Goal: Task Accomplishment & Management: Use online tool/utility

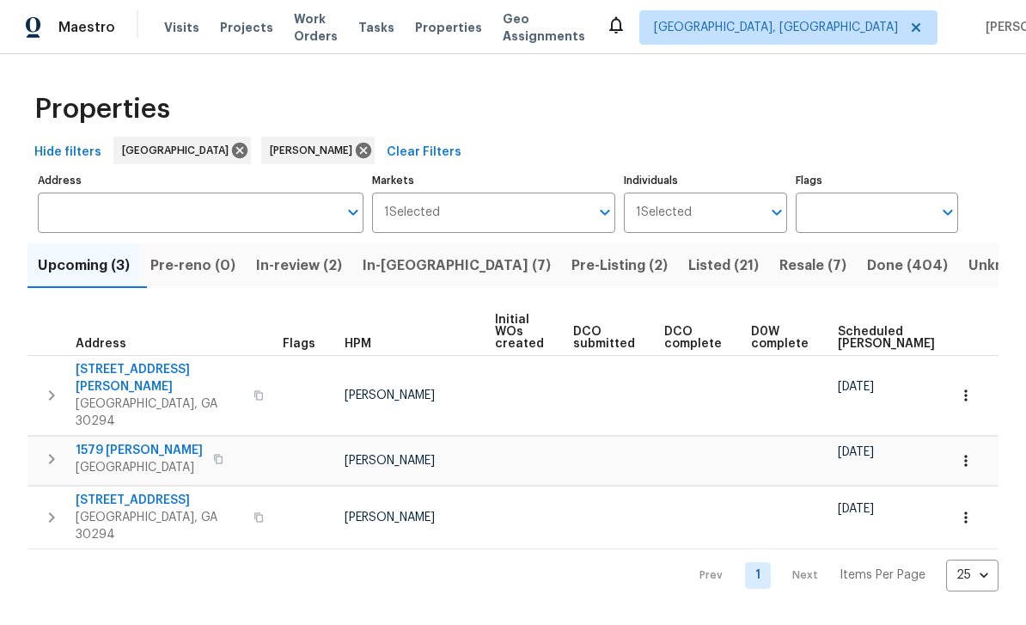
click at [779, 270] on span "Resale (7)" at bounding box center [812, 265] width 67 height 24
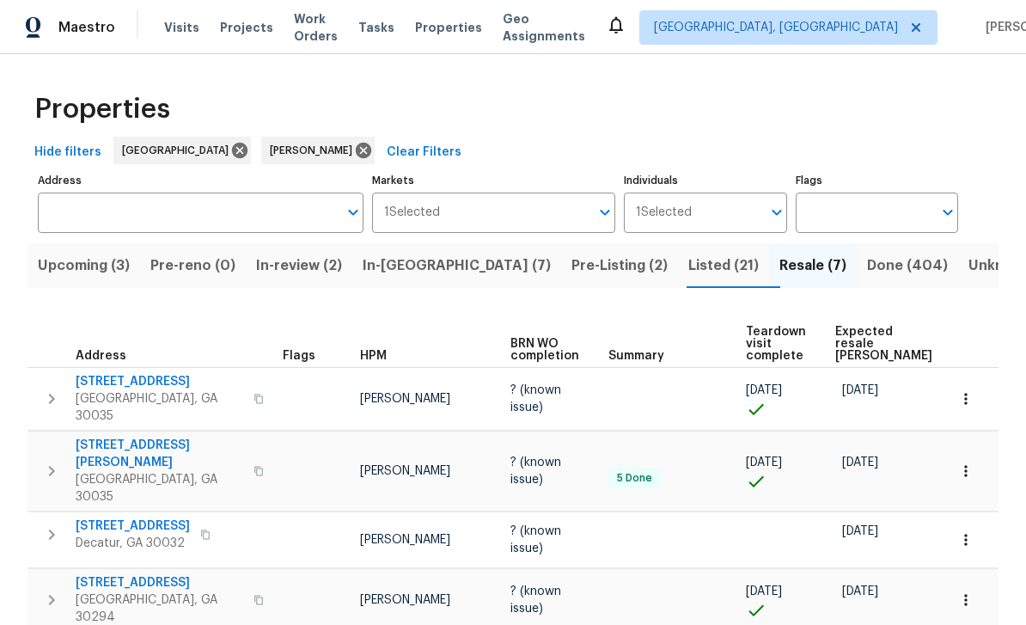
click at [188, 27] on span "Visits" at bounding box center [181, 27] width 35 height 17
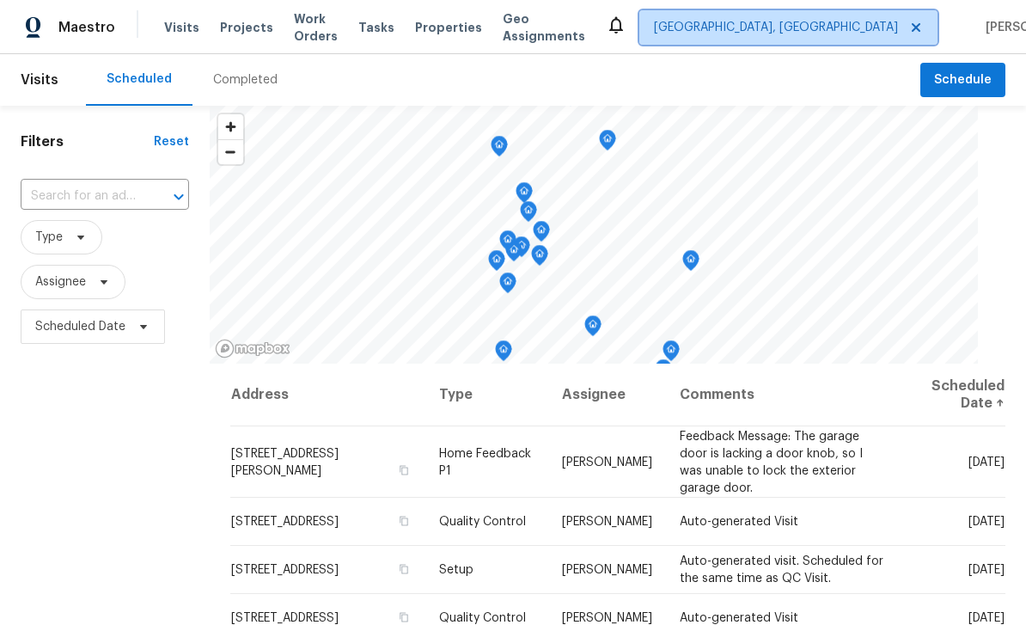
click at [809, 29] on span "[GEOGRAPHIC_DATA], [GEOGRAPHIC_DATA]" at bounding box center [776, 27] width 244 height 17
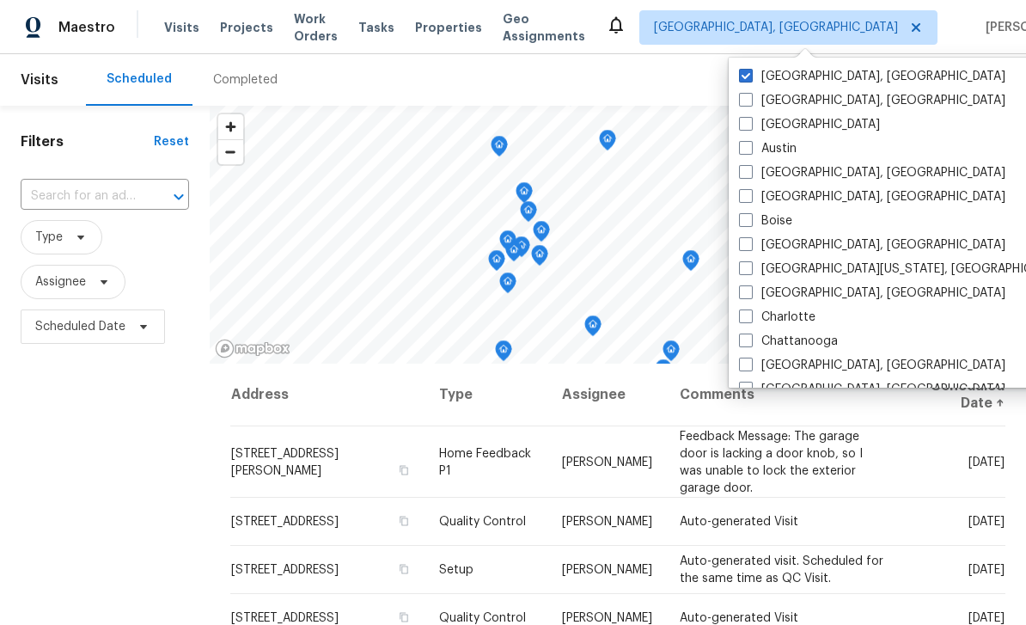
click at [760, 79] on label "[GEOGRAPHIC_DATA], [GEOGRAPHIC_DATA]" at bounding box center [872, 76] width 266 height 17
click at [750, 79] on input "[GEOGRAPHIC_DATA], [GEOGRAPHIC_DATA]" at bounding box center [744, 73] width 11 height 11
checkbox input "true"
click at [750, 122] on span at bounding box center [746, 124] width 14 height 14
click at [750, 122] on input "[GEOGRAPHIC_DATA]" at bounding box center [744, 121] width 11 height 11
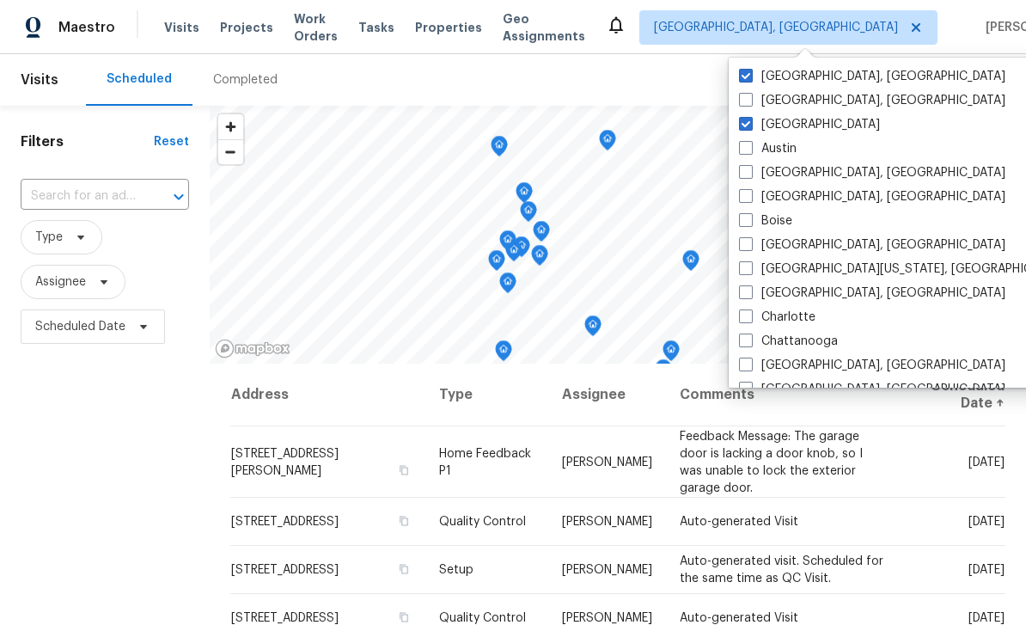
checkbox input "true"
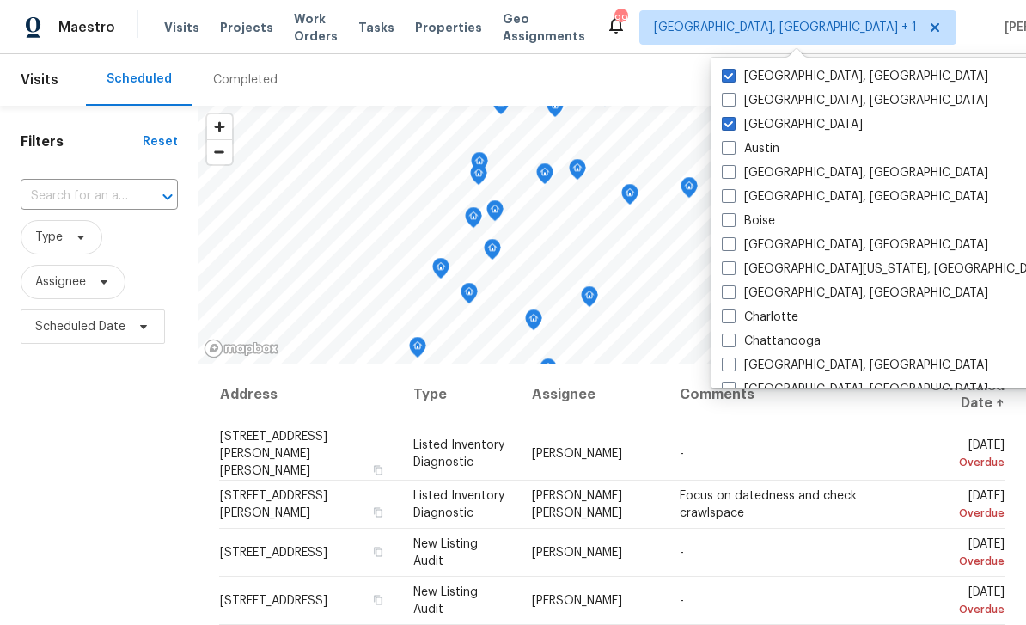
click at [730, 76] on span at bounding box center [729, 76] width 14 height 14
click at [730, 76] on input "[GEOGRAPHIC_DATA], [GEOGRAPHIC_DATA]" at bounding box center [727, 73] width 11 height 11
checkbox input "false"
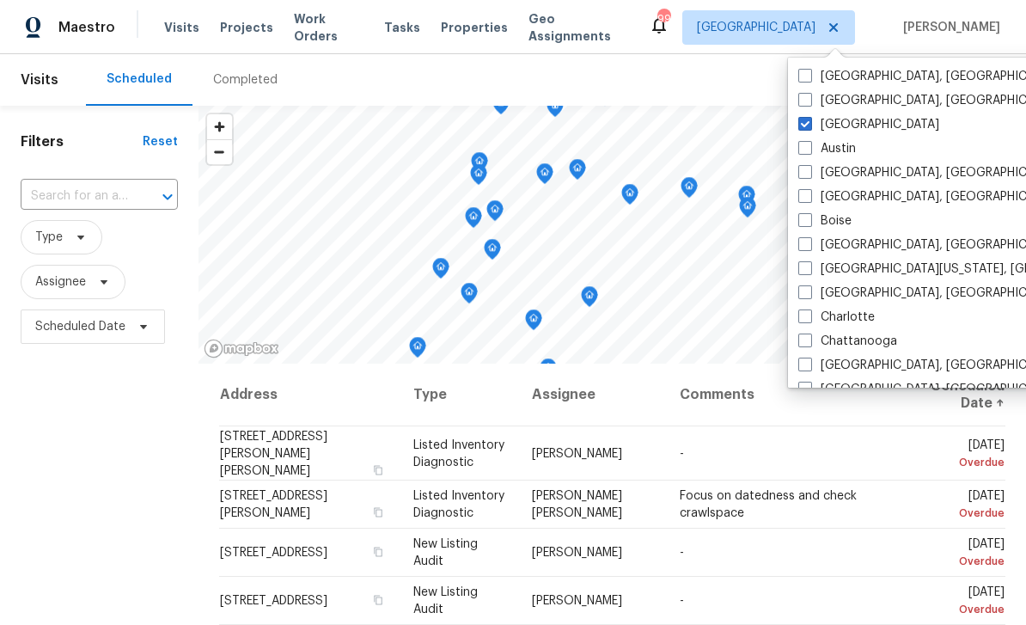
click at [88, 192] on input "text" at bounding box center [75, 196] width 109 height 27
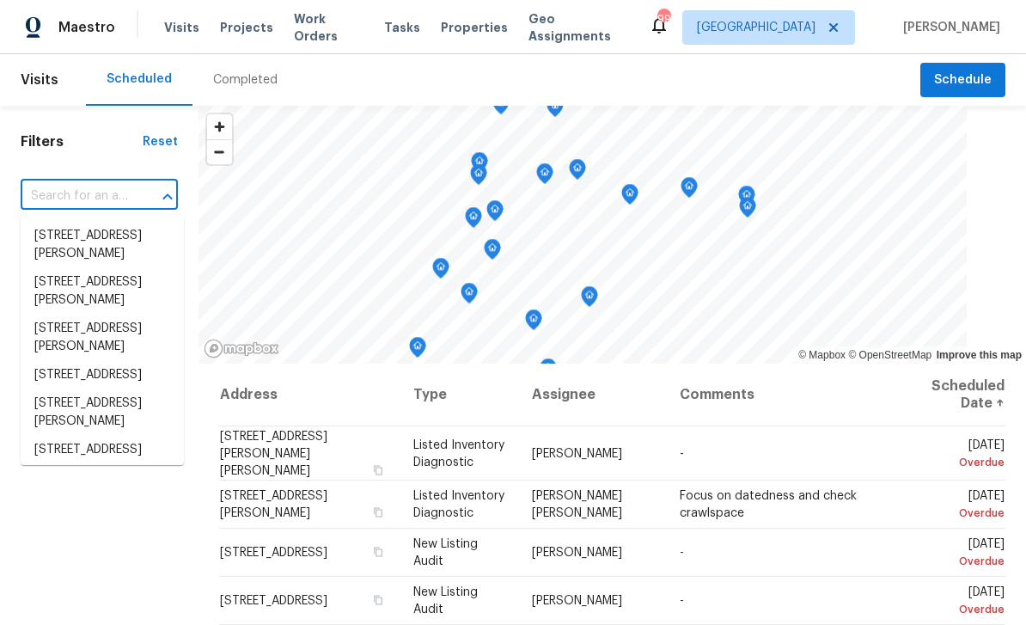
click at [74, 198] on input "text" at bounding box center [75, 196] width 109 height 27
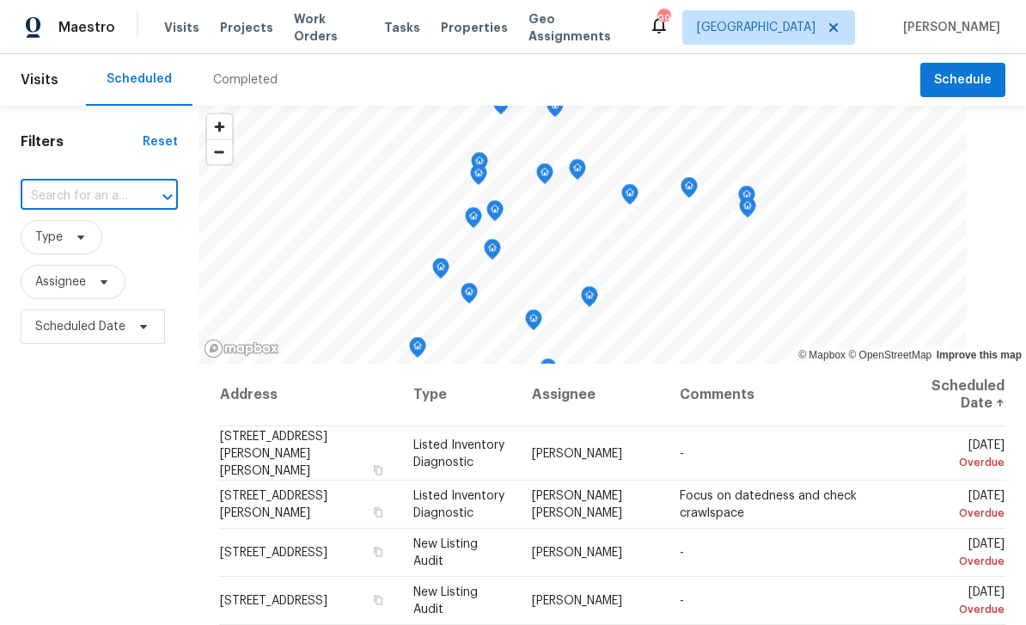
paste input "4024 Waldrop Hills Dr, Decatur, GA 30034"
type input "4024 Waldrop Hills Dr, Decatur, GA 30034"
click at [71, 241] on li "4024 Waldrop Hills Dr, Decatur, GA 30034" at bounding box center [102, 245] width 163 height 46
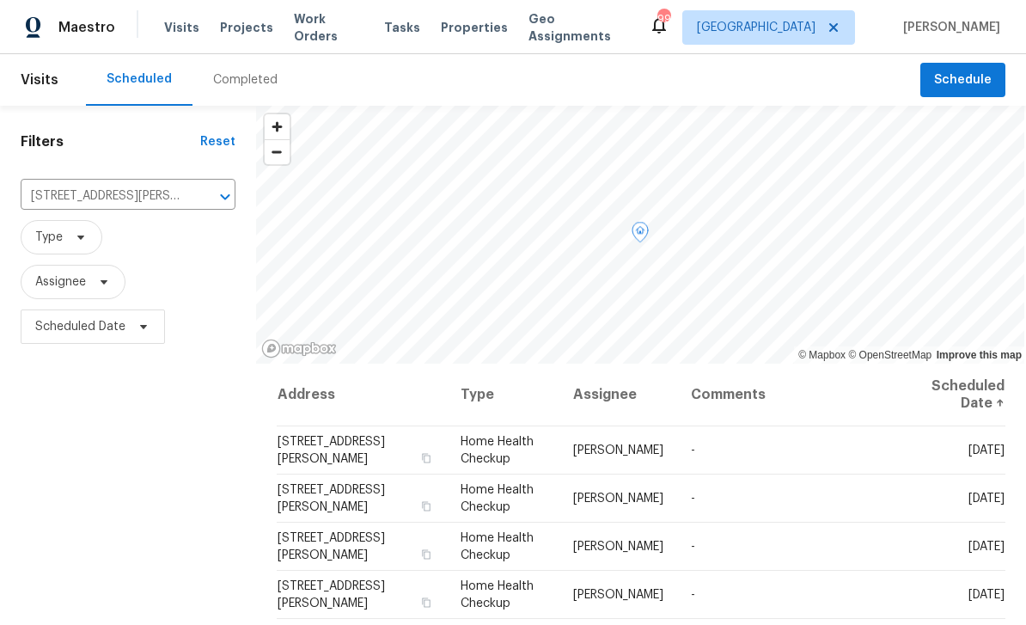
click at [0, 0] on icon at bounding box center [0, 0] width 0 height 0
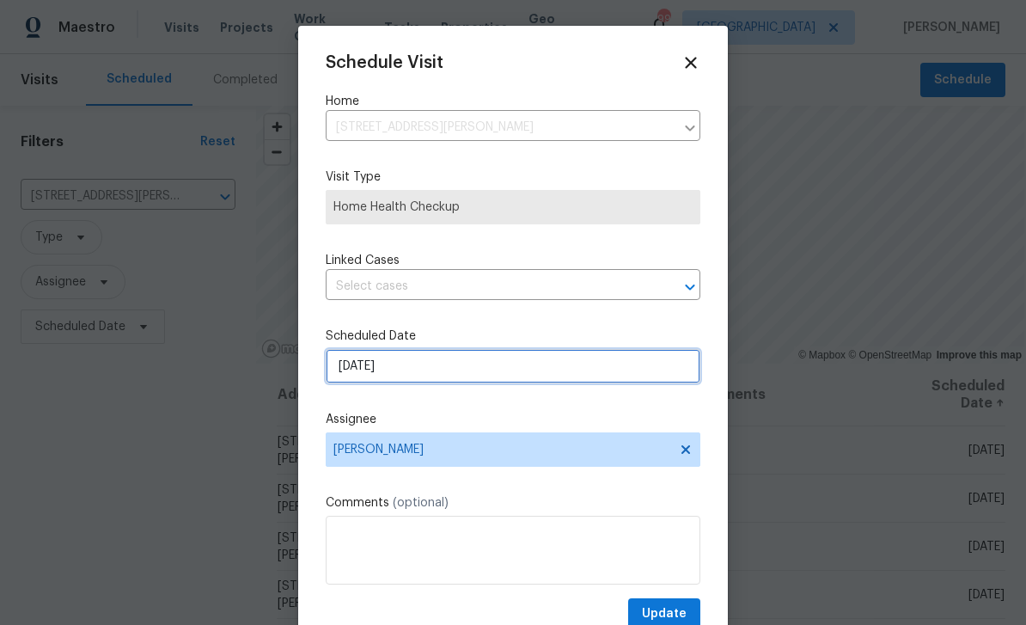
click at [589, 376] on input "[DATE]" at bounding box center [513, 366] width 375 height 34
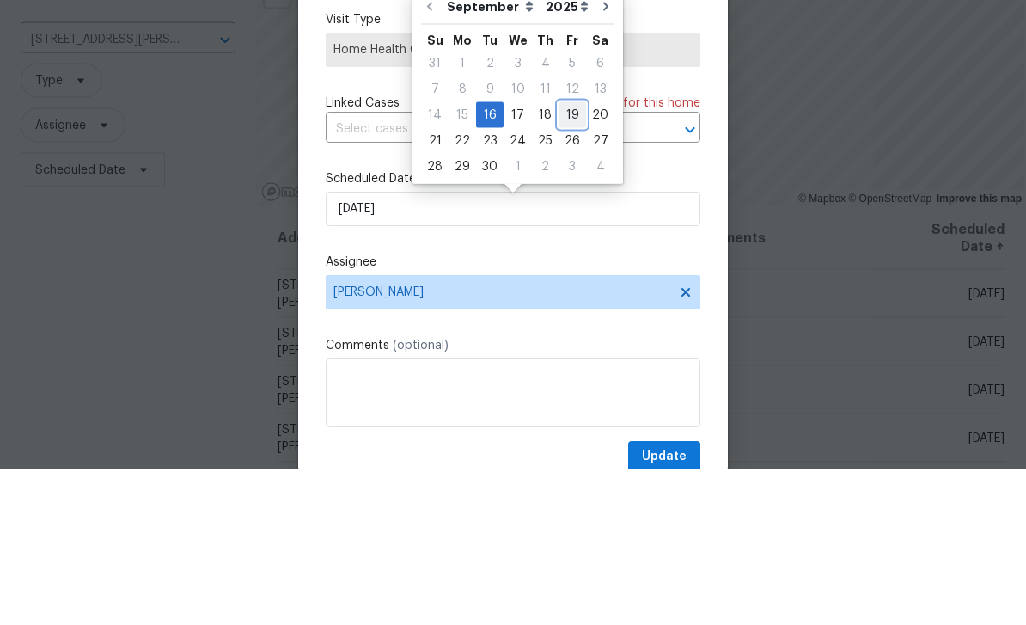
click at [565, 260] on div "19" at bounding box center [572, 272] width 27 height 24
type input "9/19/2025"
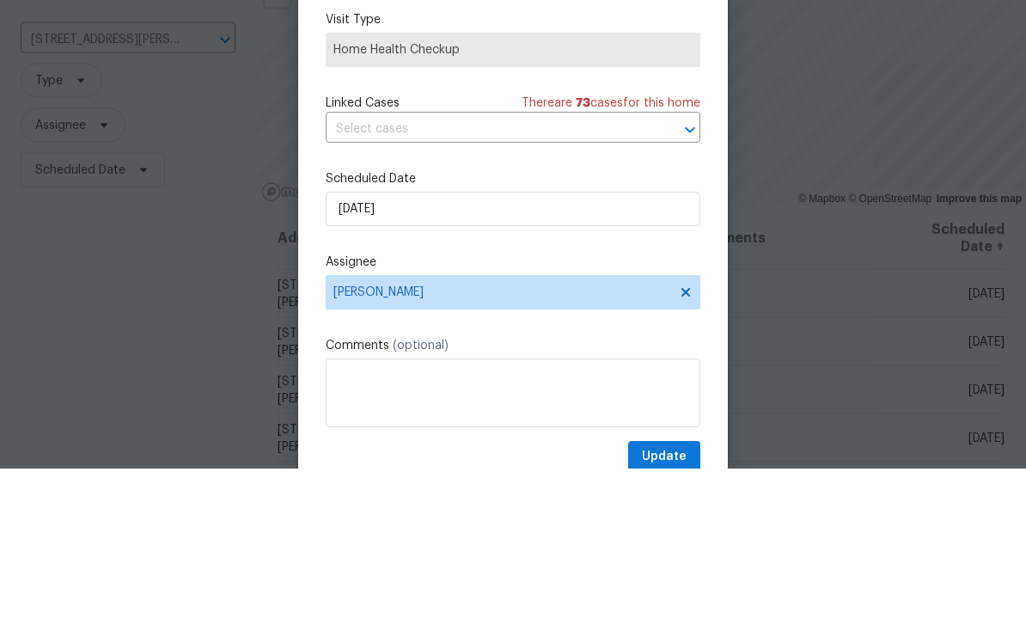
scroll to position [55, 0]
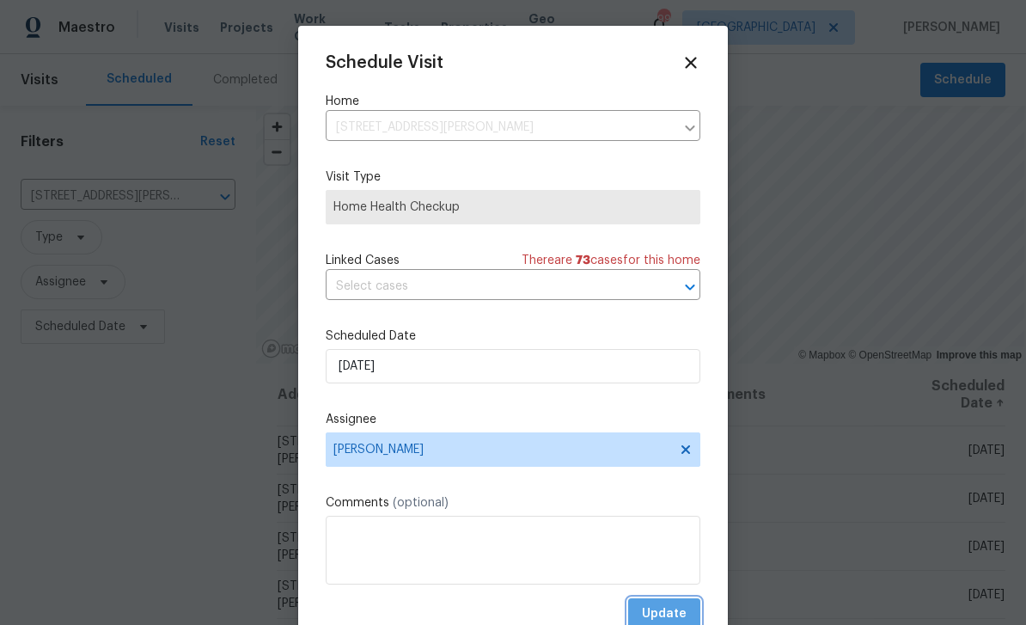
click at [687, 610] on button "Update" at bounding box center [664, 614] width 72 height 32
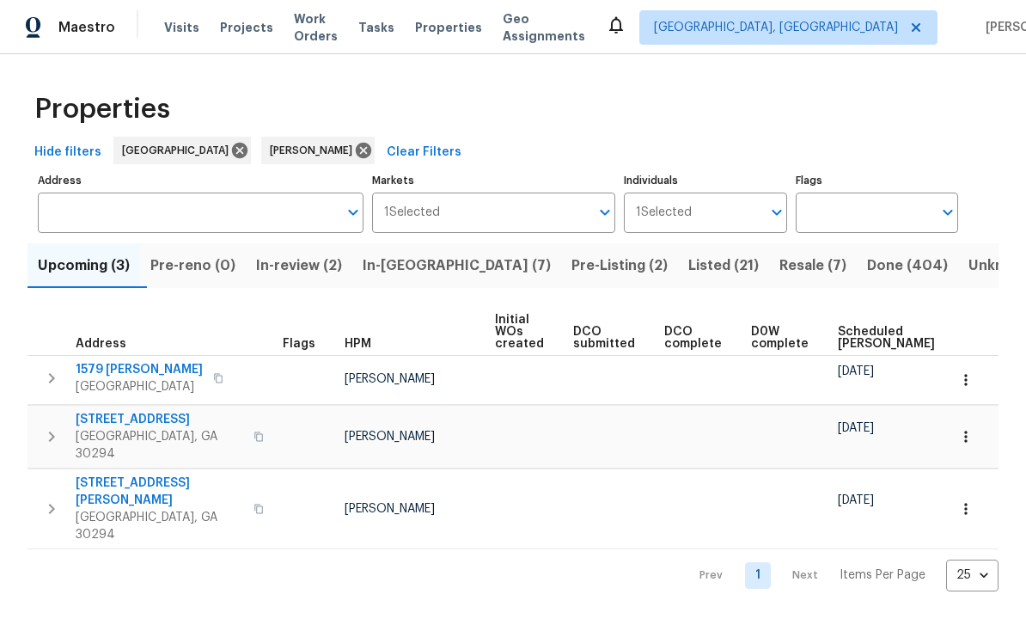
click at [403, 262] on span "In-[GEOGRAPHIC_DATA] (7)" at bounding box center [457, 265] width 188 height 24
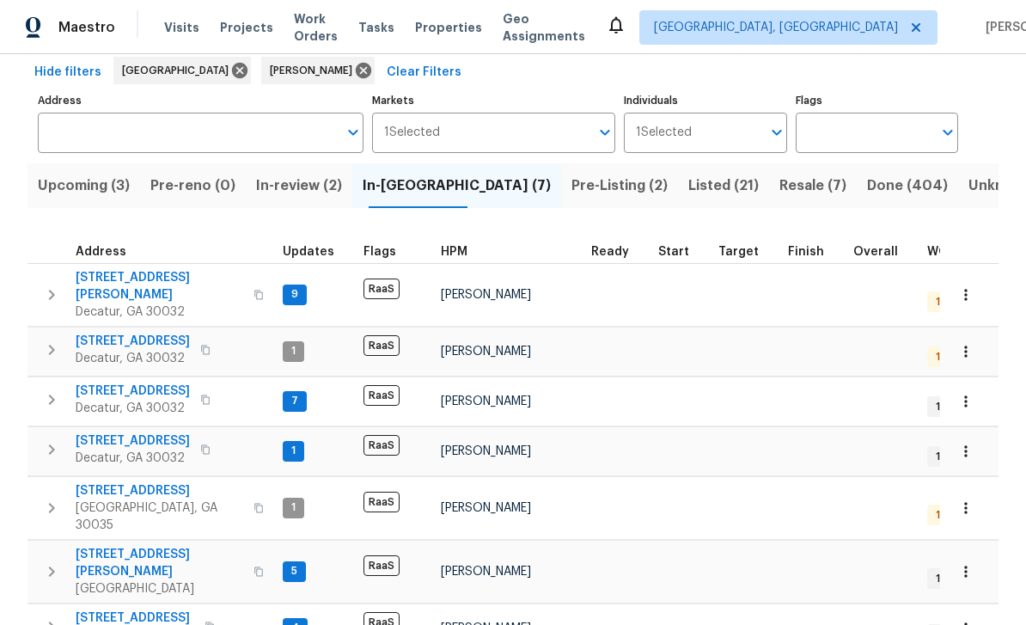
click at [107, 609] on span "1123 Redan Way" at bounding box center [135, 617] width 119 height 17
click at [311, 174] on span "In-review (2)" at bounding box center [299, 186] width 86 height 24
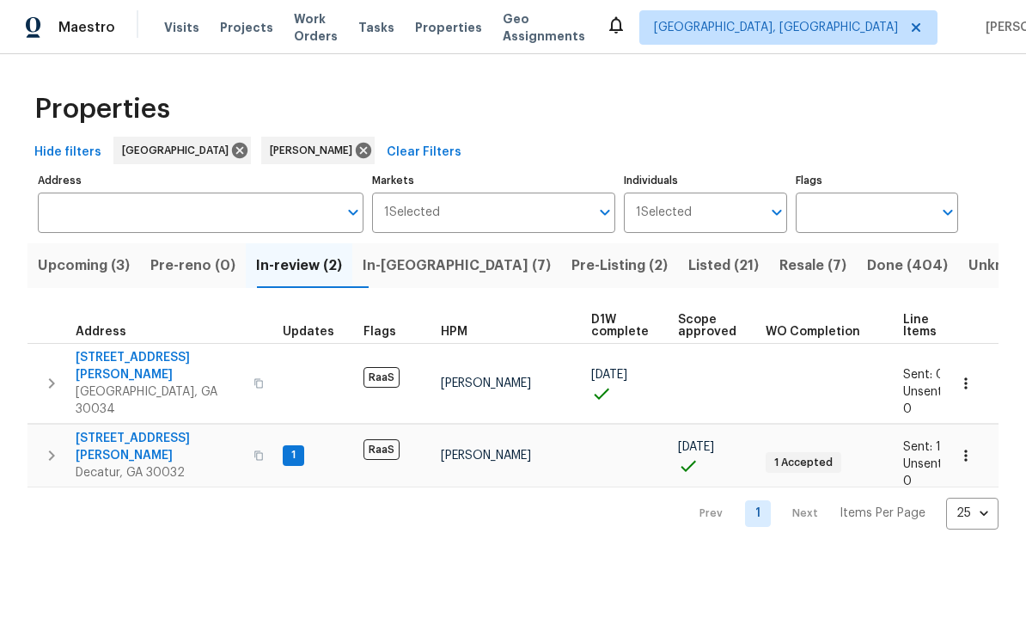
click at [113, 430] on span "[STREET_ADDRESS][PERSON_NAME]" at bounding box center [160, 447] width 168 height 34
click at [446, 270] on span "In-reno (7)" at bounding box center [457, 265] width 188 height 24
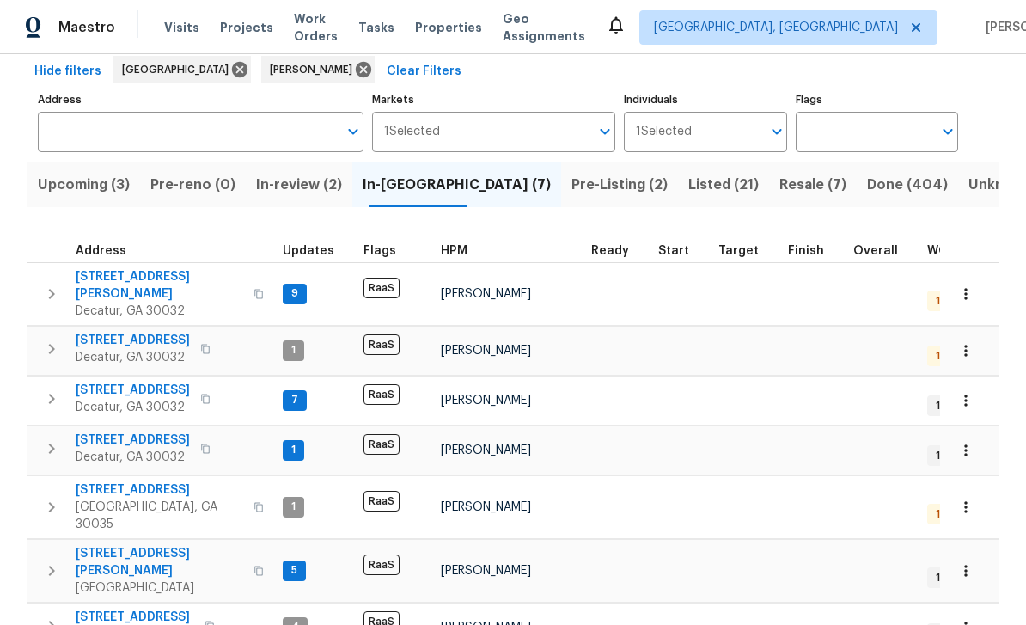
scroll to position [80, 0]
click at [107, 382] on span "2303 Pinewood Dr" at bounding box center [133, 390] width 114 height 17
click at [339, 183] on span "In-review (2)" at bounding box center [299, 186] width 86 height 24
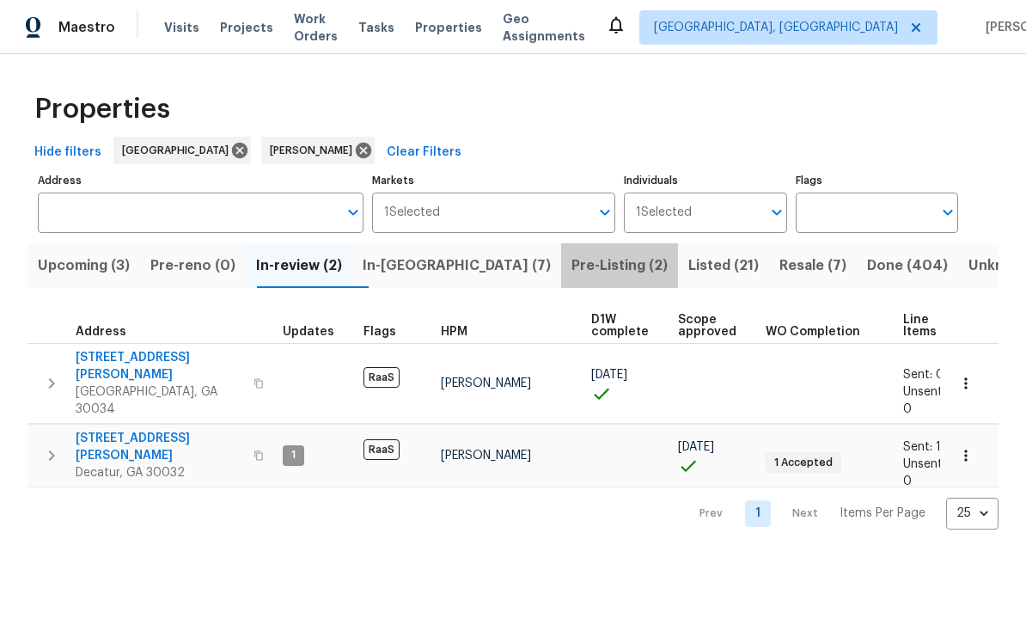
click at [571, 262] on span "Pre-Listing (2)" at bounding box center [619, 265] width 96 height 24
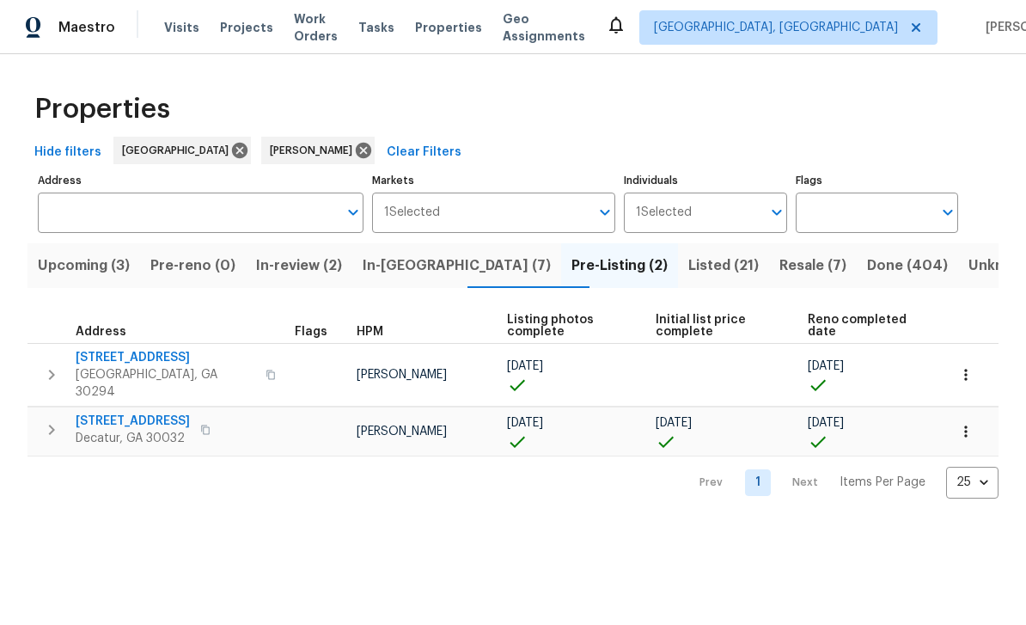
click at [115, 412] on span "1819 Rosewood Rd" at bounding box center [133, 420] width 114 height 17
click at [688, 264] on span "Listed (21)" at bounding box center [723, 265] width 70 height 24
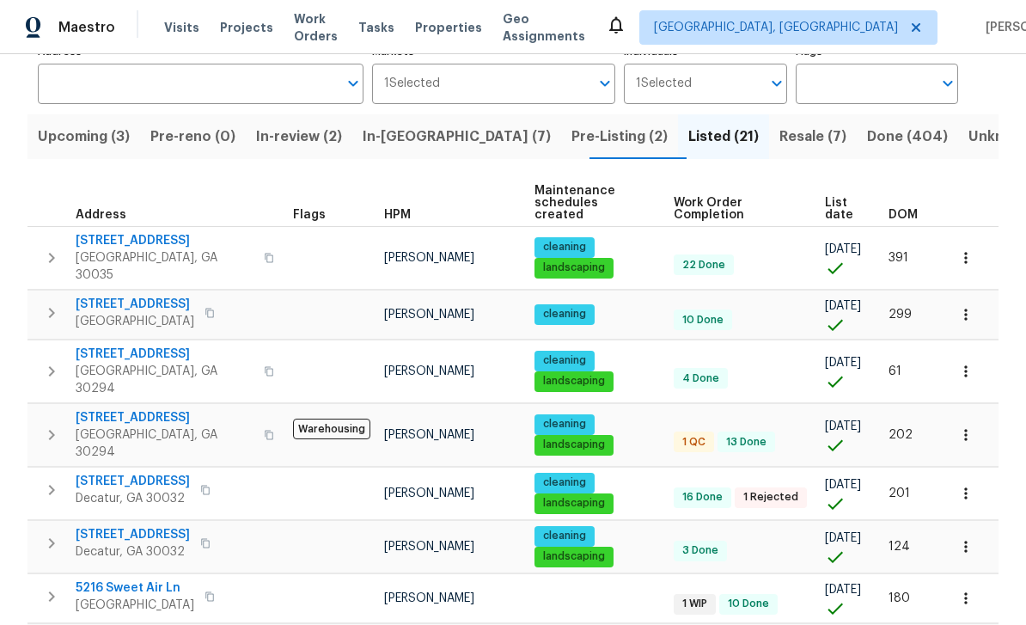
scroll to position [113, 0]
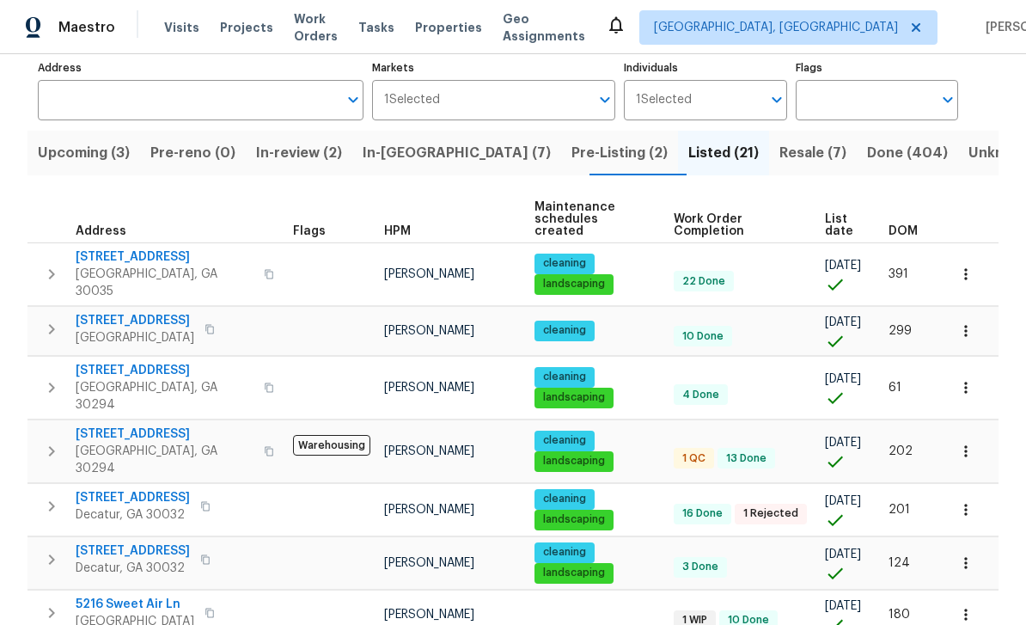
click at [571, 157] on span "Pre-Listing (2)" at bounding box center [619, 153] width 96 height 24
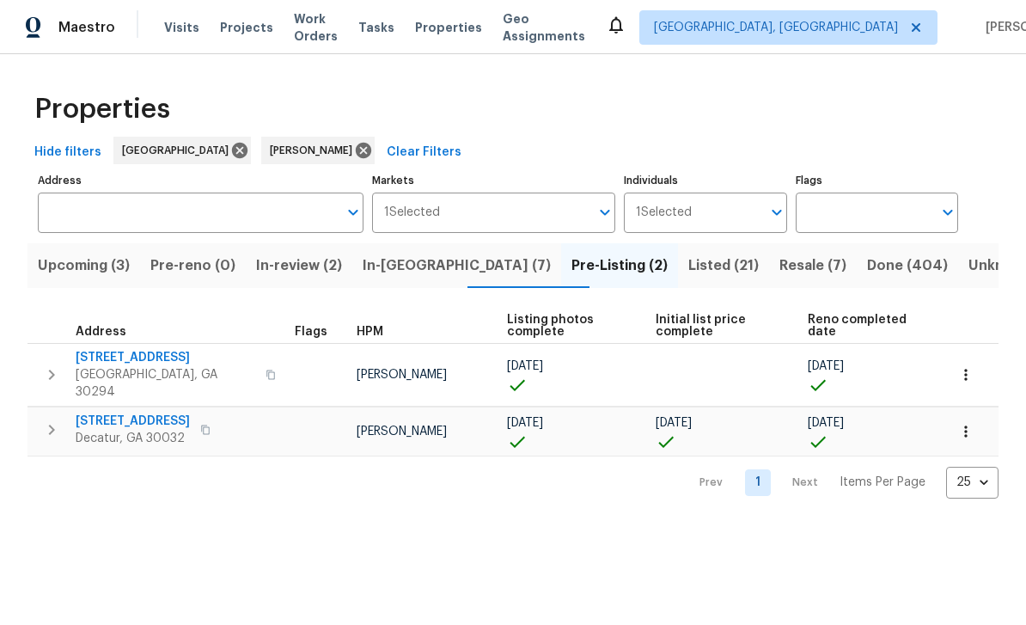
click at [107, 363] on span "3491 Saddle Creek Ln" at bounding box center [166, 357] width 180 height 17
click at [680, 252] on button "Listed (21)" at bounding box center [723, 265] width 91 height 45
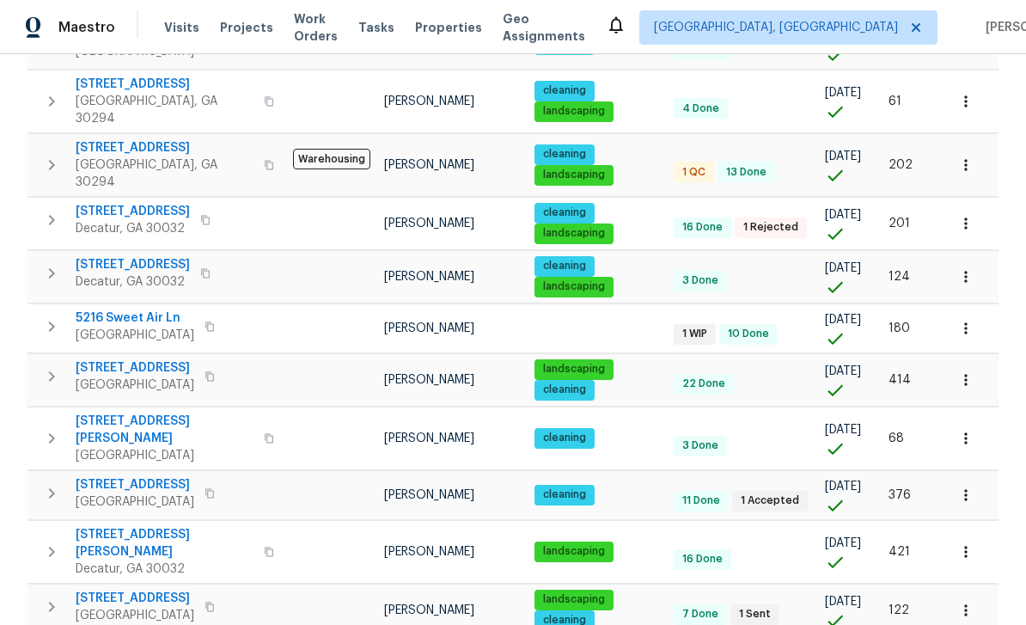
scroll to position [404, 0]
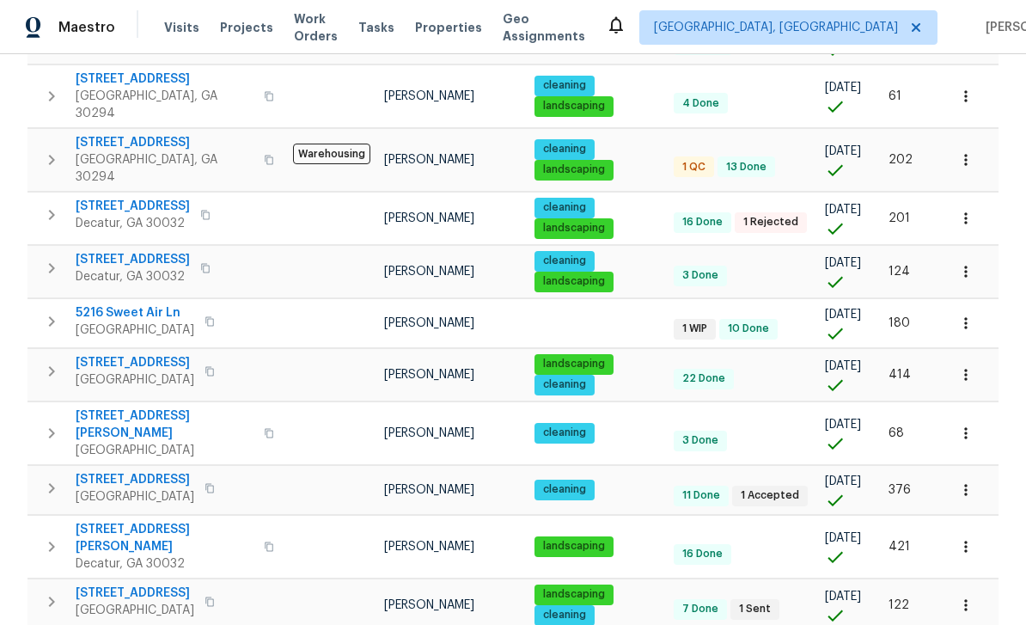
click at [107, 304] on span "5216 Sweet Air Ln" at bounding box center [135, 312] width 119 height 17
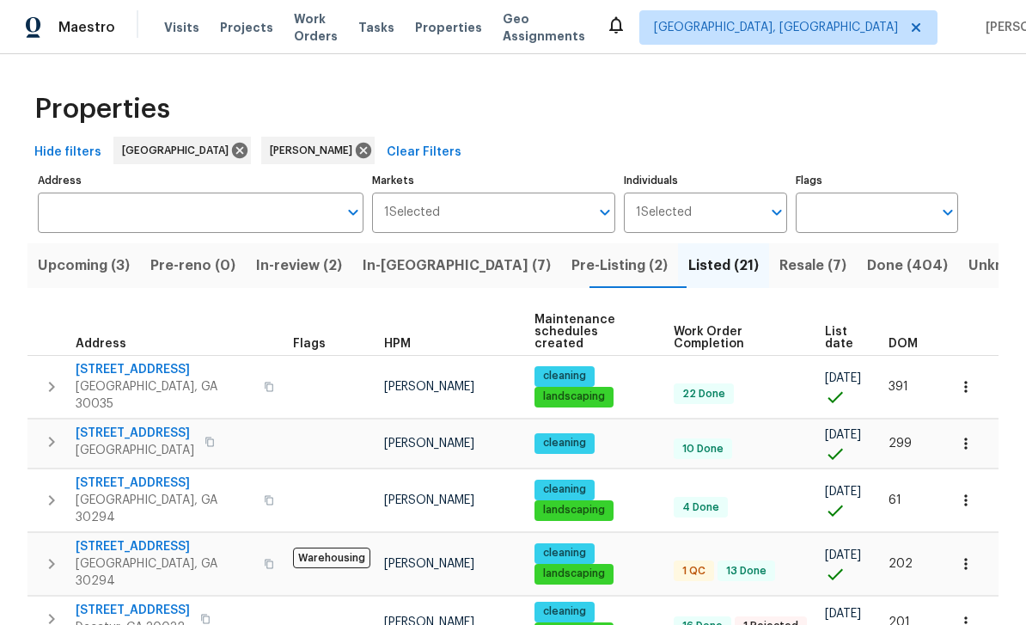
scroll to position [0, 0]
click at [328, 270] on span "In-review (2)" at bounding box center [299, 265] width 86 height 24
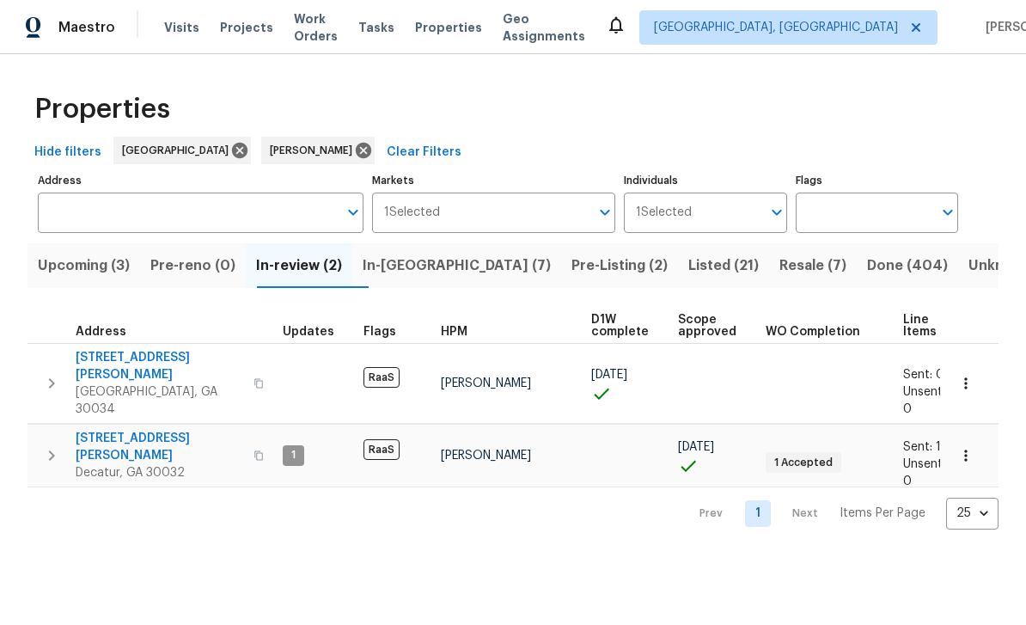
click at [95, 253] on button "Upcoming (3)" at bounding box center [83, 265] width 113 height 45
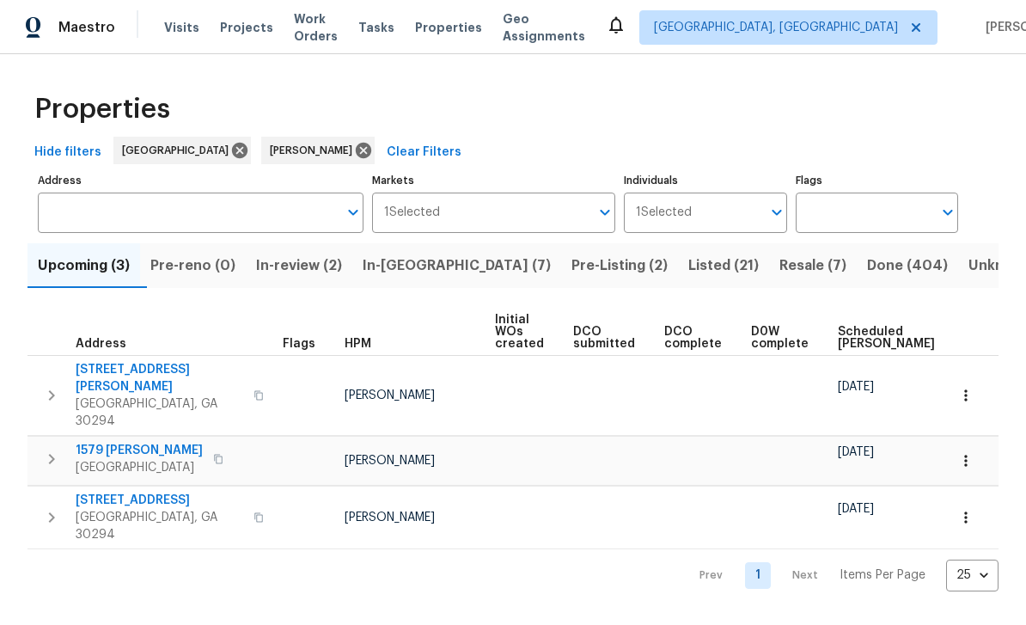
click at [429, 264] on span "In-reno (7)" at bounding box center [457, 265] width 188 height 24
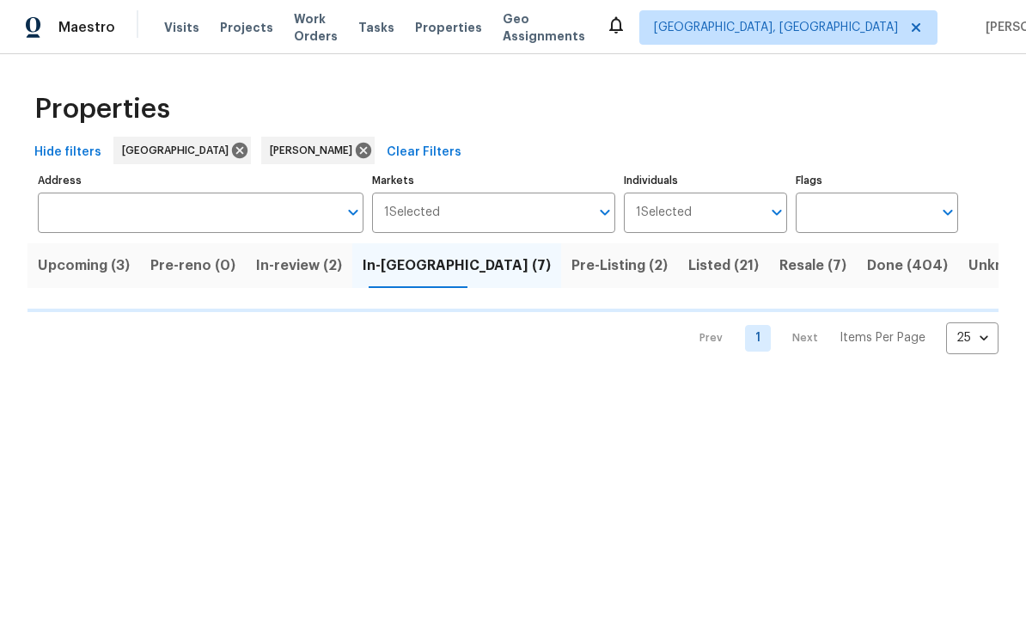
click at [92, 274] on span "Upcoming (3)" at bounding box center [84, 265] width 92 height 24
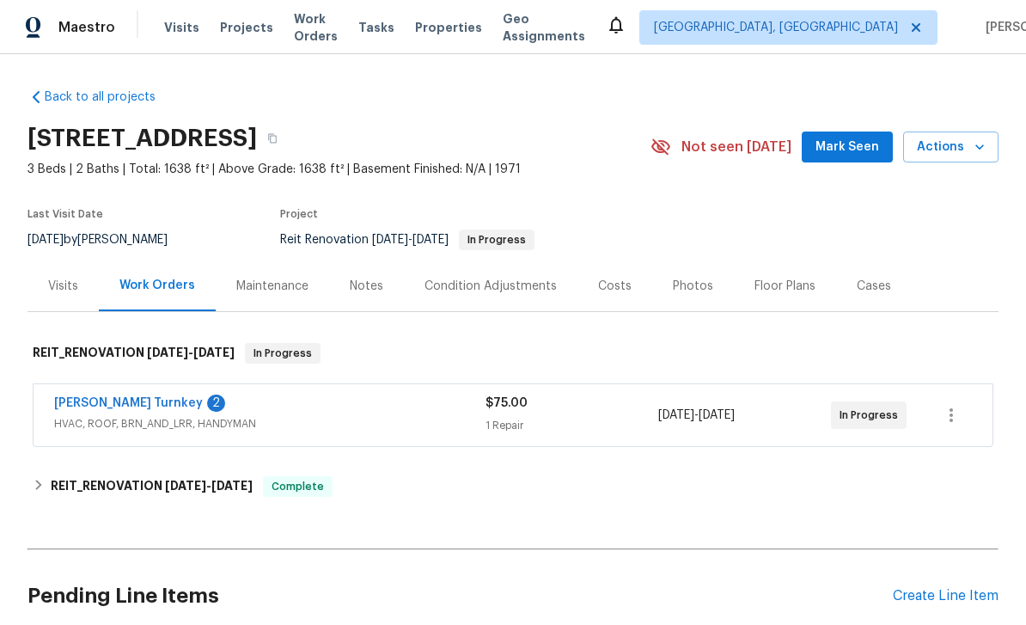
click at [107, 406] on link "Davis Turnkey" at bounding box center [128, 403] width 149 height 12
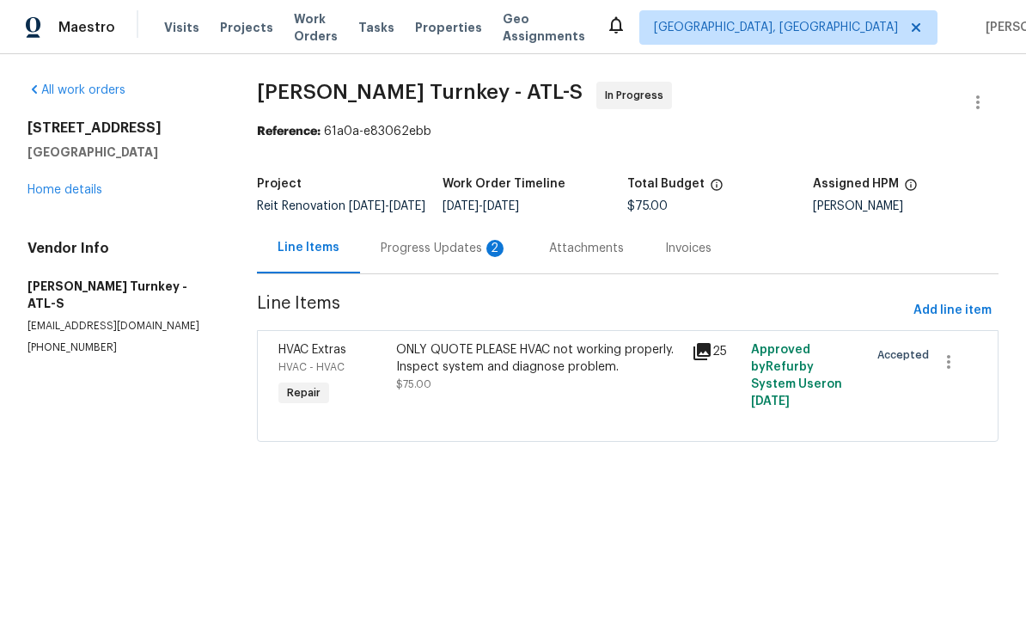
click at [472, 257] on div "Progress Updates 2" at bounding box center [444, 248] width 127 height 17
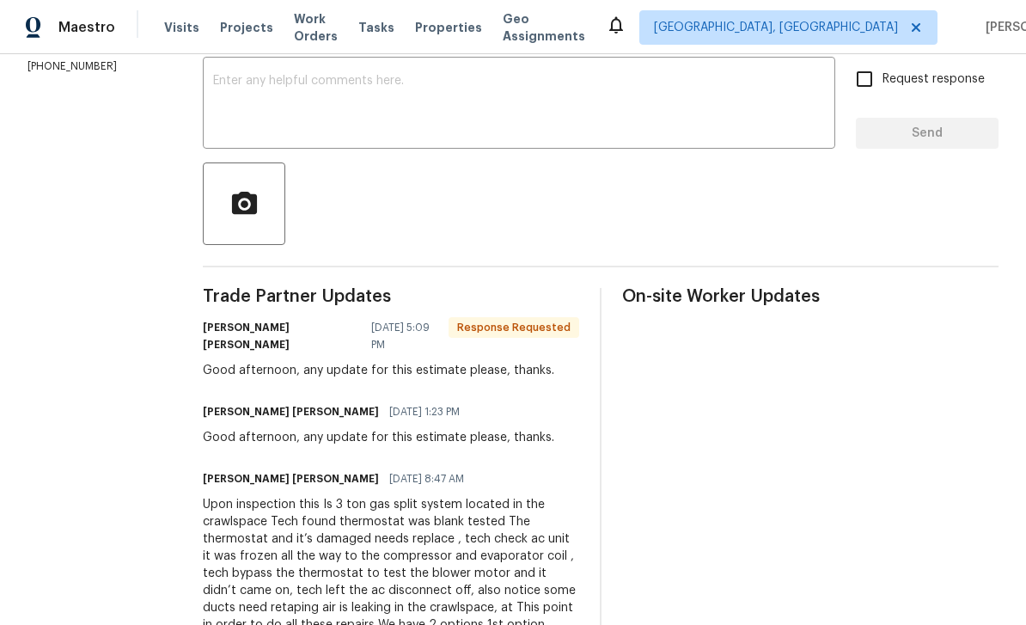
scroll to position [291, 0]
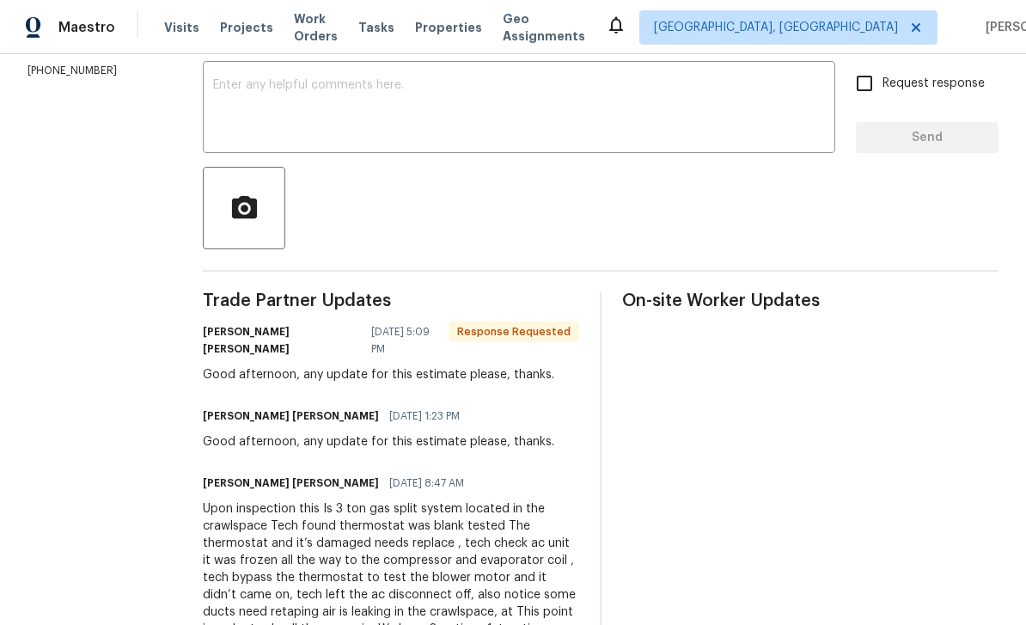
click at [752, 116] on textarea at bounding box center [519, 109] width 612 height 60
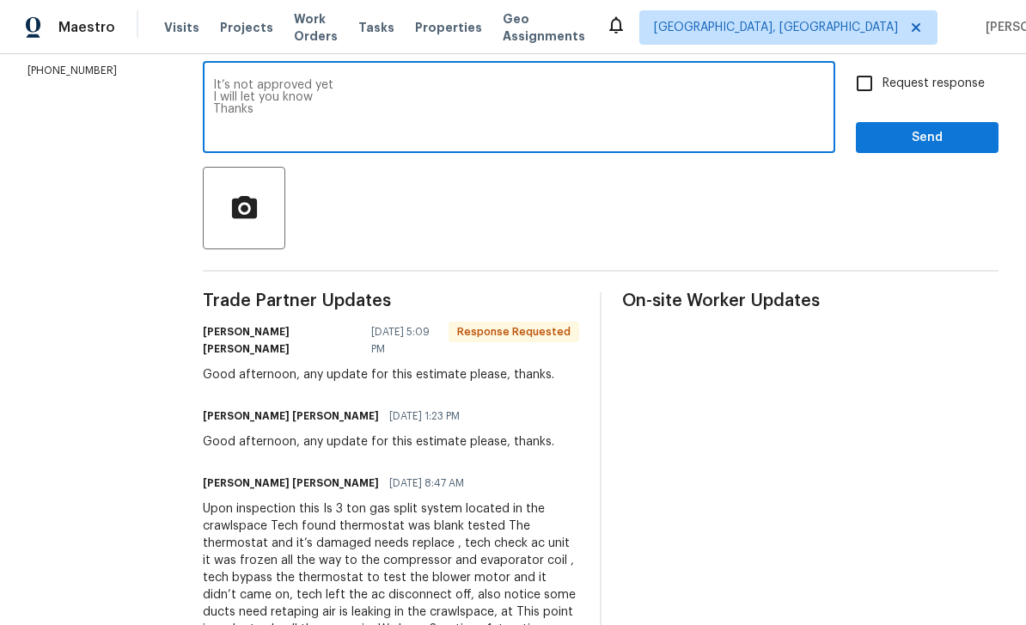
type textarea "It’s not approved yet I will let you know Thanks"
click at [867, 99] on input "Request response" at bounding box center [864, 83] width 36 height 36
checkbox input "true"
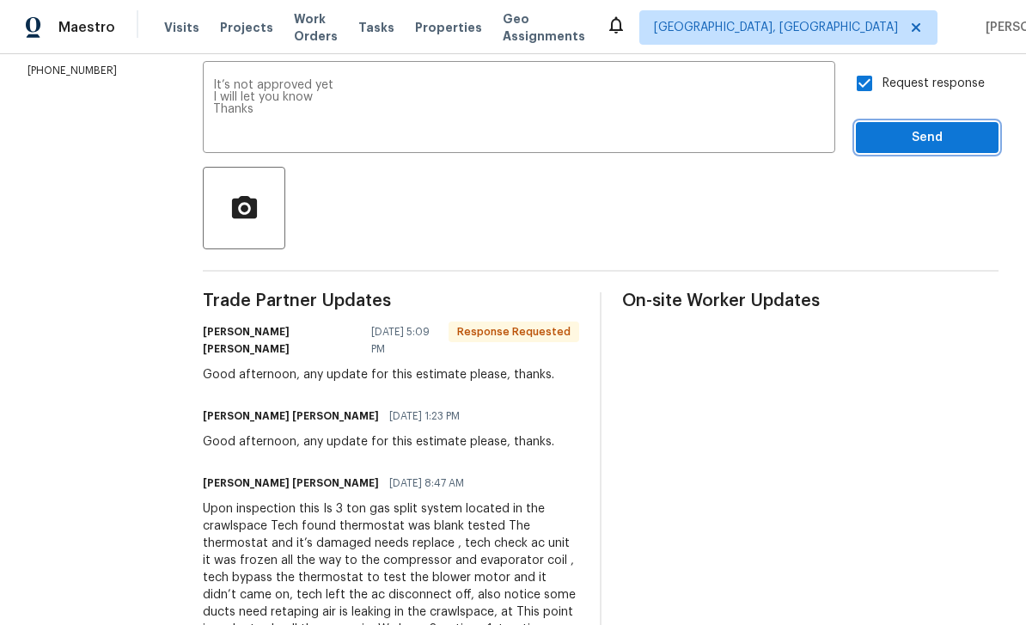
click at [919, 149] on span "Send" at bounding box center [927, 137] width 115 height 21
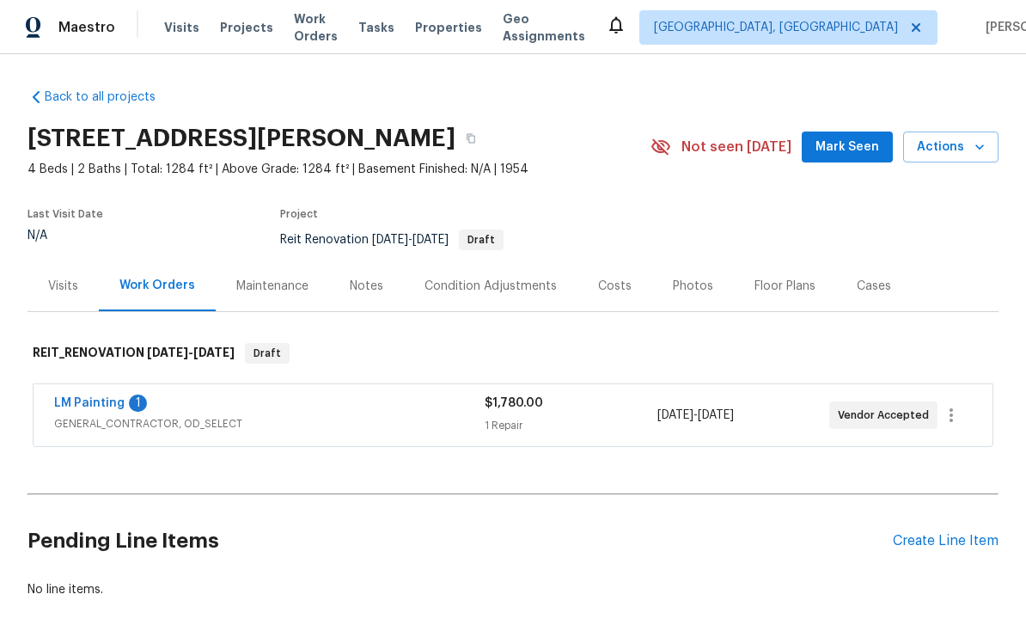
click at [89, 406] on link "LM Painting" at bounding box center [89, 403] width 70 height 12
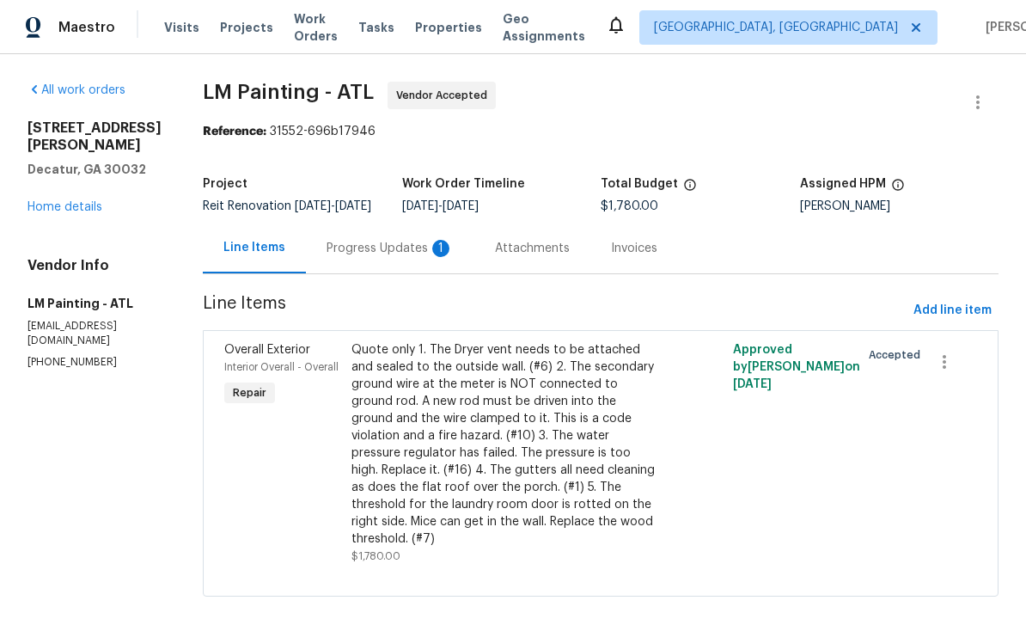
click at [421, 257] on div "Progress Updates 1" at bounding box center [390, 248] width 127 height 17
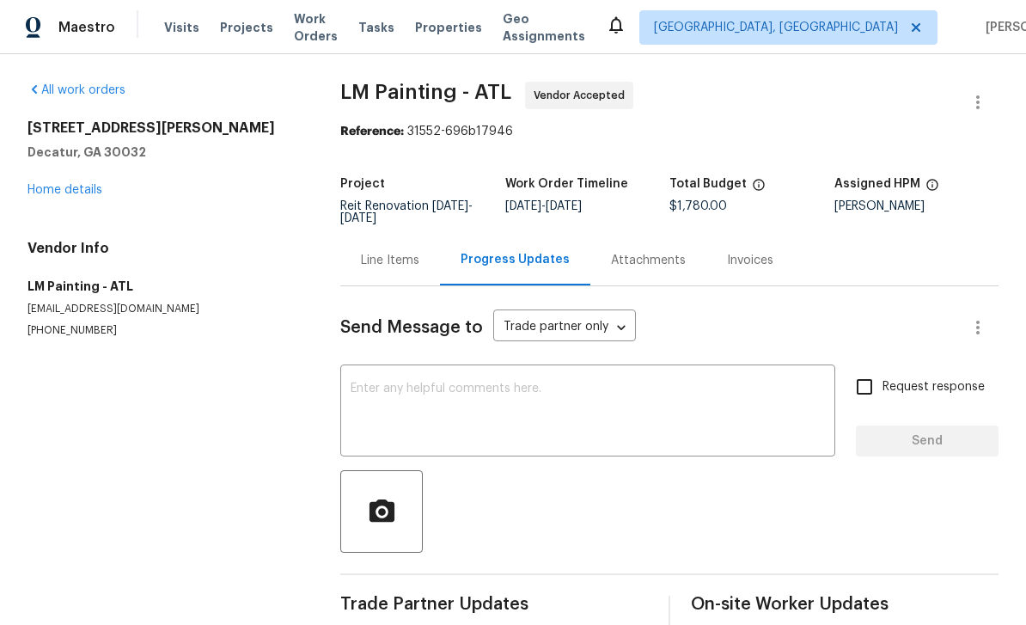
click at [59, 184] on link "Home details" at bounding box center [64, 190] width 75 height 12
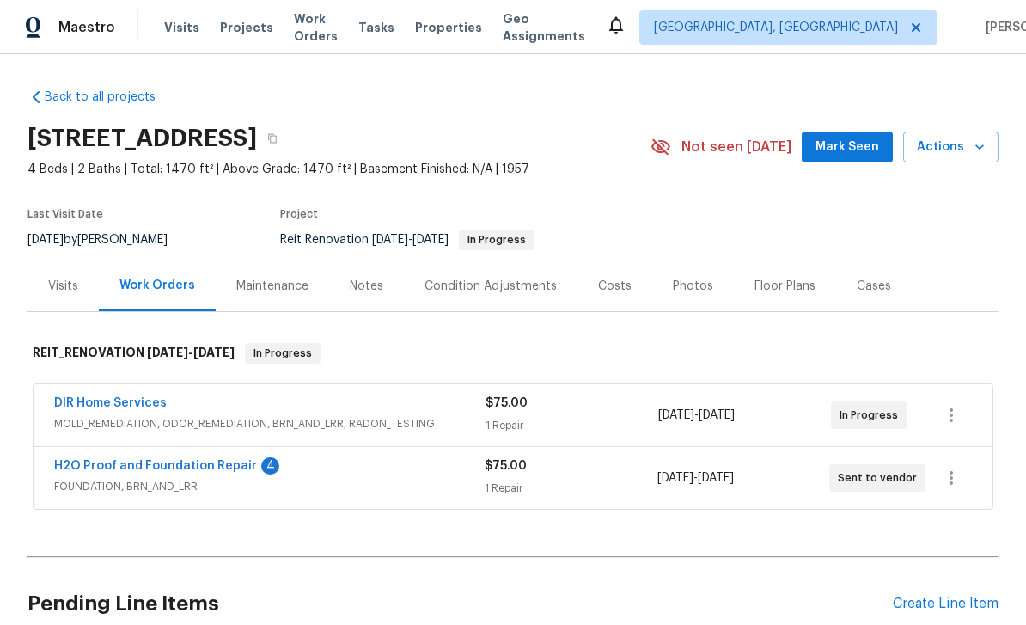
click at [103, 467] on link "H2O Proof and Foundation Repair" at bounding box center [155, 466] width 203 height 12
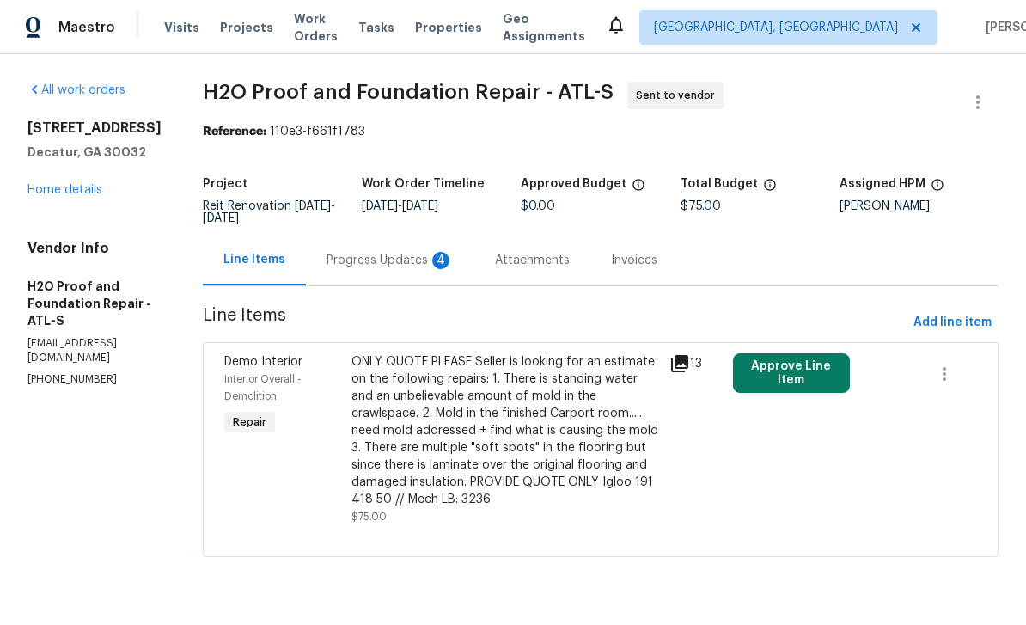
click at [432, 268] on div "4" at bounding box center [440, 260] width 17 height 17
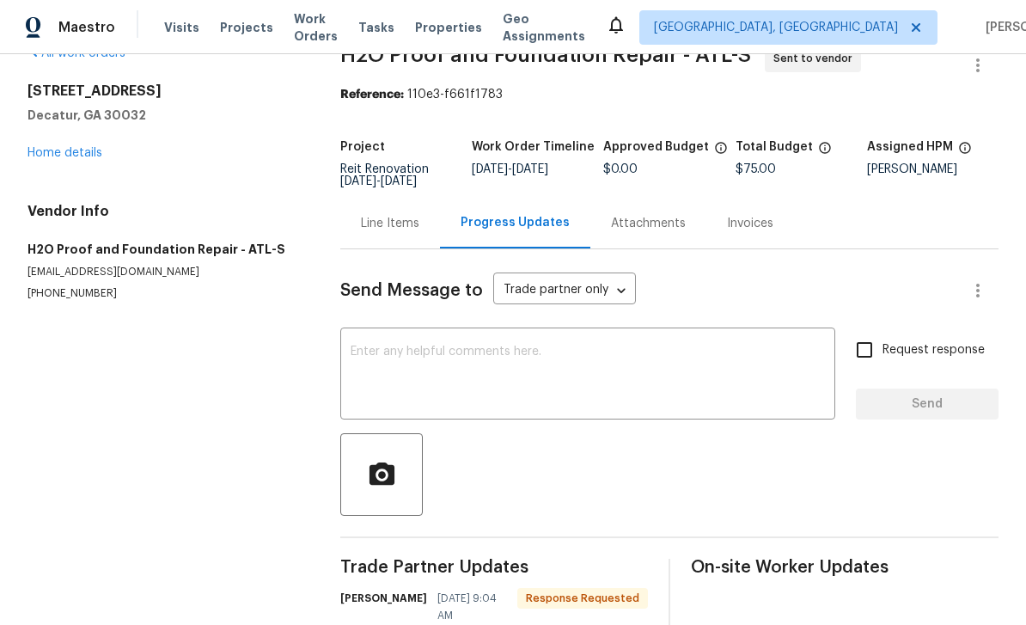
scroll to position [4, 0]
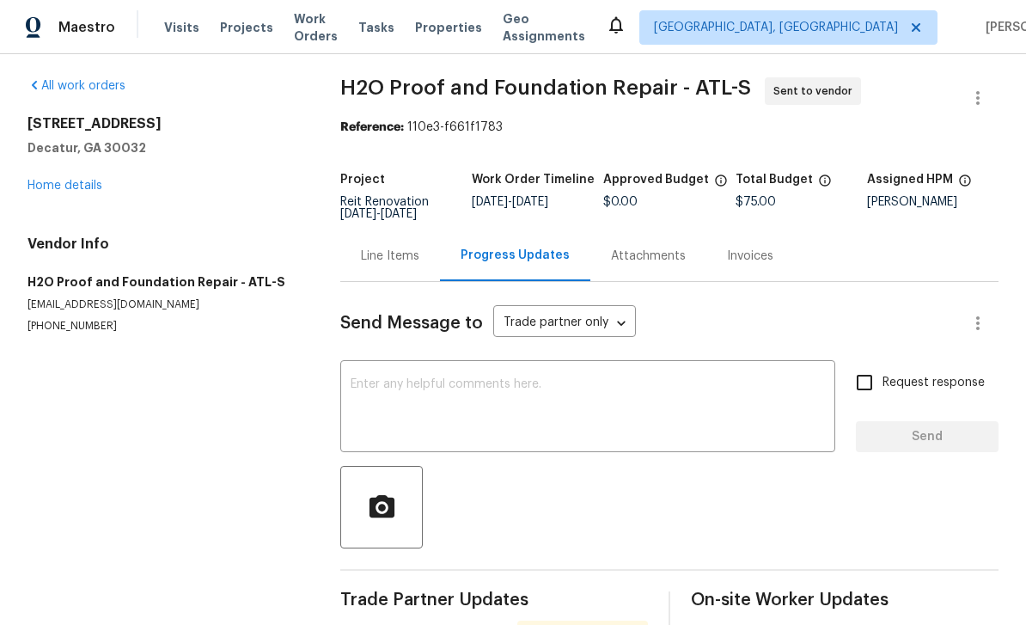
click at [72, 182] on link "Home details" at bounding box center [64, 186] width 75 height 12
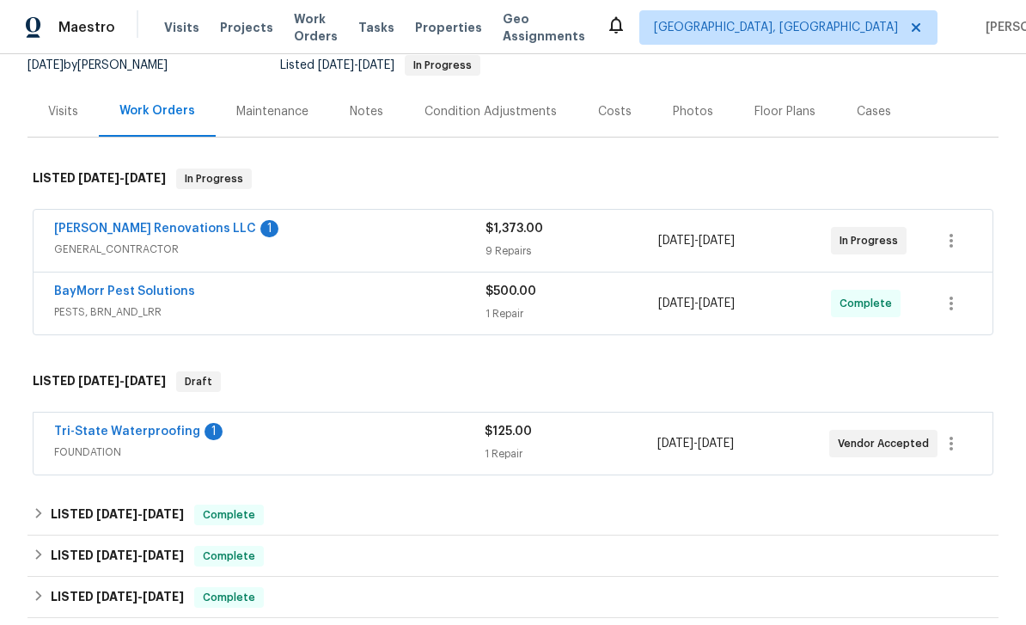
scroll to position [174, 0]
click at [100, 231] on link "Aseem Renovations LLC" at bounding box center [155, 229] width 202 height 12
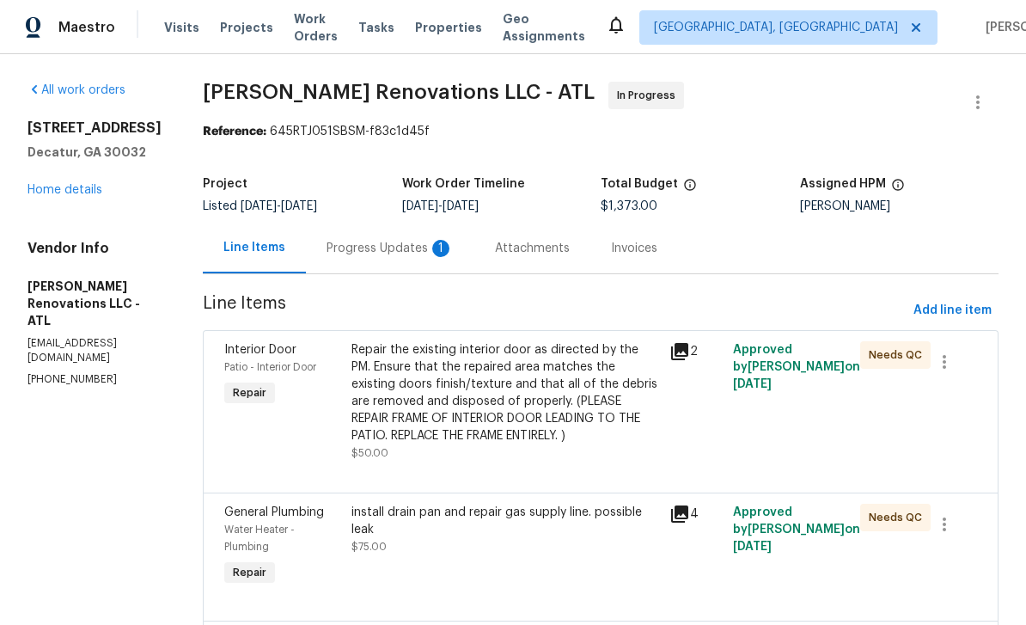
click at [449, 251] on div "1" at bounding box center [440, 248] width 17 height 17
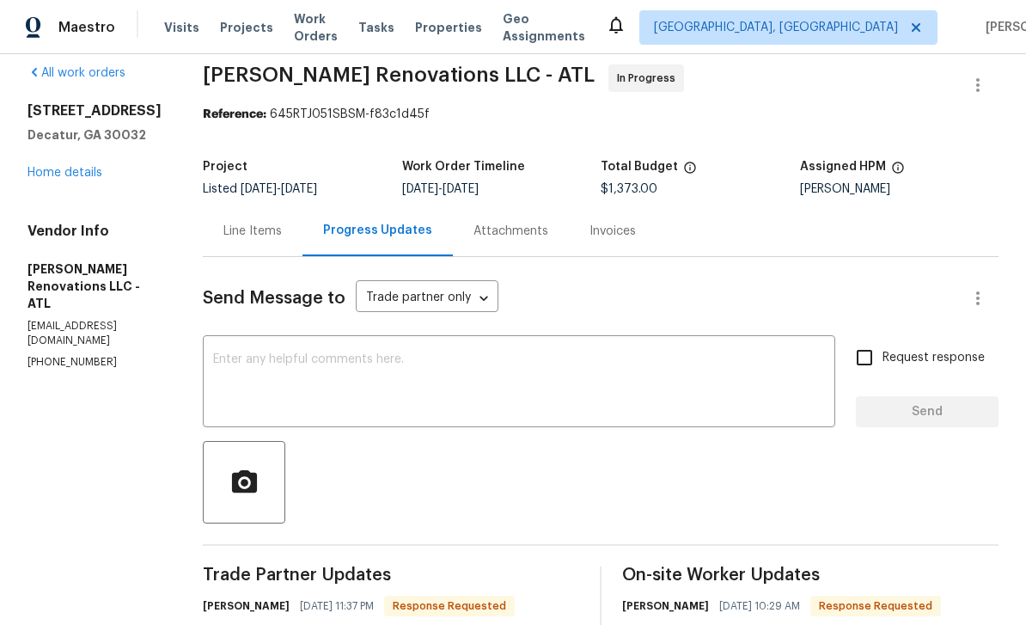
scroll to position [14, 0]
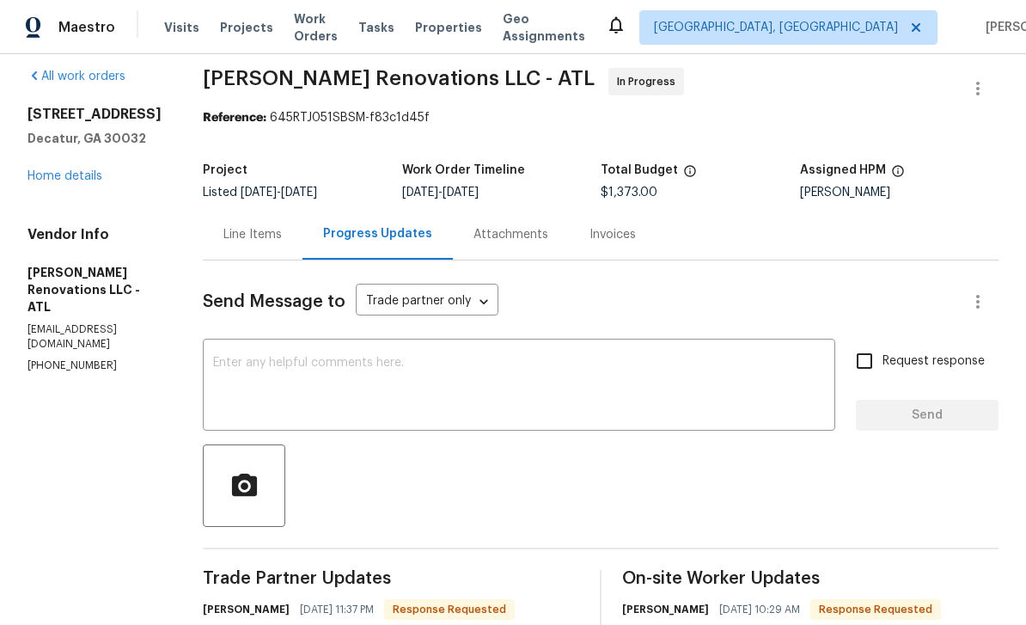
click at [278, 226] on div "Line Items" at bounding box center [252, 234] width 58 height 17
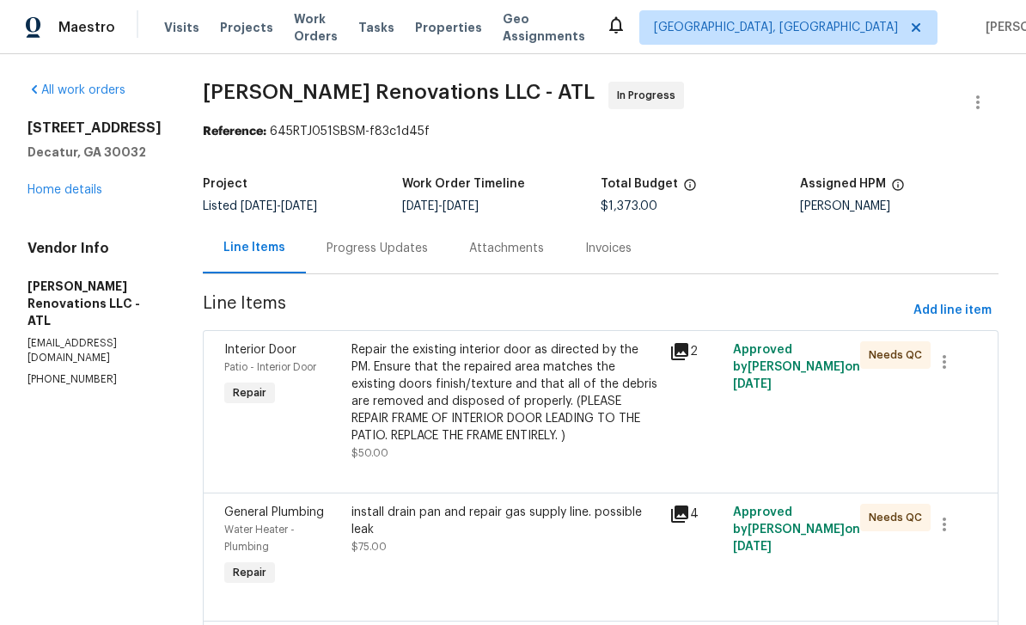
click at [375, 240] on div "Progress Updates" at bounding box center [377, 248] width 101 height 17
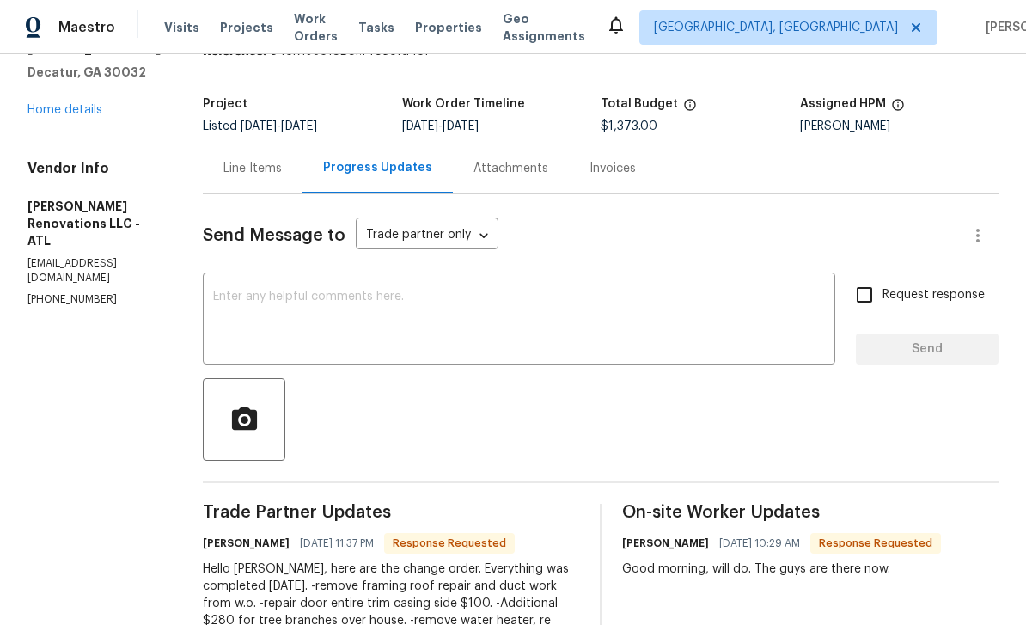
scroll to position [92, 0]
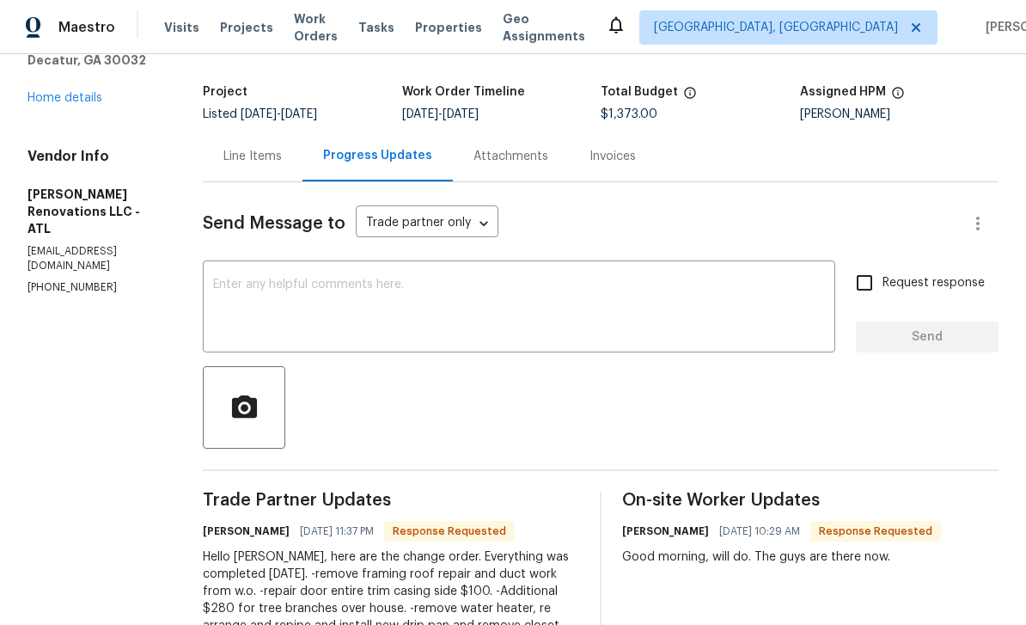
click at [771, 278] on textarea at bounding box center [519, 308] width 612 height 60
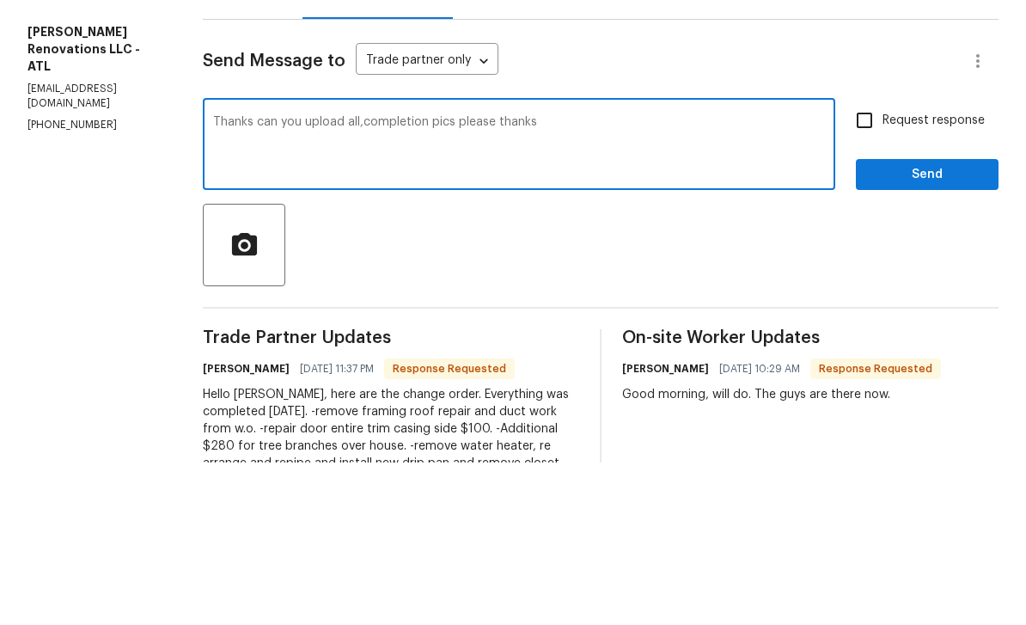
type textarea "Thanks can you upload all,completion pics please thanks"
click at [869, 265] on input "Request response" at bounding box center [864, 283] width 36 height 36
checkbox input "true"
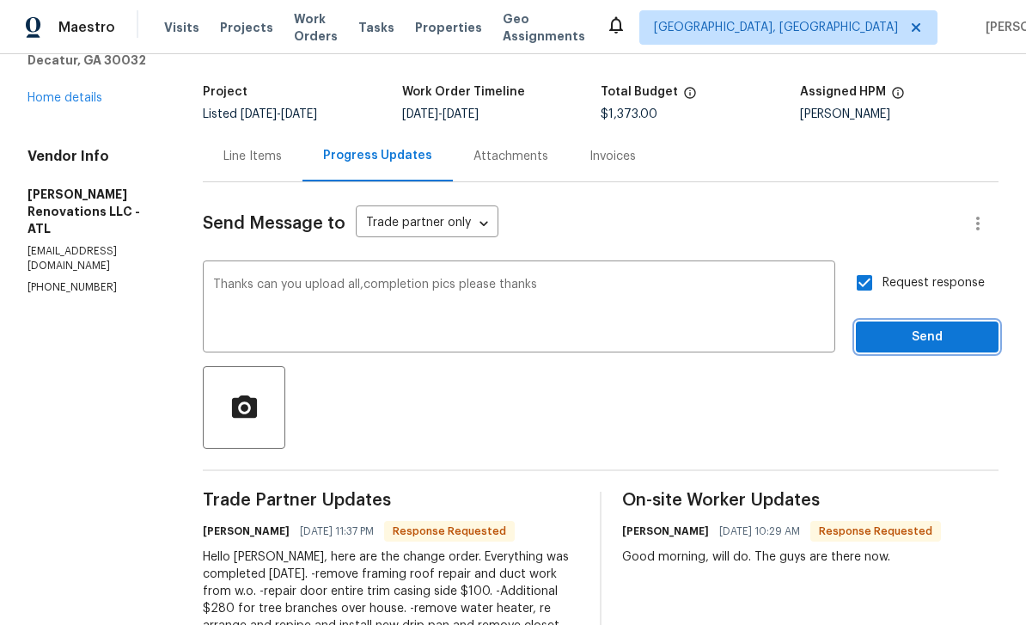
click at [904, 327] on span "Send" at bounding box center [927, 337] width 115 height 21
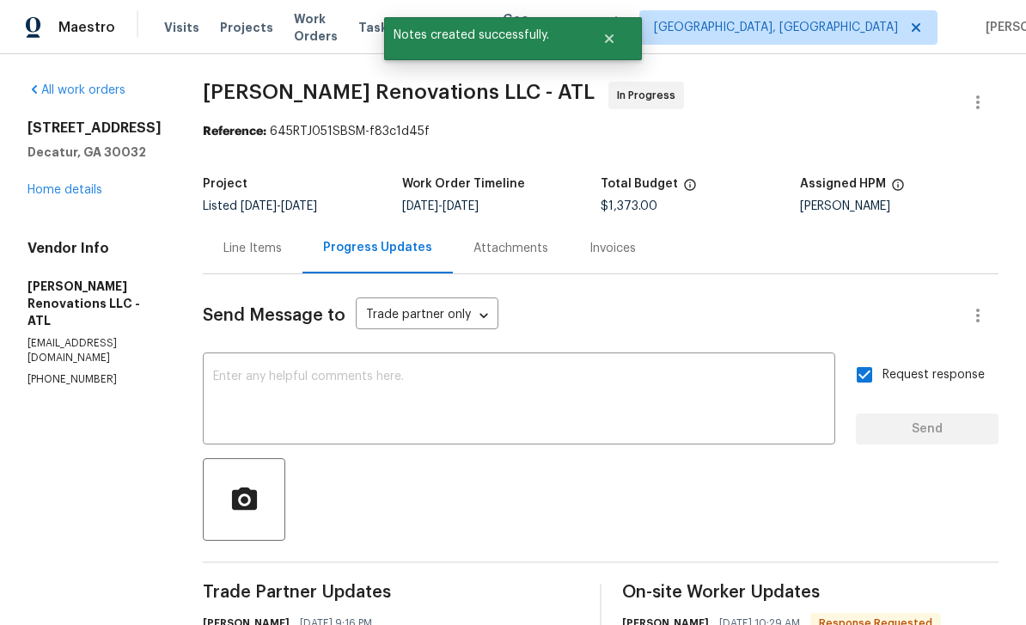
scroll to position [0, 0]
click at [60, 184] on link "Home details" at bounding box center [64, 190] width 75 height 12
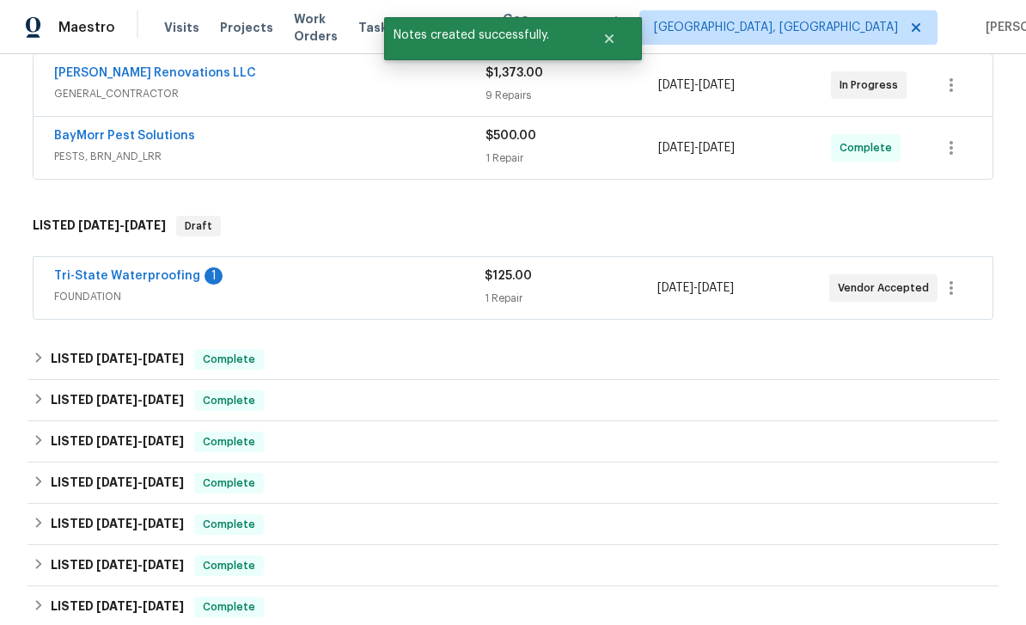
scroll to position [336, 0]
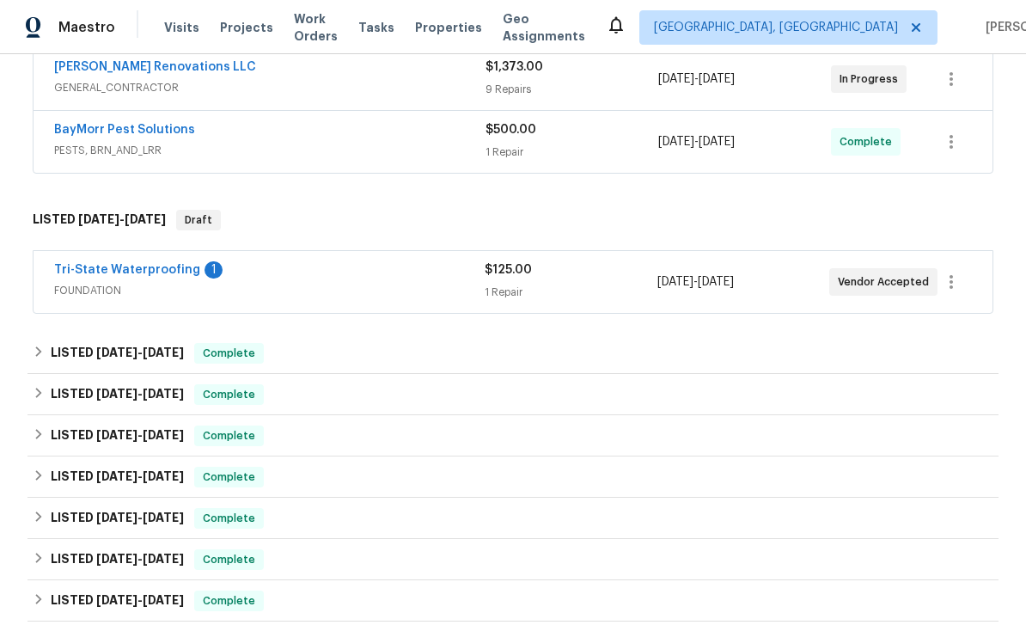
click at [102, 264] on link "Tri-State Waterproofing" at bounding box center [127, 270] width 146 height 12
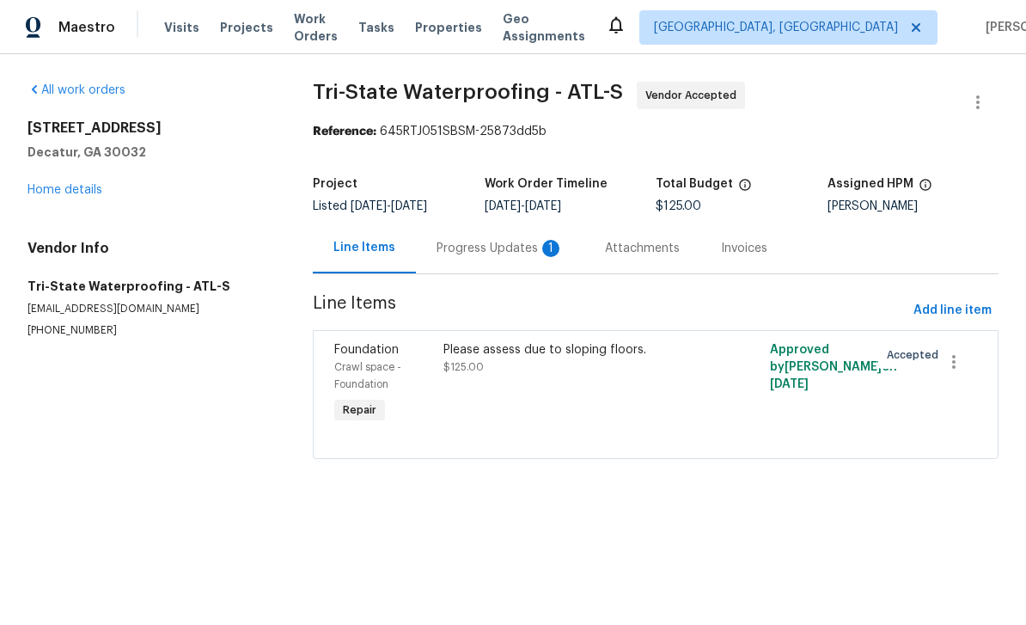
click at [522, 254] on div "Progress Updates 1" at bounding box center [500, 248] width 127 height 17
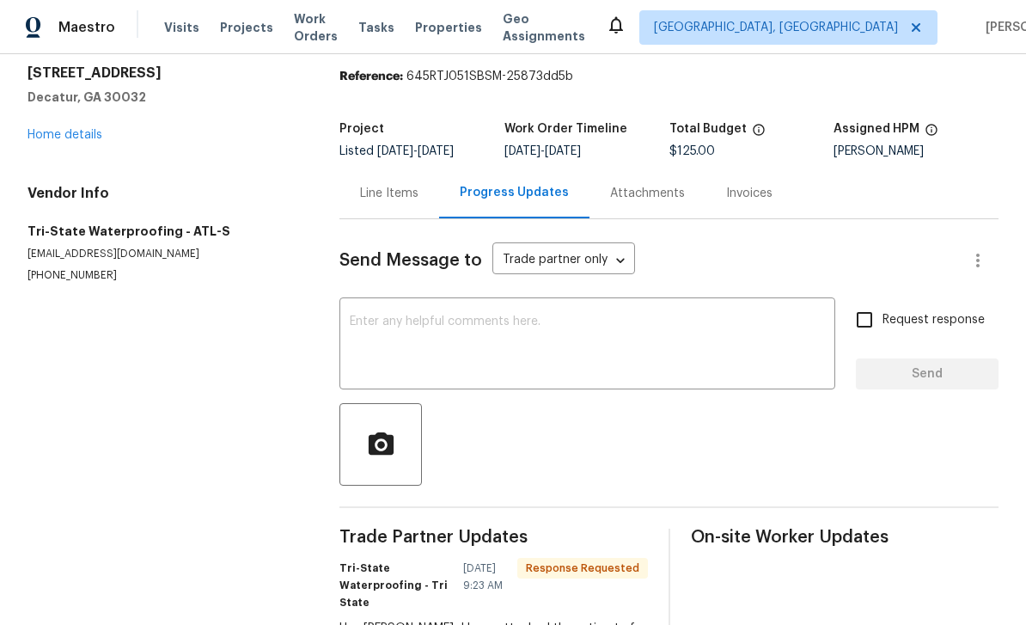
scroll to position [28, 0]
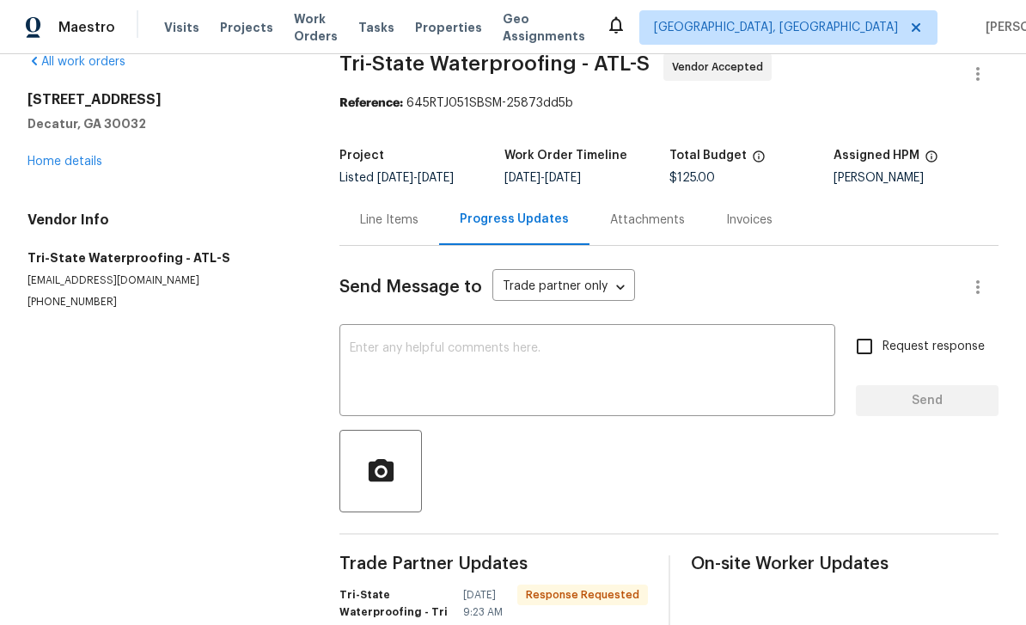
click at [411, 211] on div "Line Items" at bounding box center [389, 219] width 58 height 17
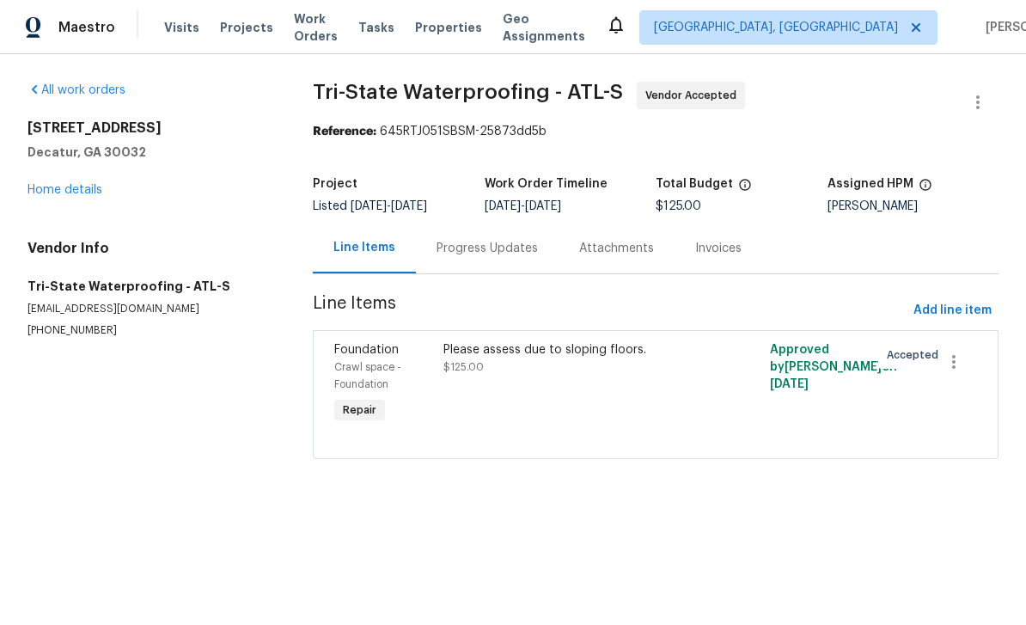
click at [624, 246] on div "Attachments" at bounding box center [616, 248] width 75 height 17
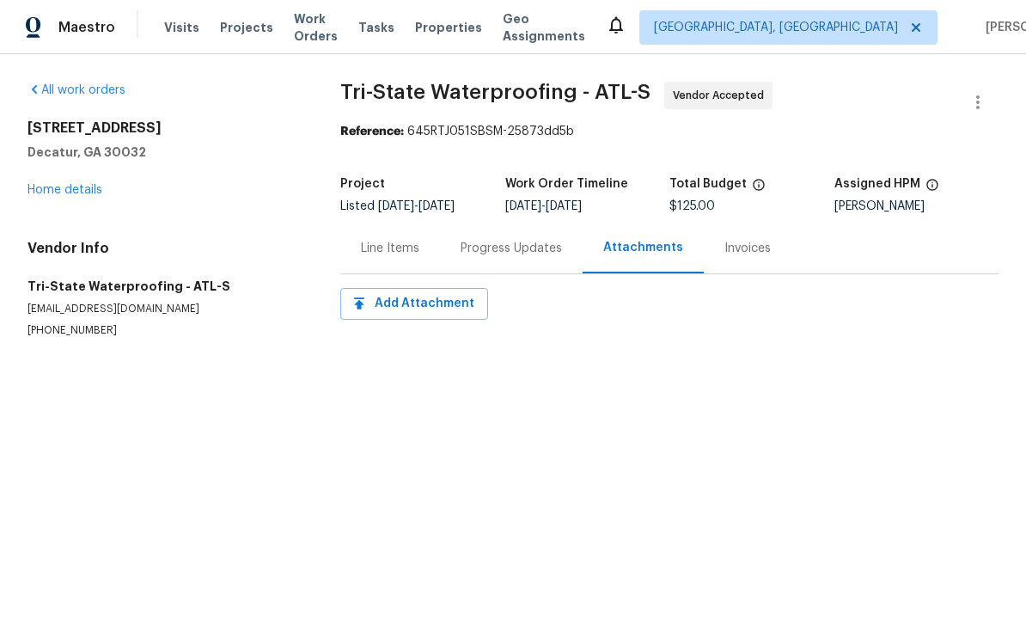
click at [537, 241] on div "Progress Updates" at bounding box center [511, 248] width 101 height 17
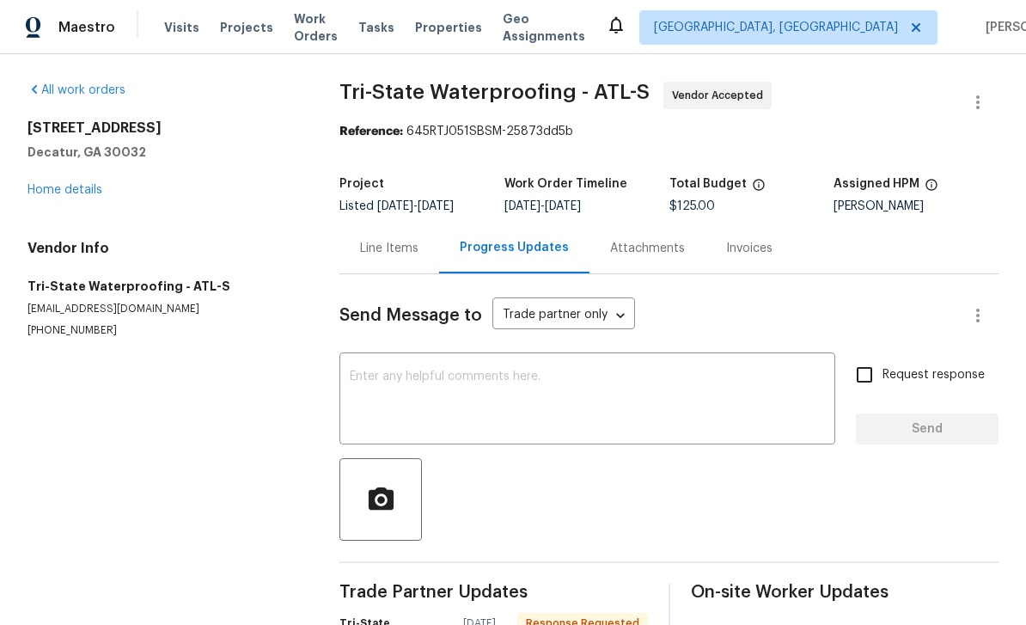
click at [57, 190] on link "Home details" at bounding box center [64, 190] width 75 height 12
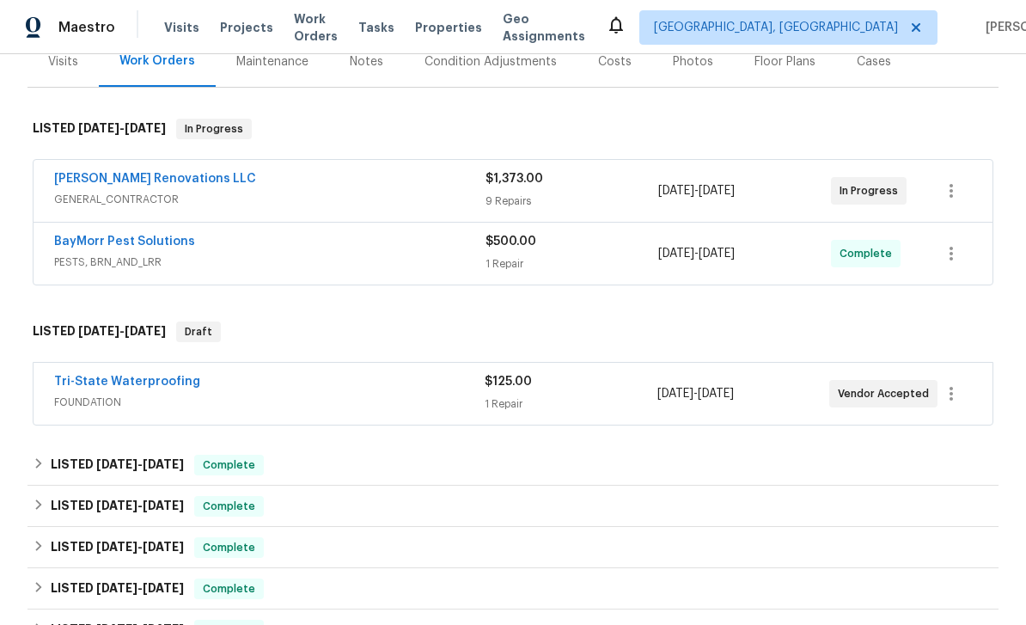
scroll to position [232, 0]
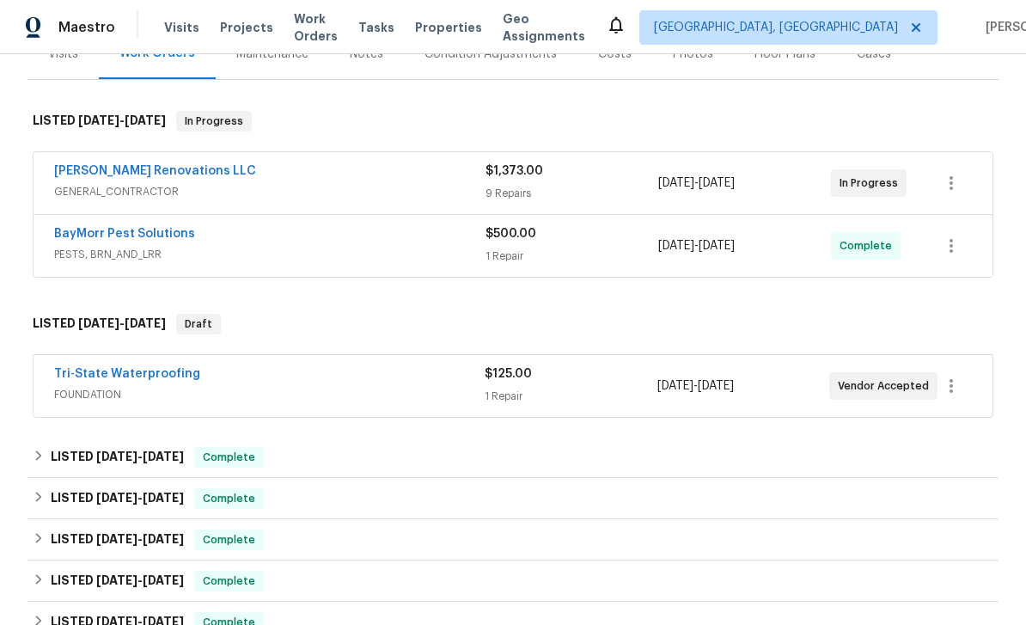
click at [102, 376] on link "Tri-State Waterproofing" at bounding box center [127, 374] width 146 height 12
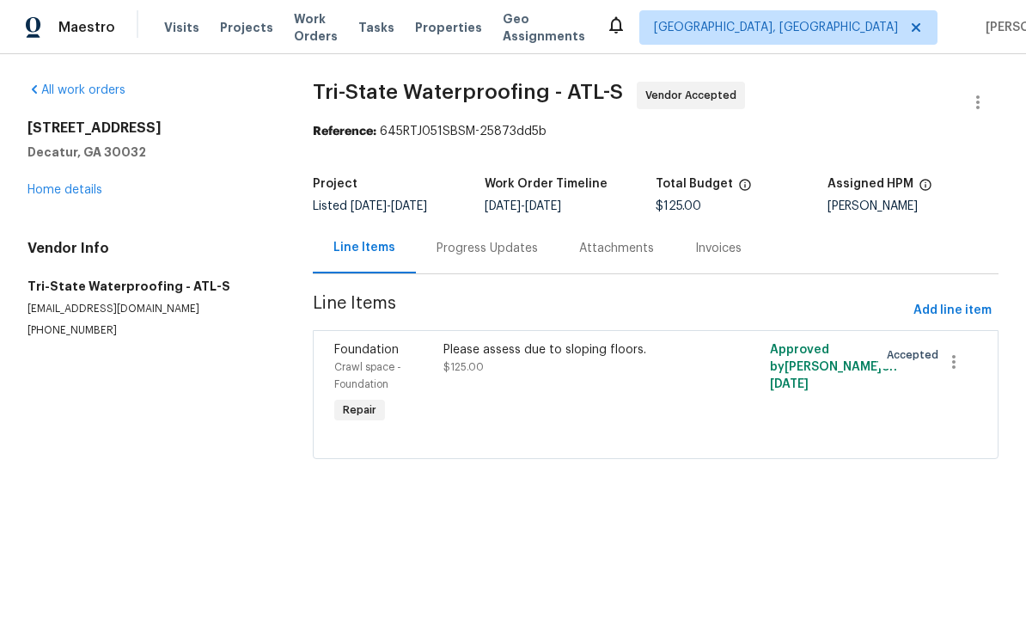
click at [620, 250] on div "Attachments" at bounding box center [616, 248] width 75 height 17
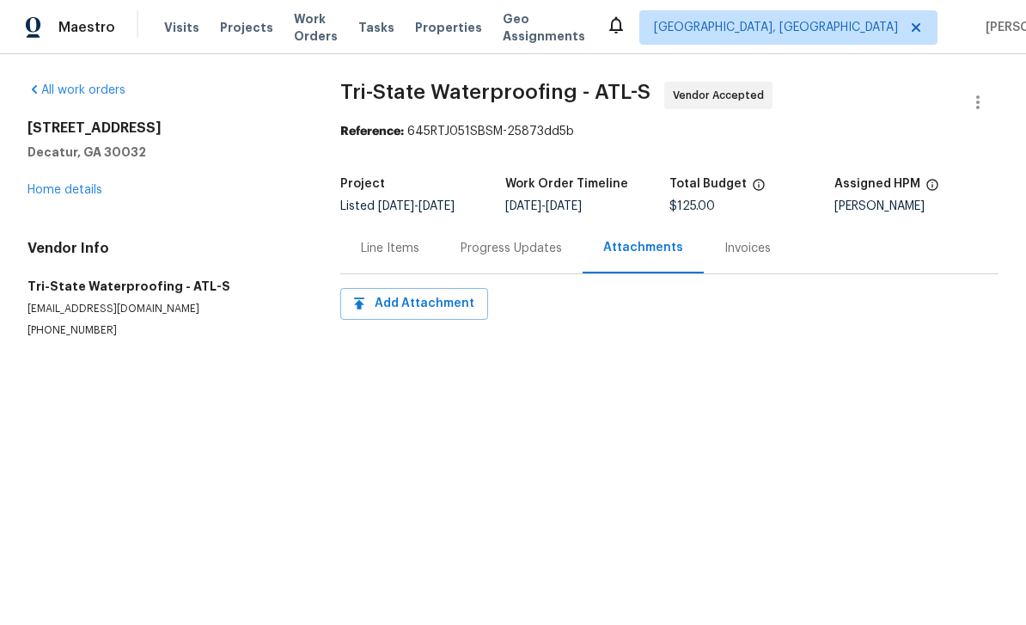
click at [749, 246] on div "Invoices" at bounding box center [747, 248] width 46 height 17
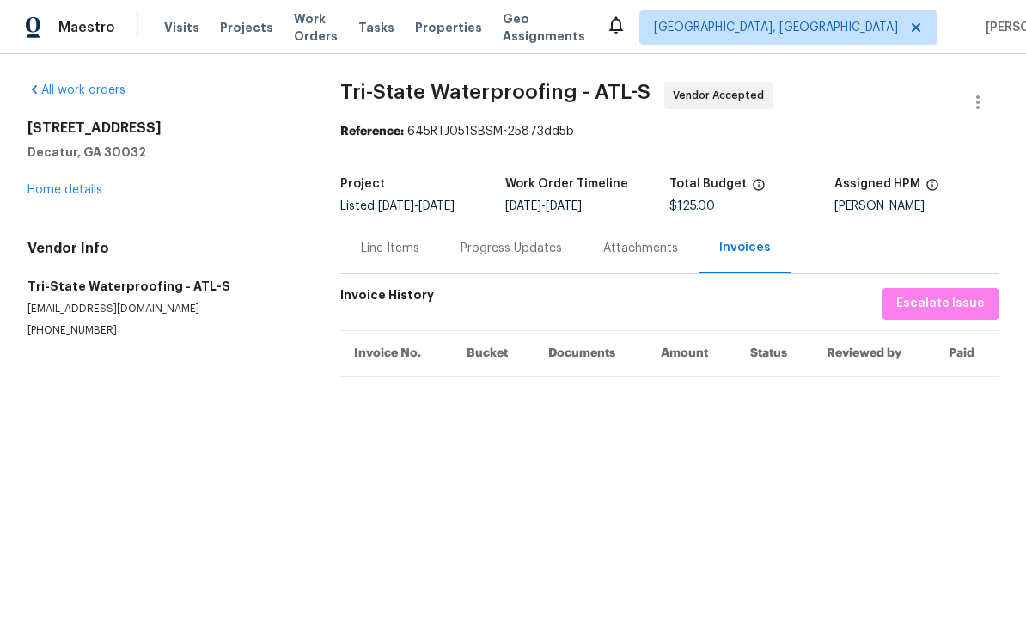
click at [544, 252] on div "Progress Updates" at bounding box center [511, 248] width 101 height 17
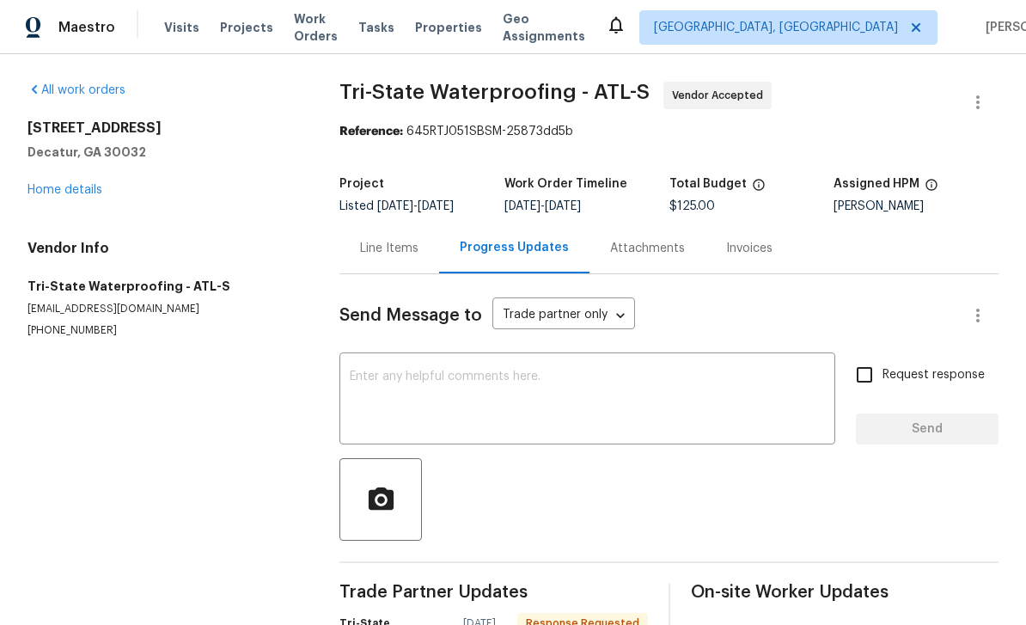
click at [56, 190] on link "Home details" at bounding box center [64, 190] width 75 height 12
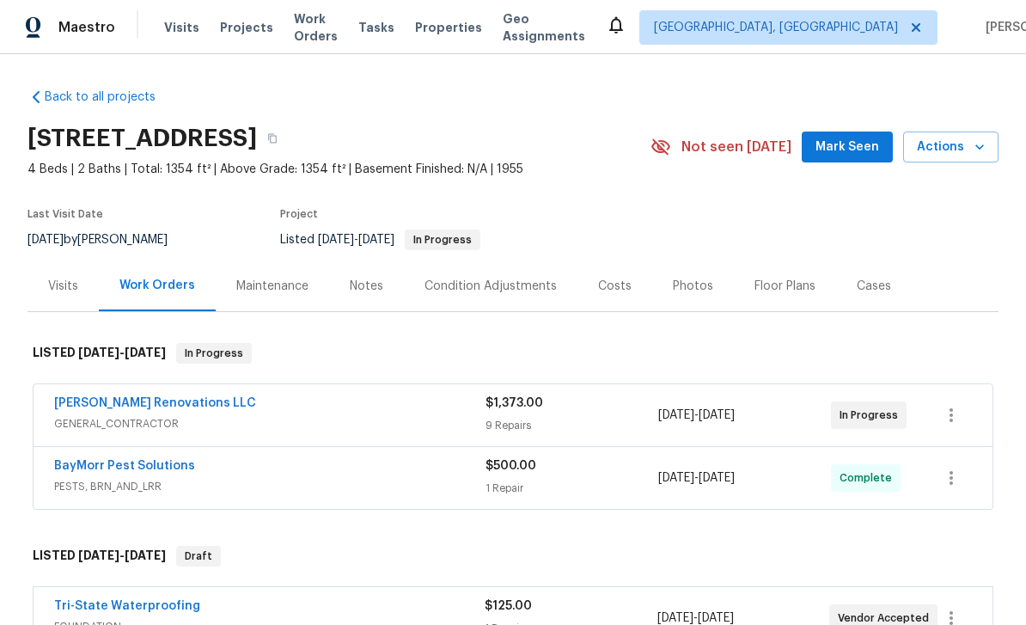
click at [181, 30] on span "Visits" at bounding box center [181, 27] width 35 height 17
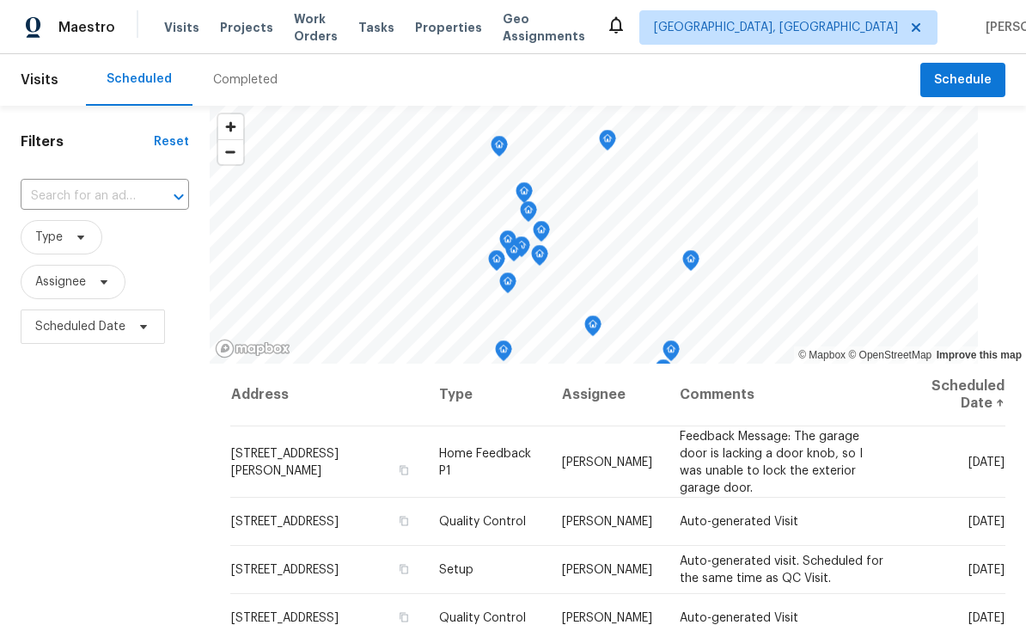
click at [107, 195] on input "text" at bounding box center [81, 196] width 120 height 27
type input "6303 klond"
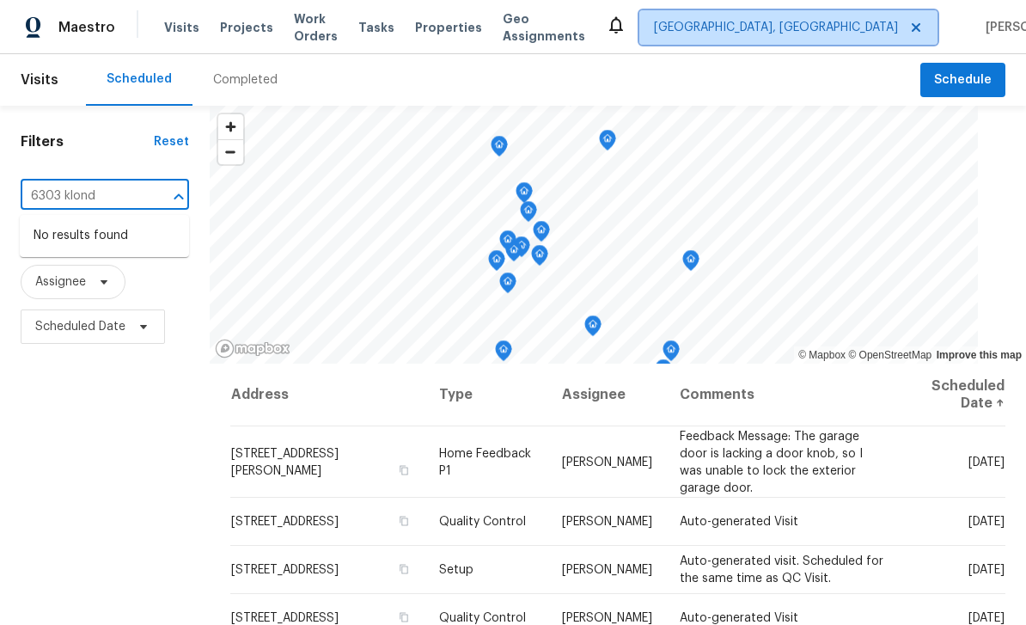
click at [807, 29] on span "Albuquerque, NM" at bounding box center [776, 27] width 244 height 17
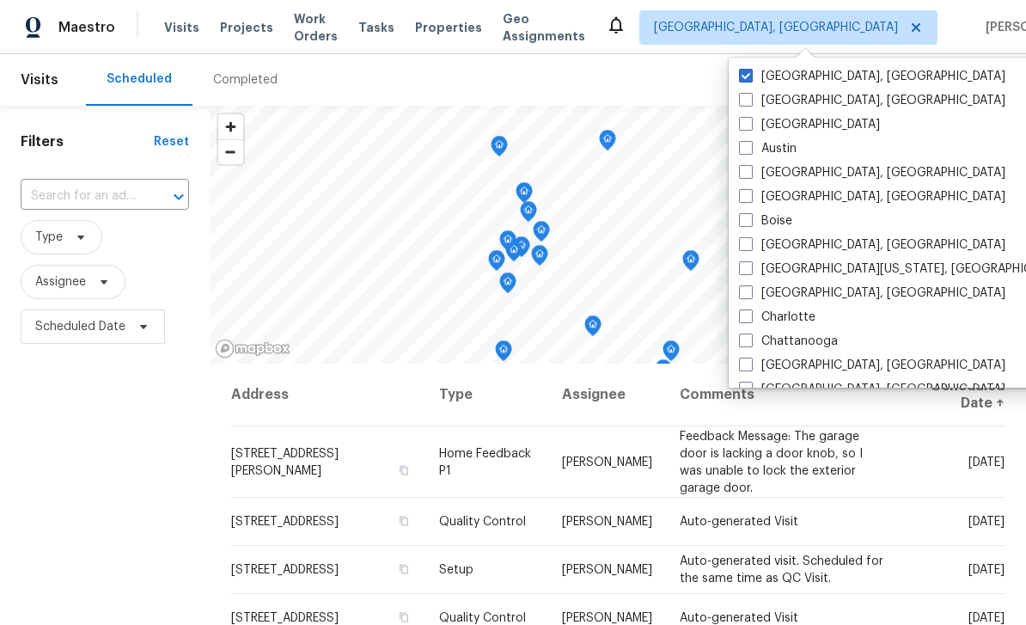
click at [791, 123] on label "[GEOGRAPHIC_DATA]" at bounding box center [809, 124] width 141 height 17
click at [750, 123] on input "[GEOGRAPHIC_DATA]" at bounding box center [744, 121] width 11 height 11
checkbox input "true"
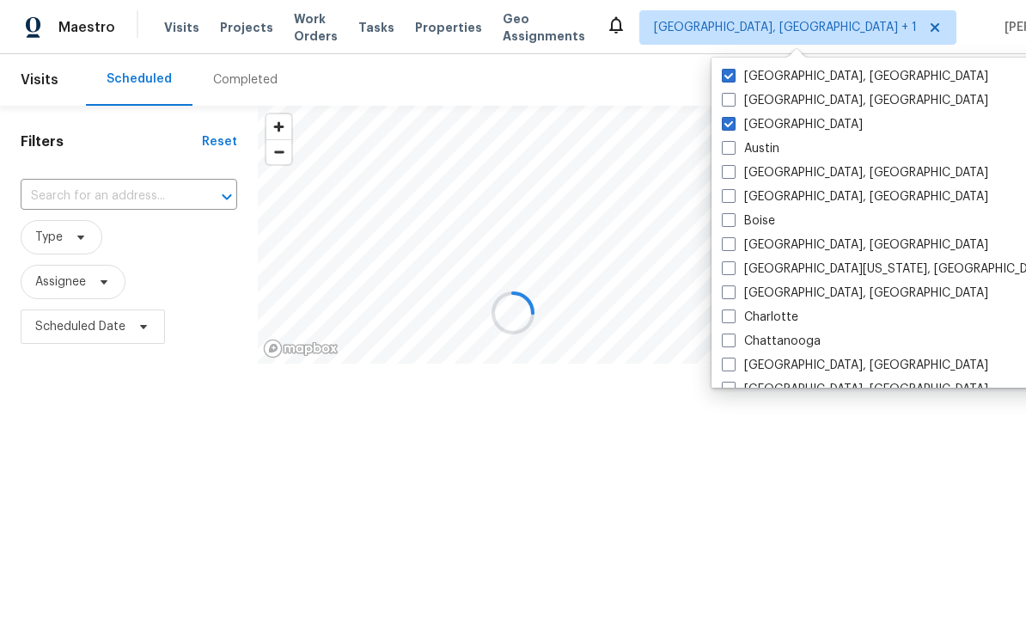
click at [741, 80] on label "Albuquerque, NM" at bounding box center [855, 76] width 266 height 17
click at [733, 79] on input "Albuquerque, NM" at bounding box center [727, 73] width 11 height 11
checkbox input "false"
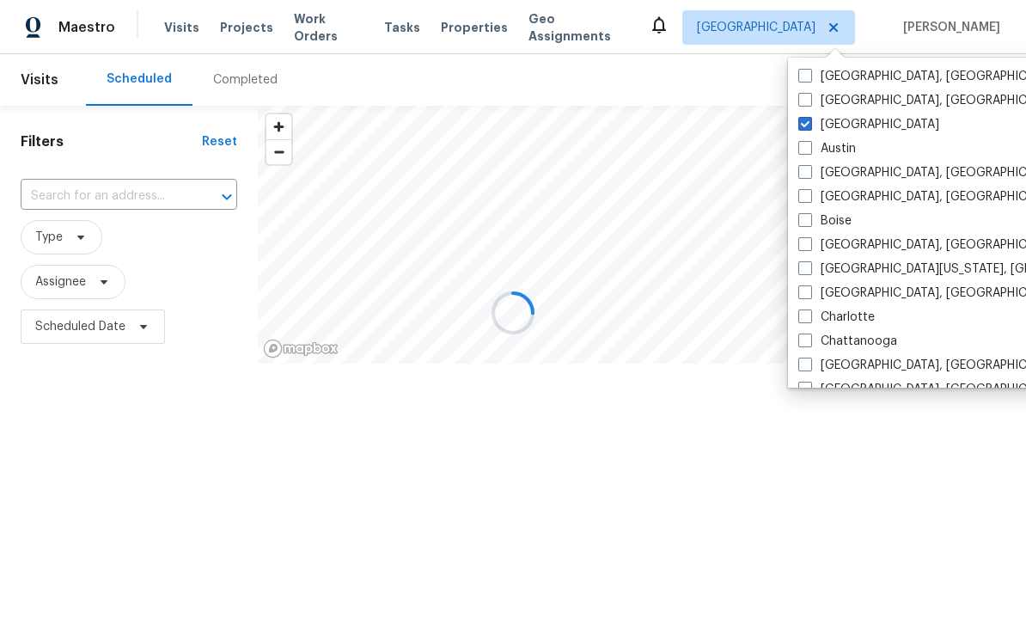
click at [101, 188] on div at bounding box center [513, 312] width 1026 height 625
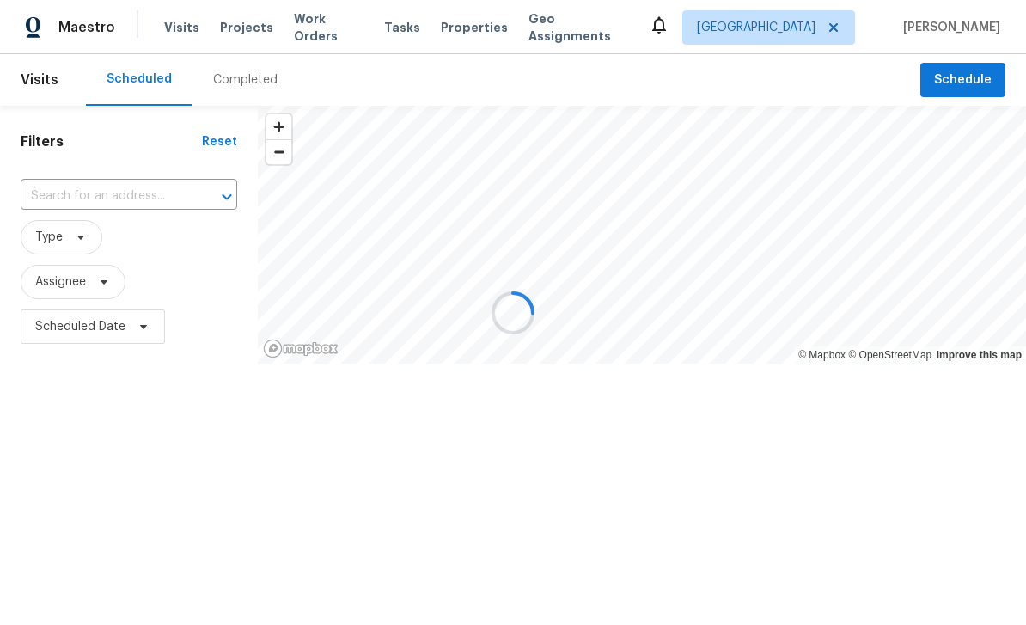
click at [82, 211] on div at bounding box center [513, 312] width 1026 height 625
click at [74, 196] on div at bounding box center [513, 312] width 1026 height 625
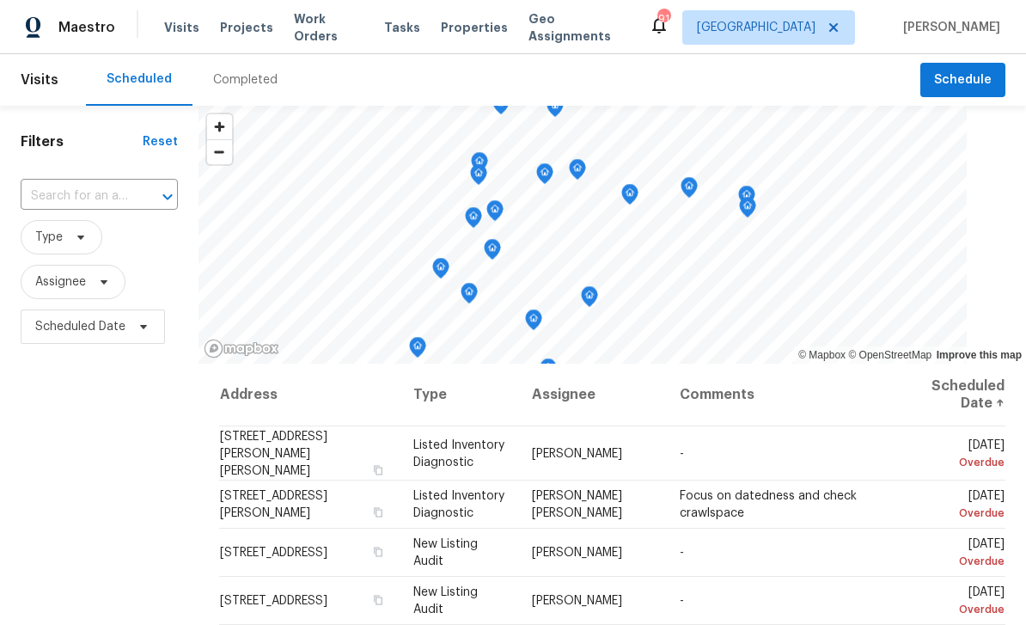
click at [160, 209] on div at bounding box center [155, 197] width 45 height 24
type input "6303 Klondike"
click at [73, 244] on li "6303 Klondike River Rd, Lithonia, GA 30038" at bounding box center [102, 236] width 163 height 28
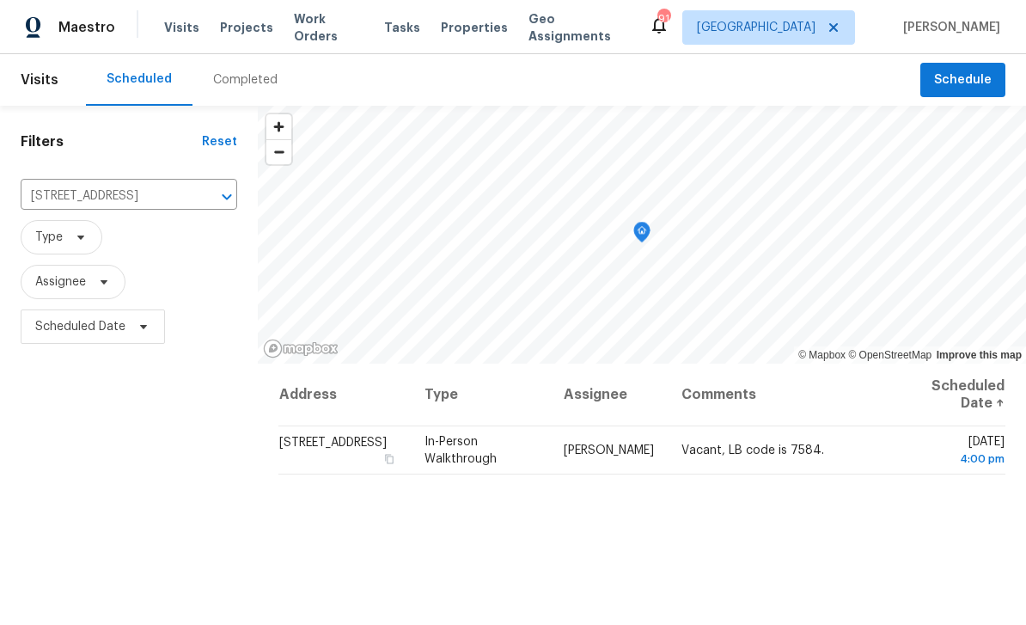
click at [199, 198] on icon "Clear" at bounding box center [204, 197] width 10 height 10
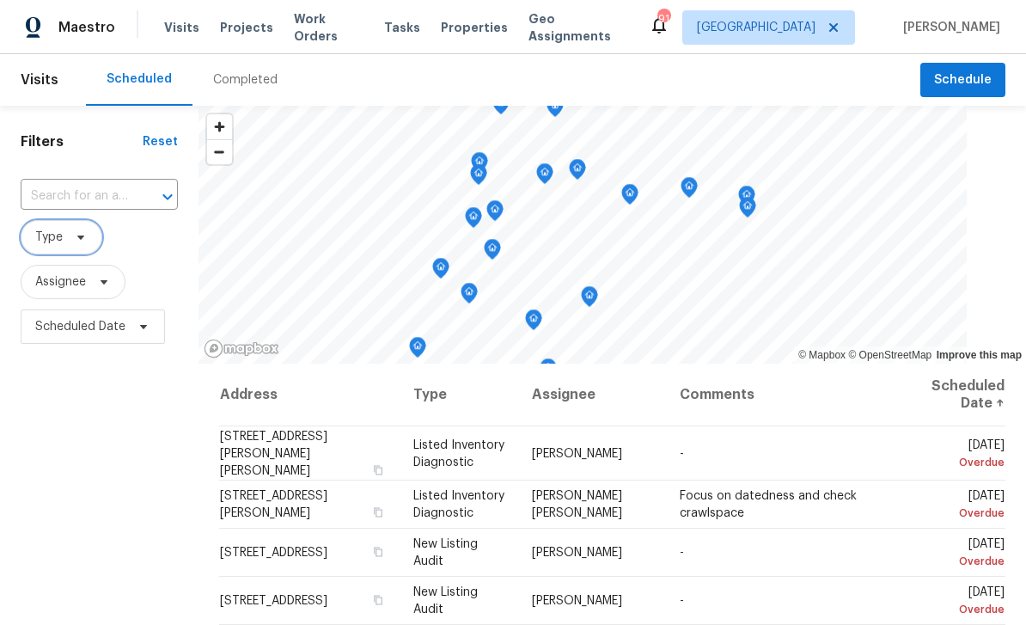
click at [59, 238] on span "Type" at bounding box center [48, 237] width 27 height 17
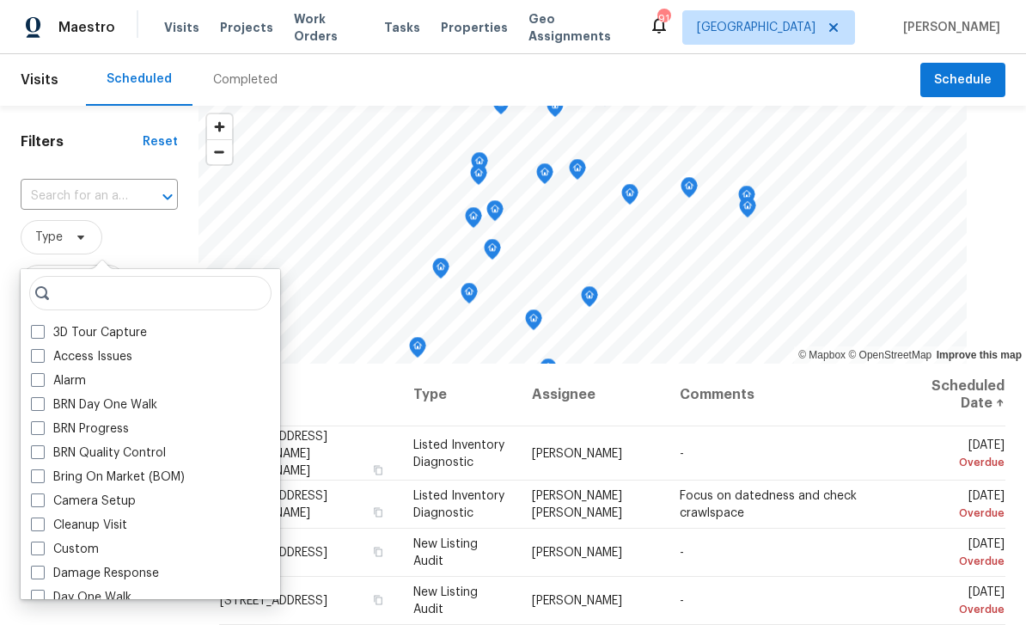
click at [60, 321] on div "3D Tour Capture" at bounding box center [150, 333] width 249 height 24
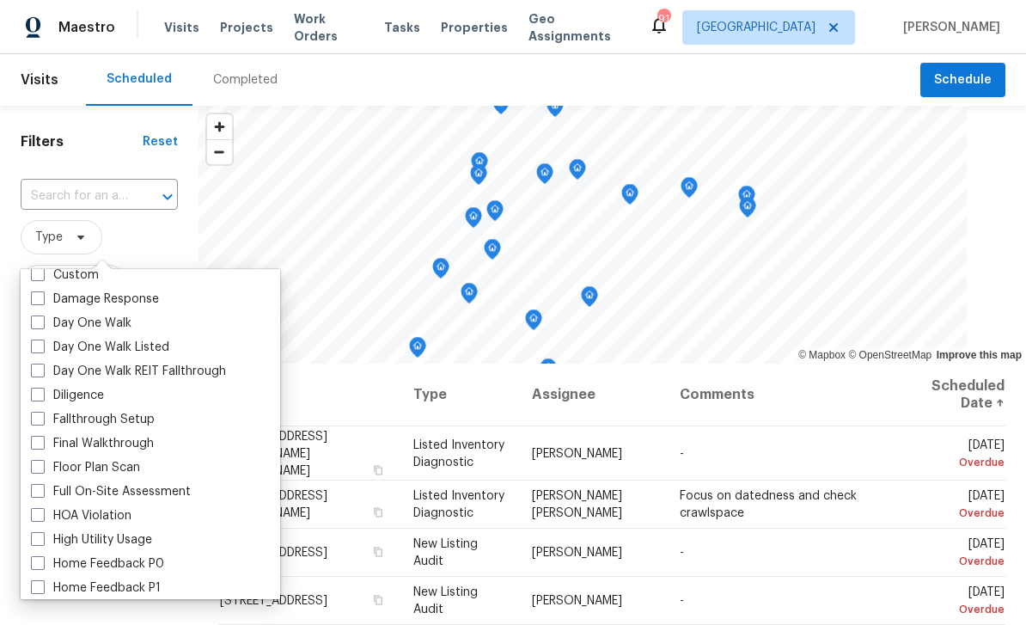
scroll to position [277, 0]
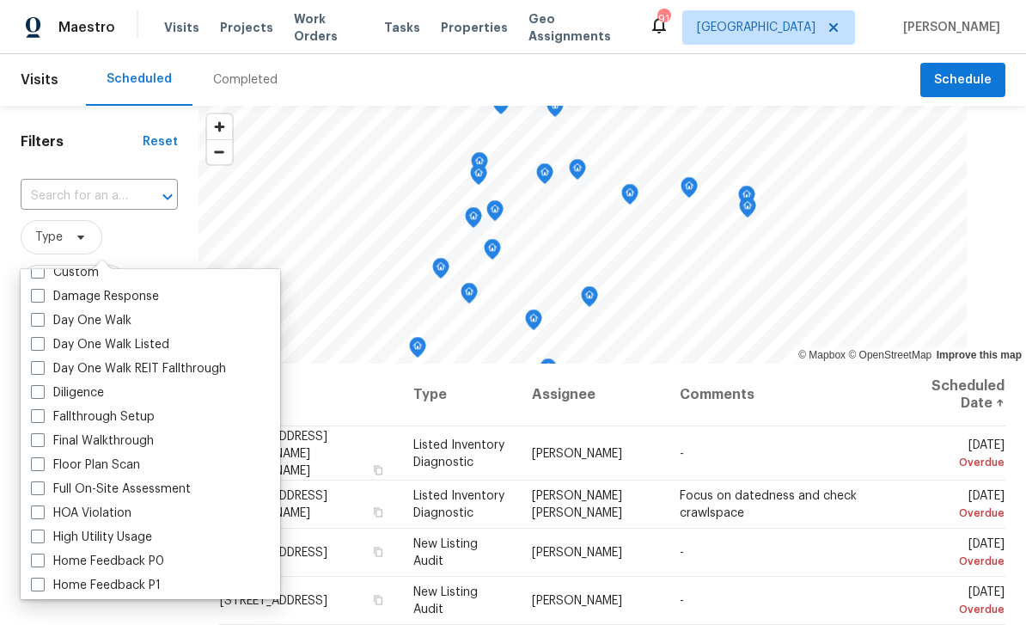
click at [165, 490] on label "Full On-Site Assessment" at bounding box center [111, 488] width 160 height 17
click at [42, 490] on input "Full On-Site Assessment" at bounding box center [36, 485] width 11 height 11
checkbox input "true"
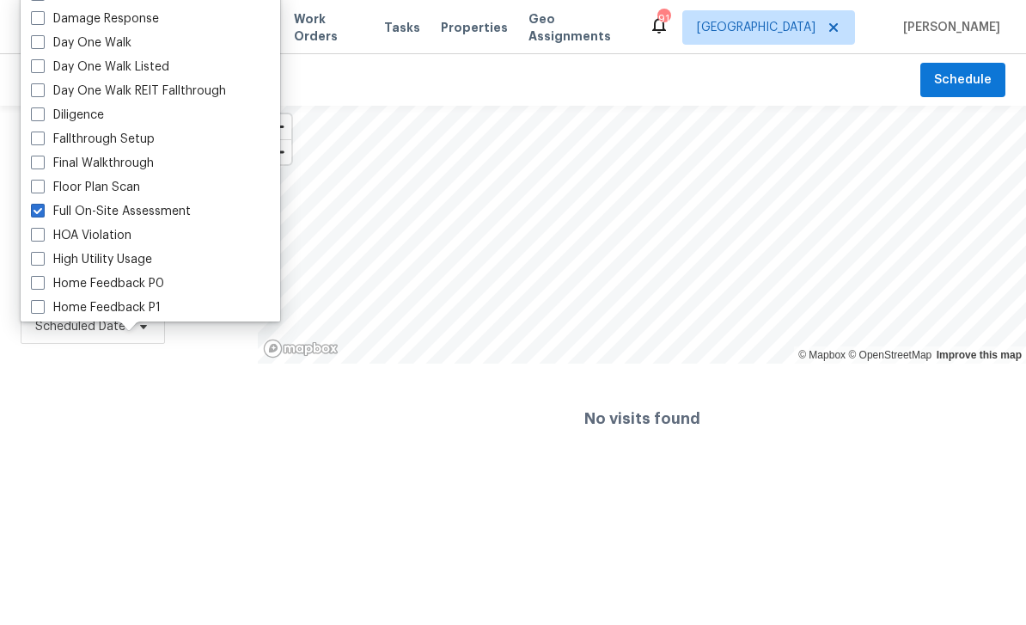
click at [98, 400] on div "Filters Reset ​ Full On-Site Assessment Assignee Scheduled Date" at bounding box center [129, 290] width 258 height 368
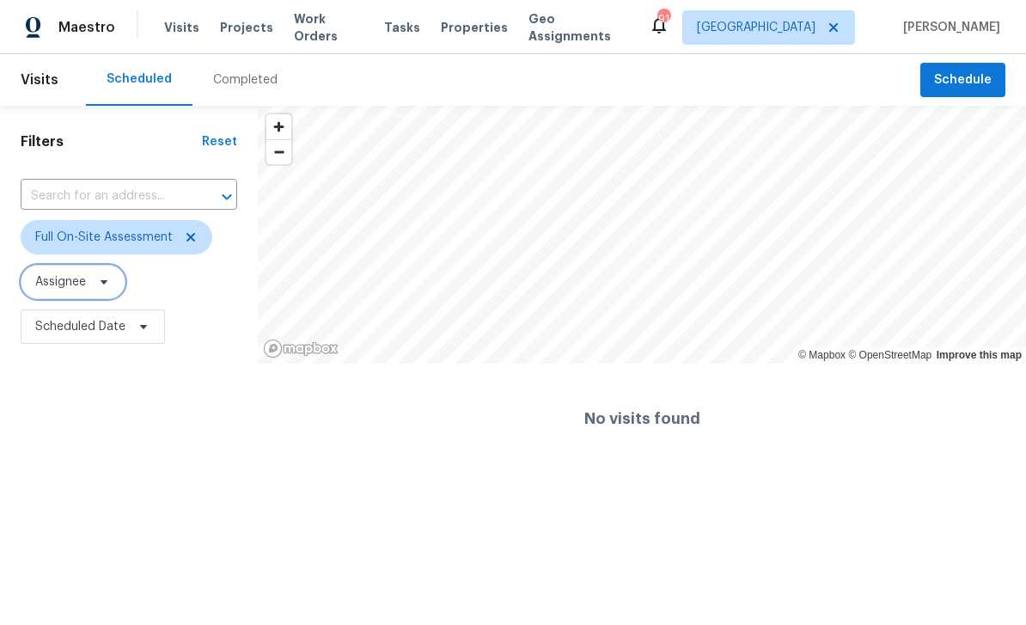
click at [63, 276] on span "Assignee" at bounding box center [60, 281] width 51 height 17
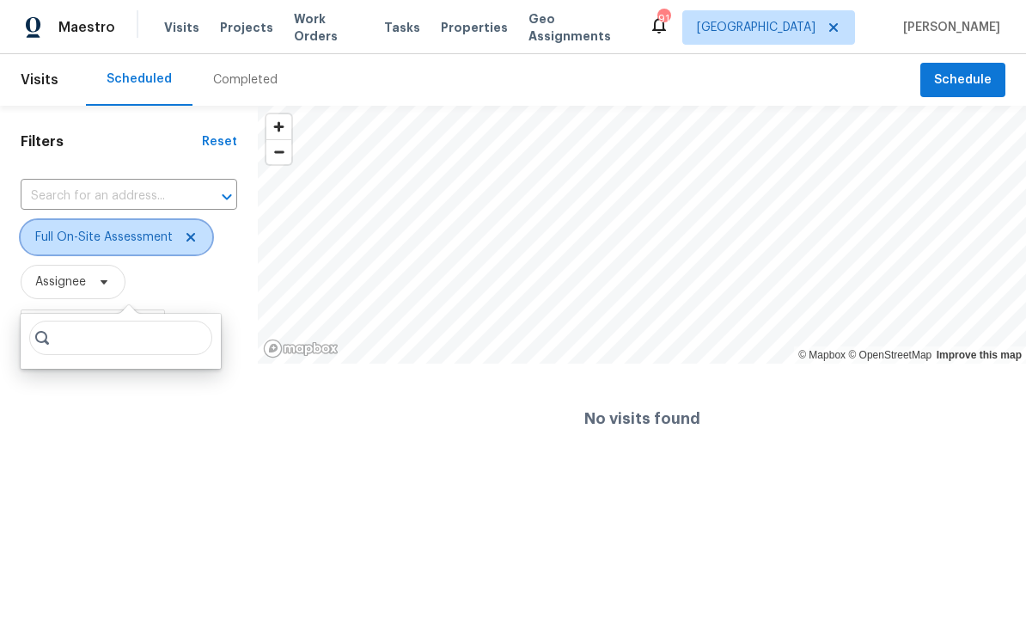
click at [139, 236] on span "Full On-Site Assessment" at bounding box center [103, 237] width 137 height 17
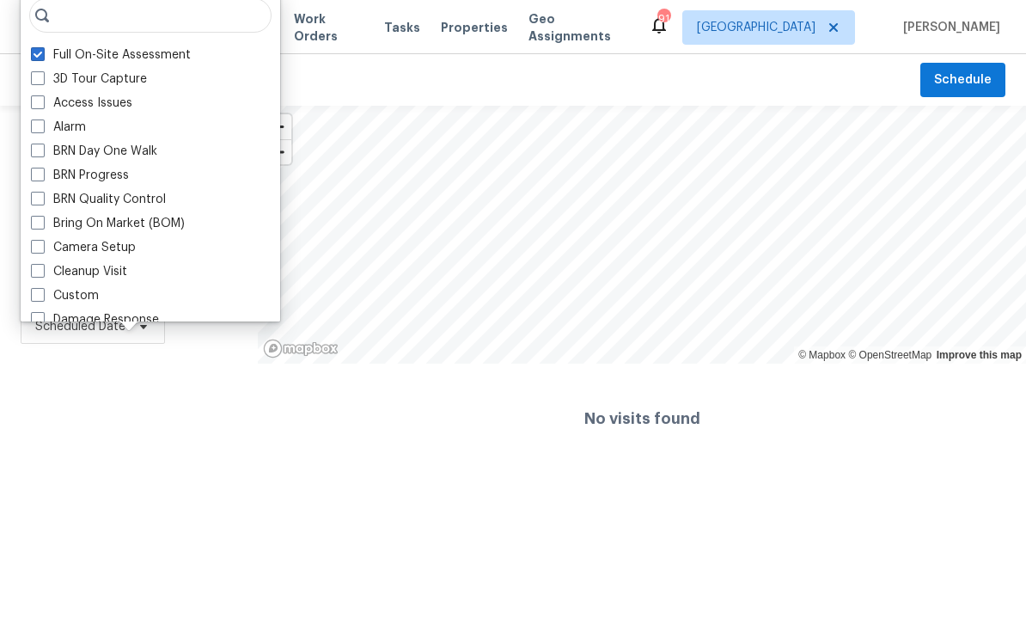
click at [182, 226] on label "Bring On Market (BOM)" at bounding box center [108, 223] width 154 height 17
click at [42, 226] on input "Bring On Market (BOM)" at bounding box center [36, 220] width 11 height 11
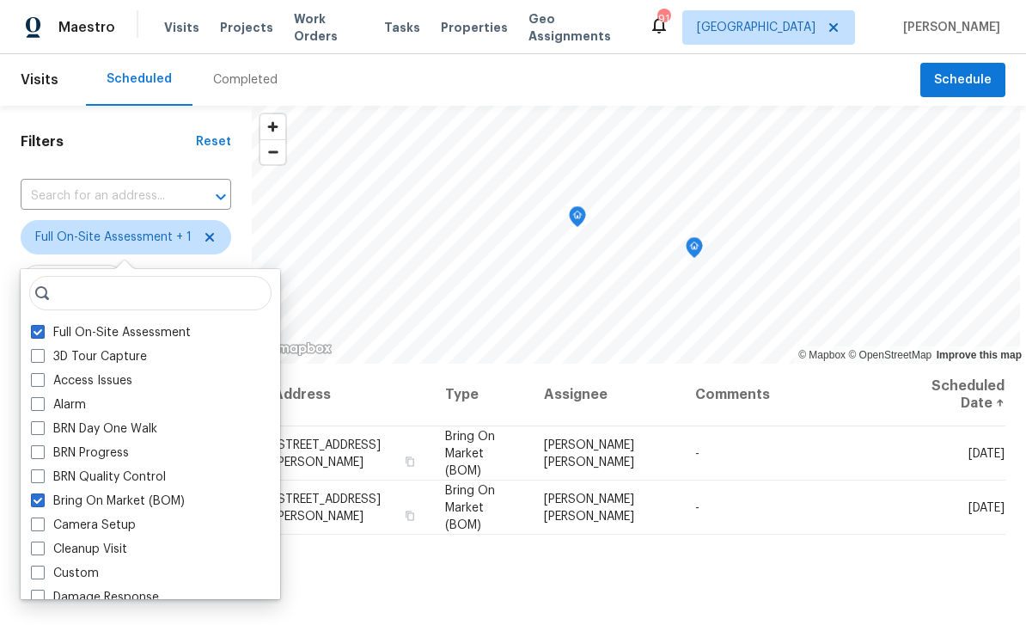
click at [45, 496] on label "Bring On Market (BOM)" at bounding box center [108, 500] width 154 height 17
click at [42, 496] on input "Bring On Market (BOM)" at bounding box center [36, 497] width 11 height 11
checkbox input "false"
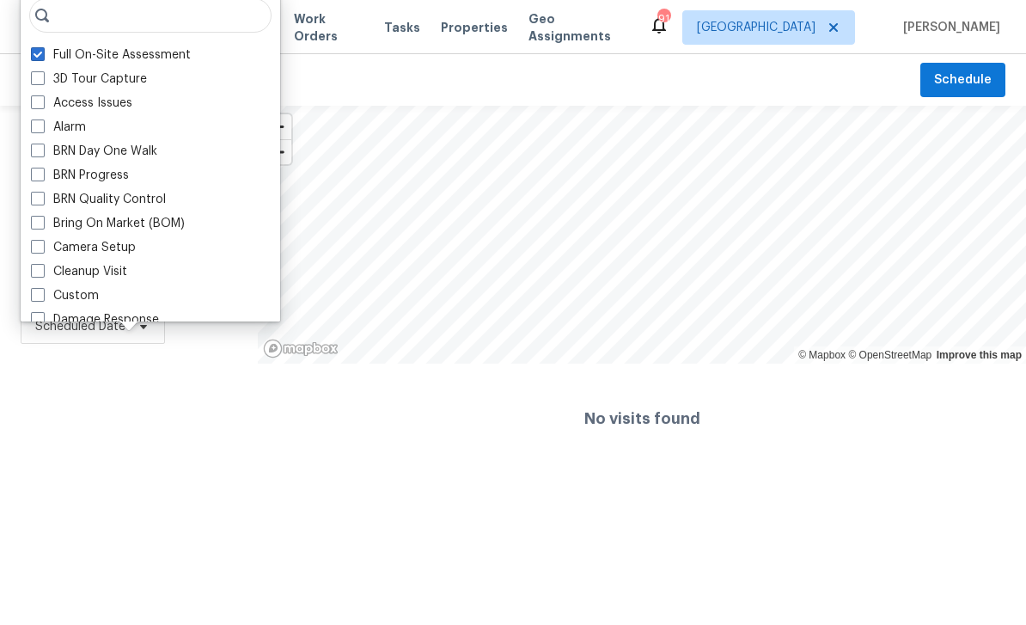
click at [37, 51] on span at bounding box center [38, 54] width 14 height 14
click at [37, 51] on input "Full On-Site Assessment" at bounding box center [36, 51] width 11 height 11
checkbox input "false"
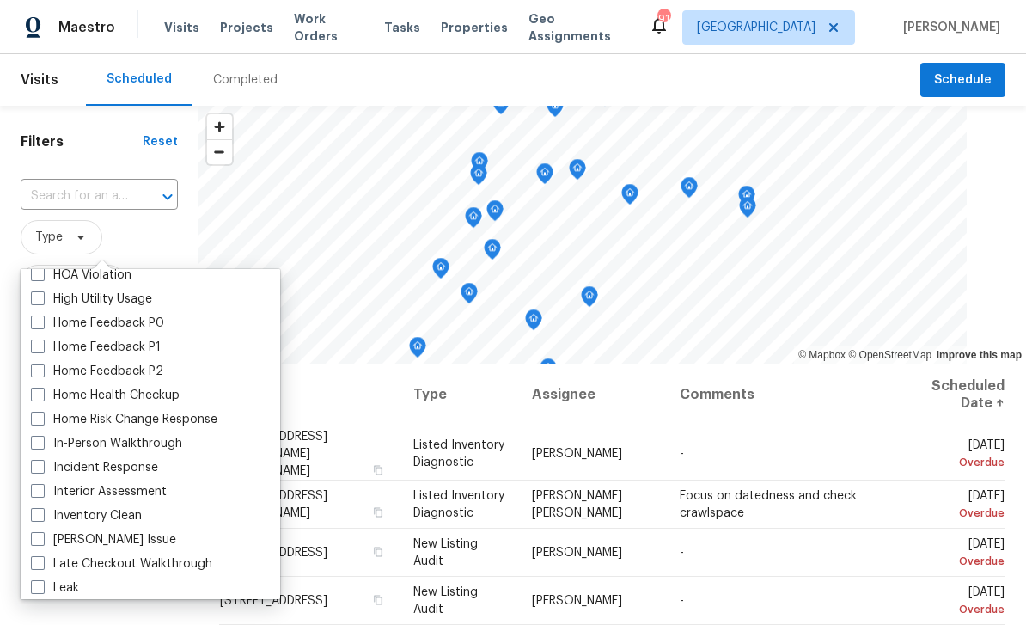
click at [178, 241] on span "Type" at bounding box center [99, 237] width 157 height 34
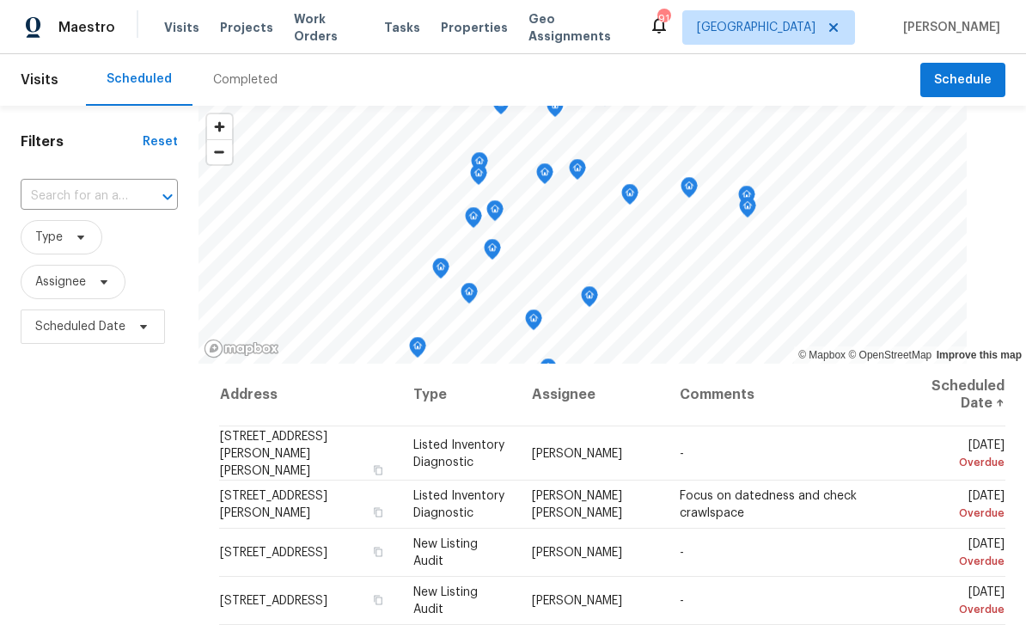
scroll to position [531, 0]
click at [965, 75] on span "Schedule" at bounding box center [963, 80] width 58 height 21
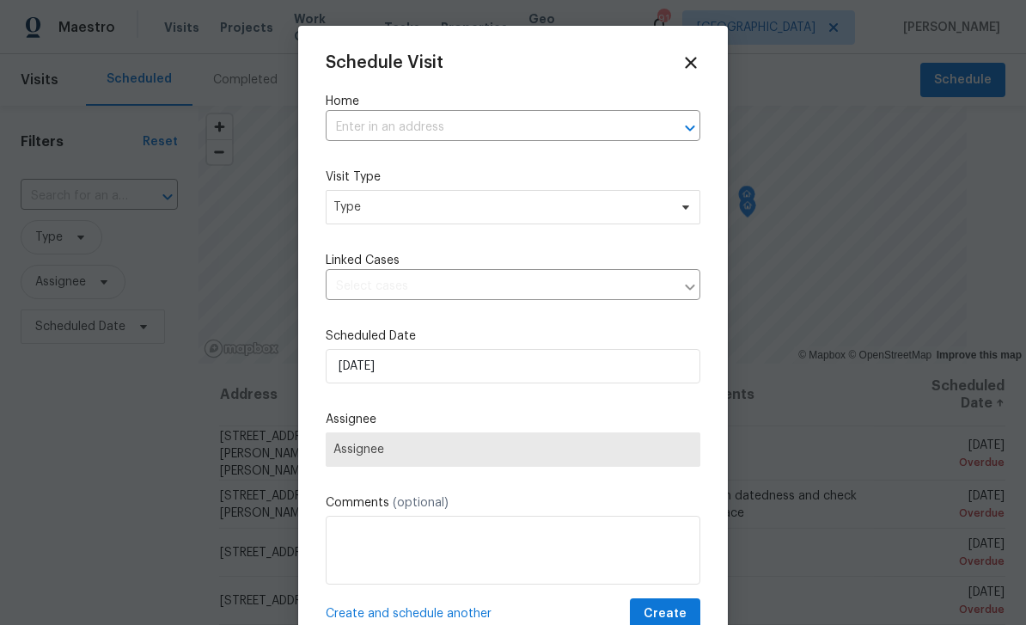
click at [599, 140] on input "text" at bounding box center [489, 127] width 327 height 27
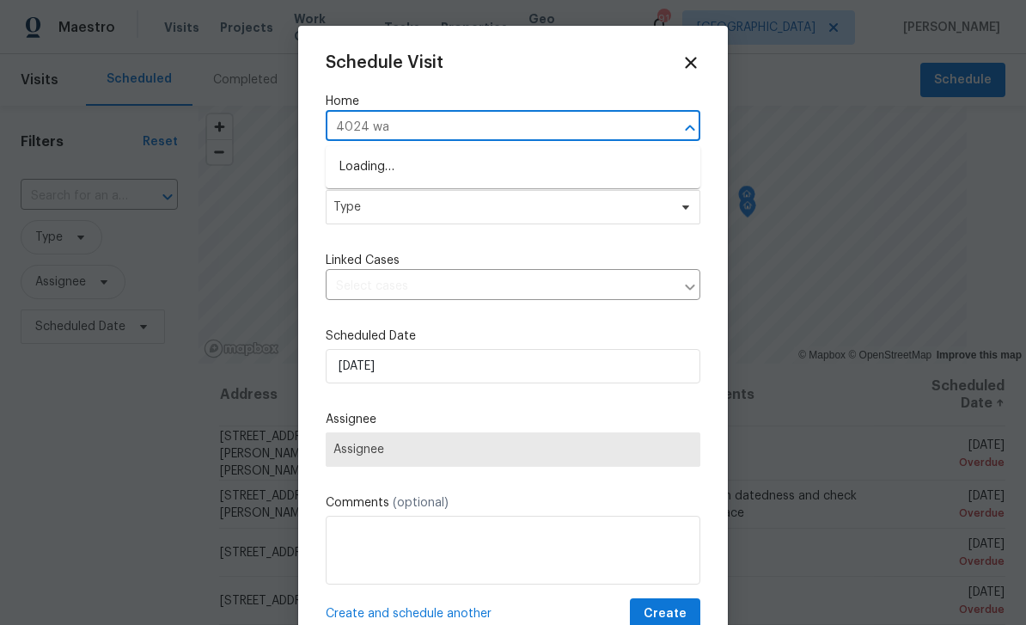
type input "4024 wal"
click at [585, 162] on li "4024 Waldrop Hills Dr, Decatur, GA 30034" at bounding box center [513, 167] width 375 height 28
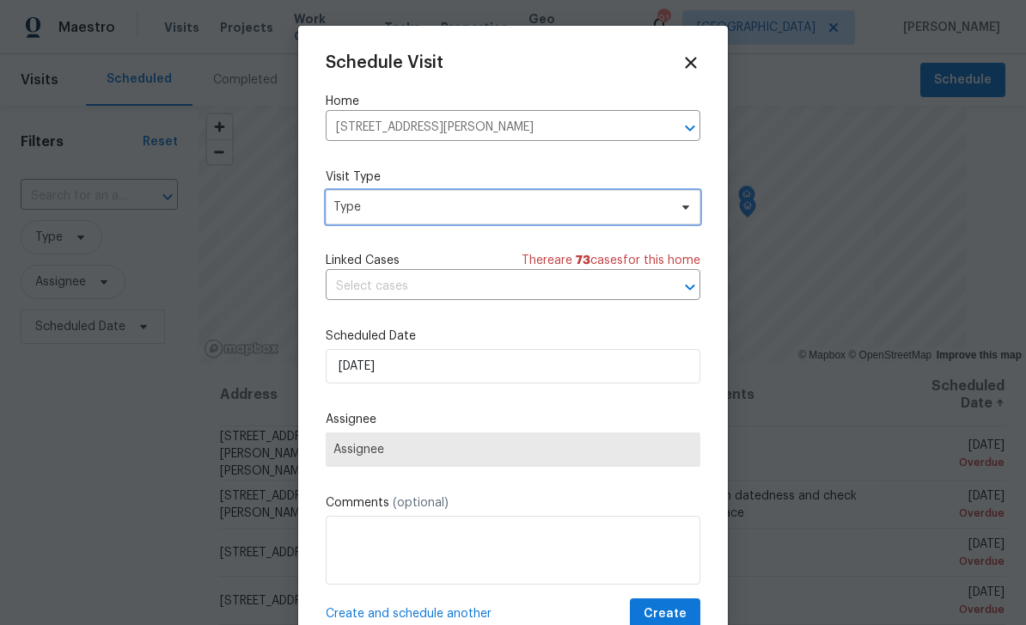
click at [649, 213] on span "Type" at bounding box center [500, 206] width 334 height 17
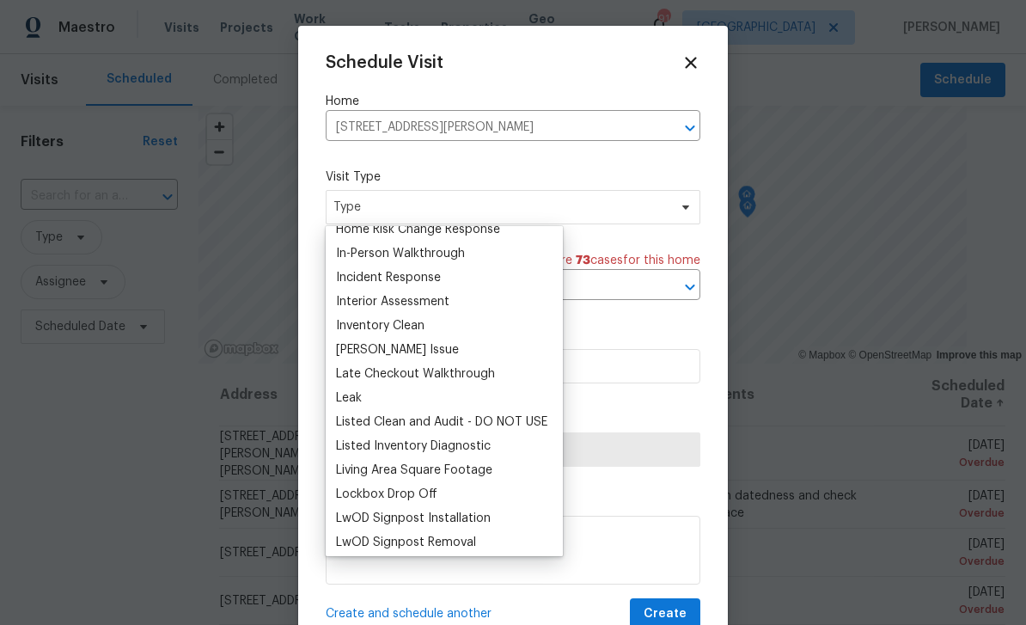
scroll to position [0, 0]
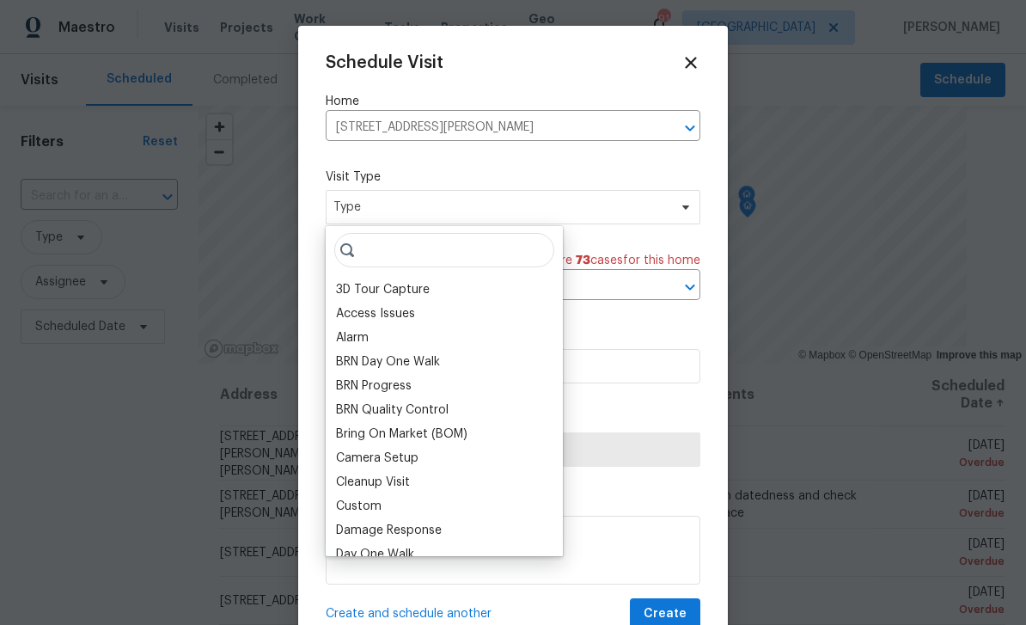
click at [850, 405] on div at bounding box center [513, 312] width 1026 height 625
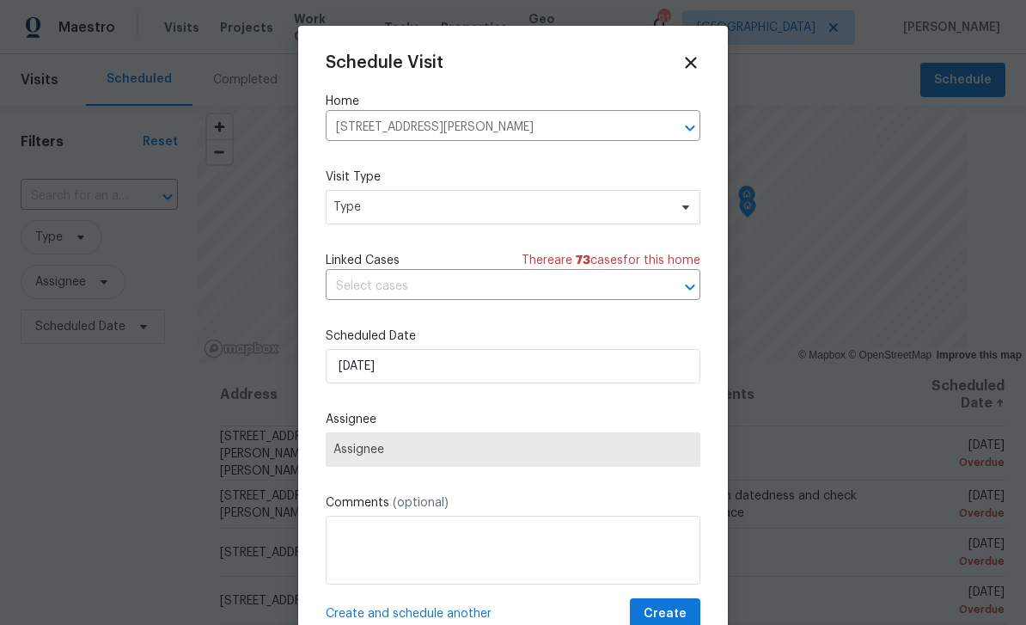
click at [449, 300] on input "text" at bounding box center [489, 286] width 327 height 27
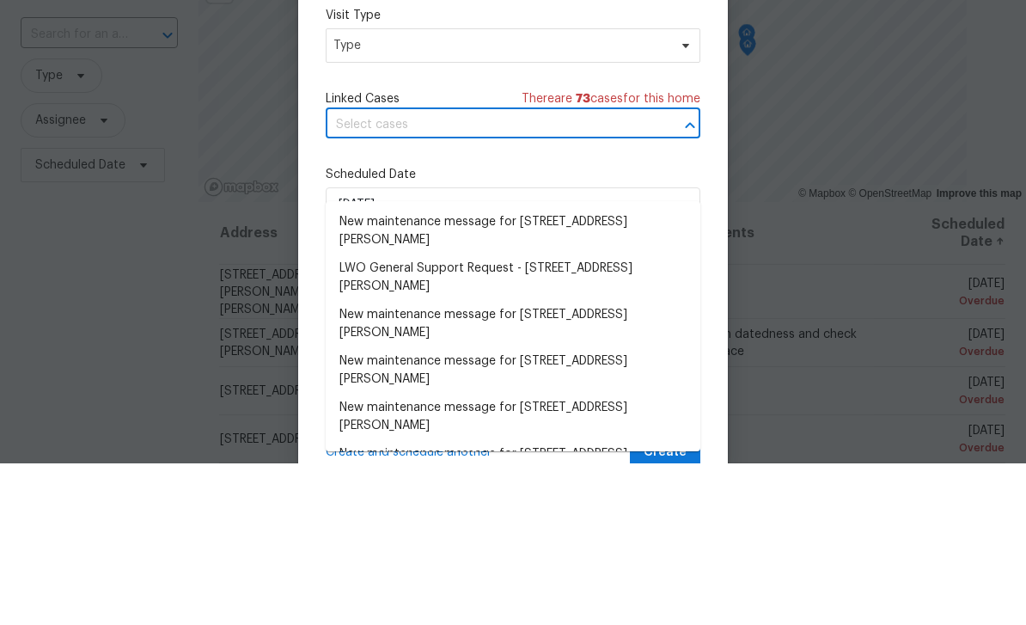
scroll to position [55, 0]
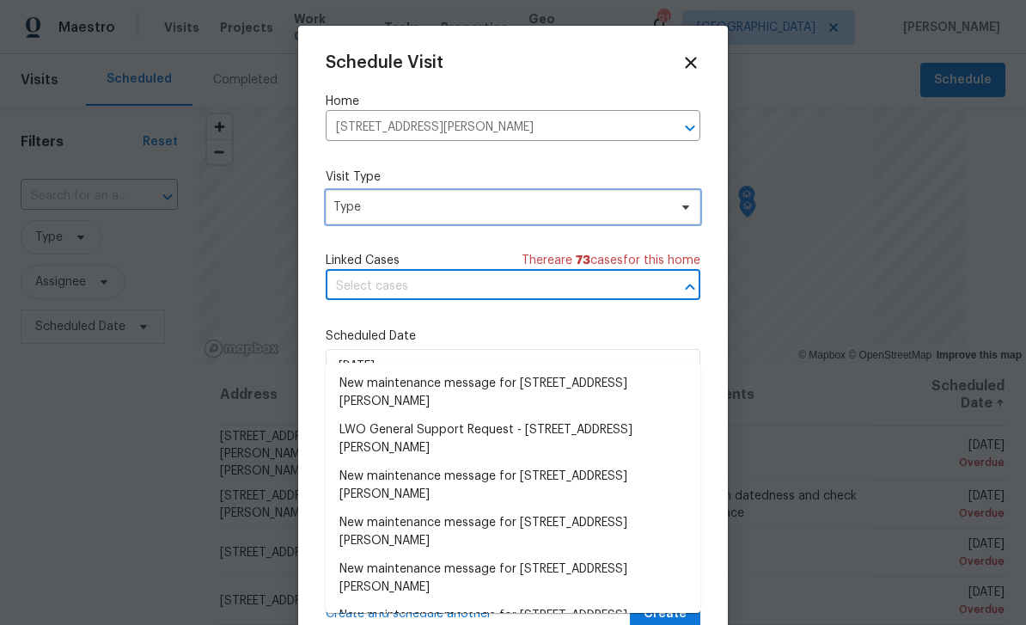
click at [661, 221] on span "Type" at bounding box center [513, 207] width 375 height 34
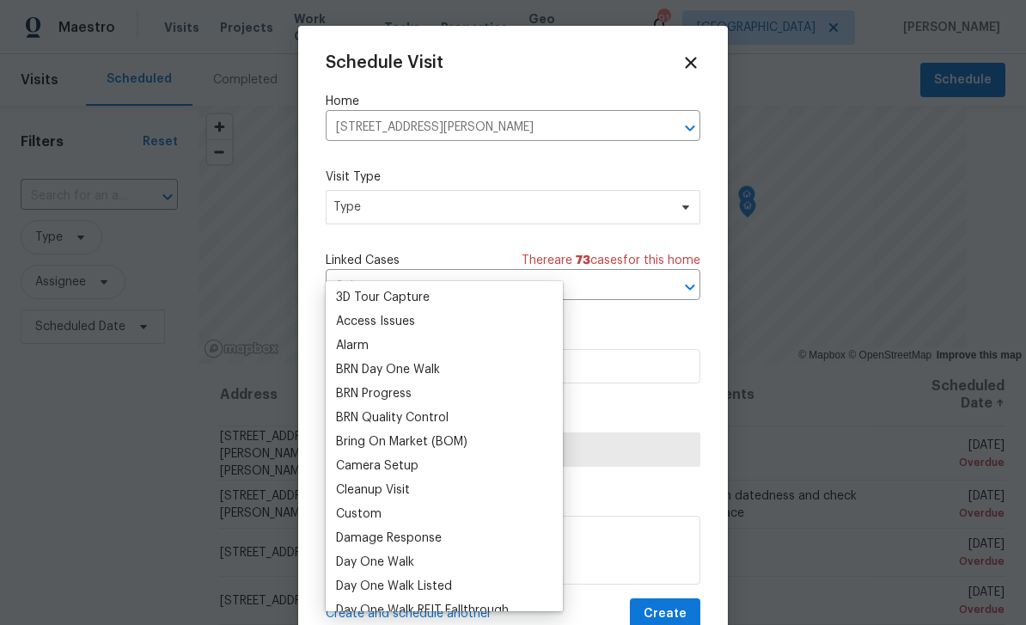
scroll to position [46, 0]
click at [454, 434] on div "Bring On Market (BOM)" at bounding box center [401, 442] width 131 height 17
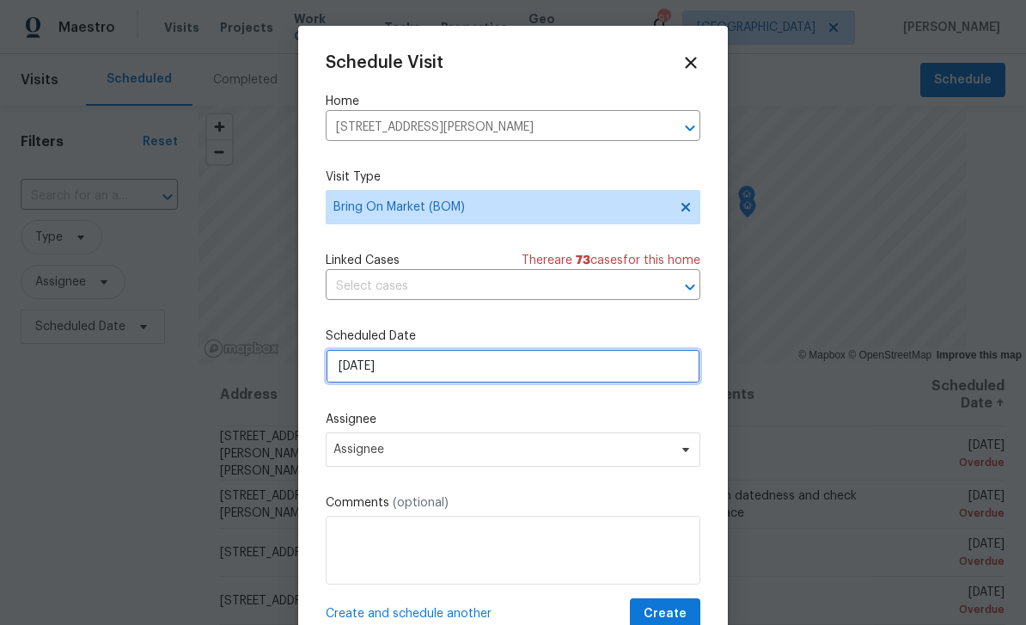
click at [611, 376] on input "[DATE]" at bounding box center [513, 366] width 375 height 34
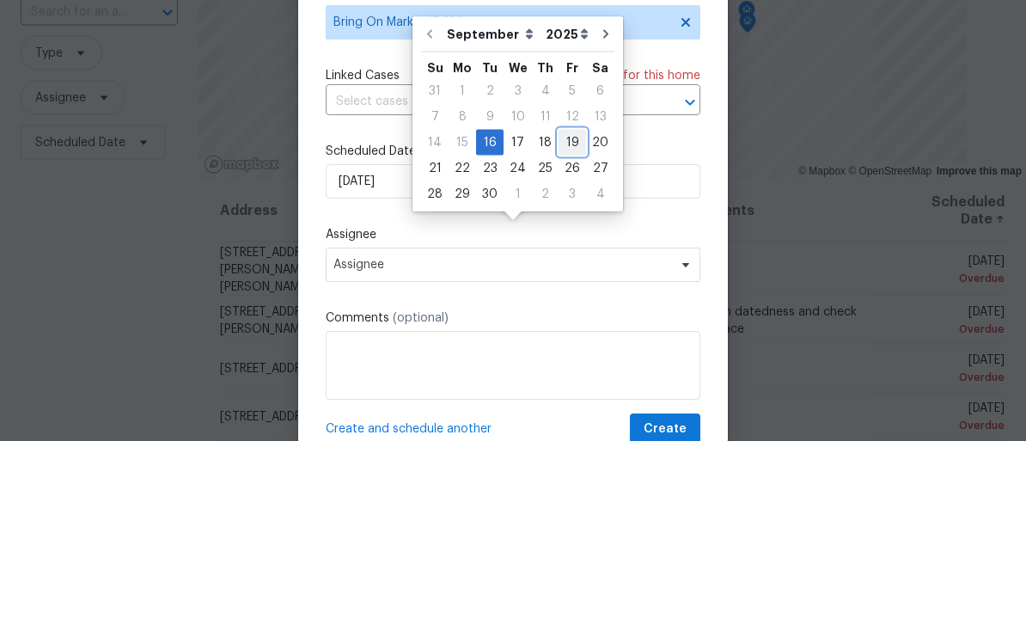
click at [568, 314] on div "19" at bounding box center [572, 326] width 27 height 24
type input "[DATE]"
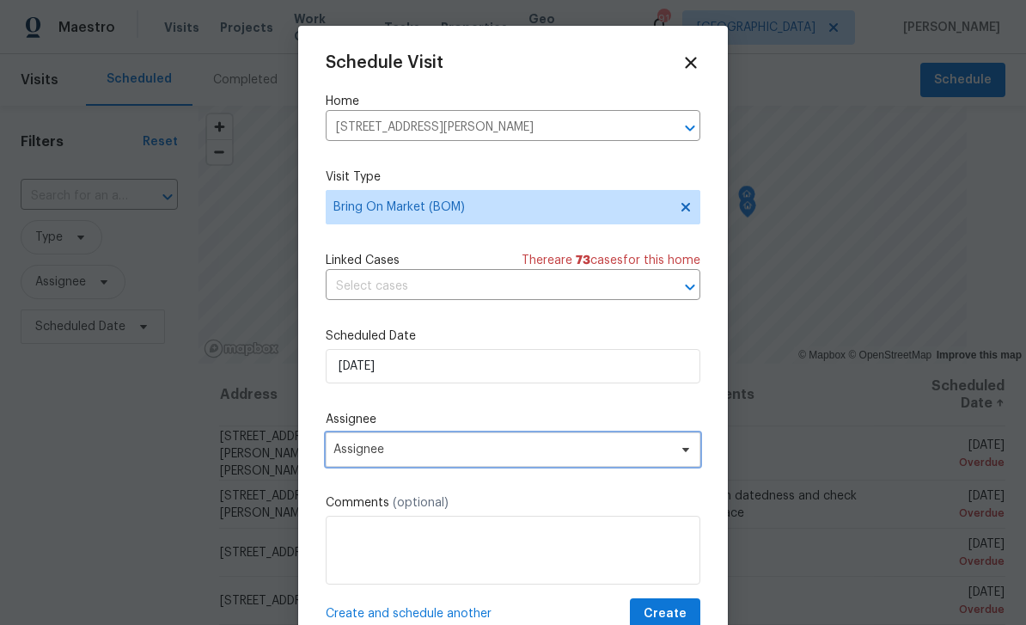
click at [623, 455] on span "Assignee" at bounding box center [501, 450] width 337 height 14
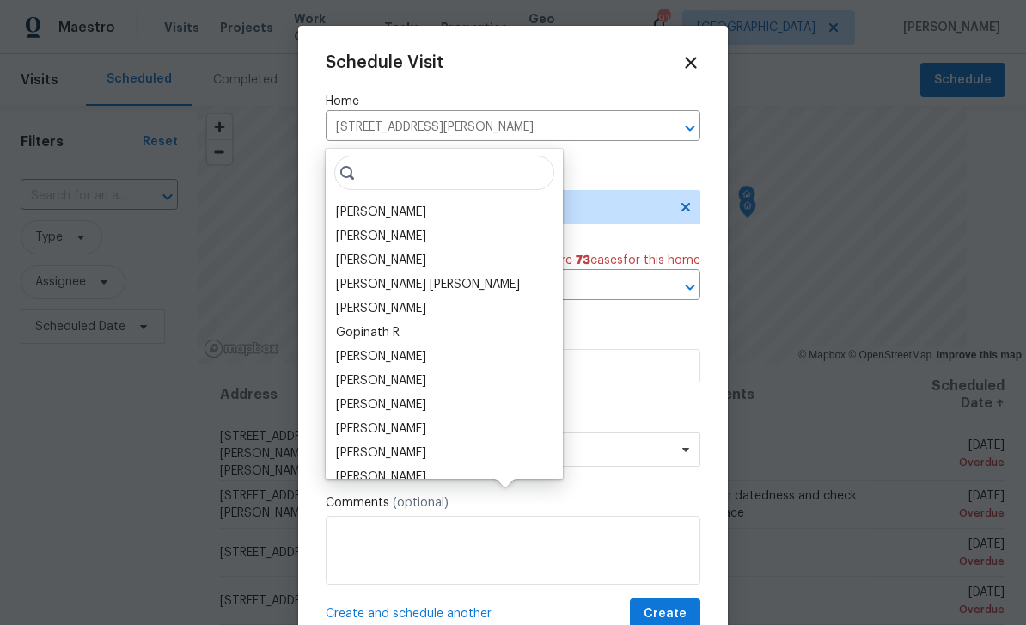
click at [403, 204] on div "[PERSON_NAME]" at bounding box center [381, 212] width 90 height 17
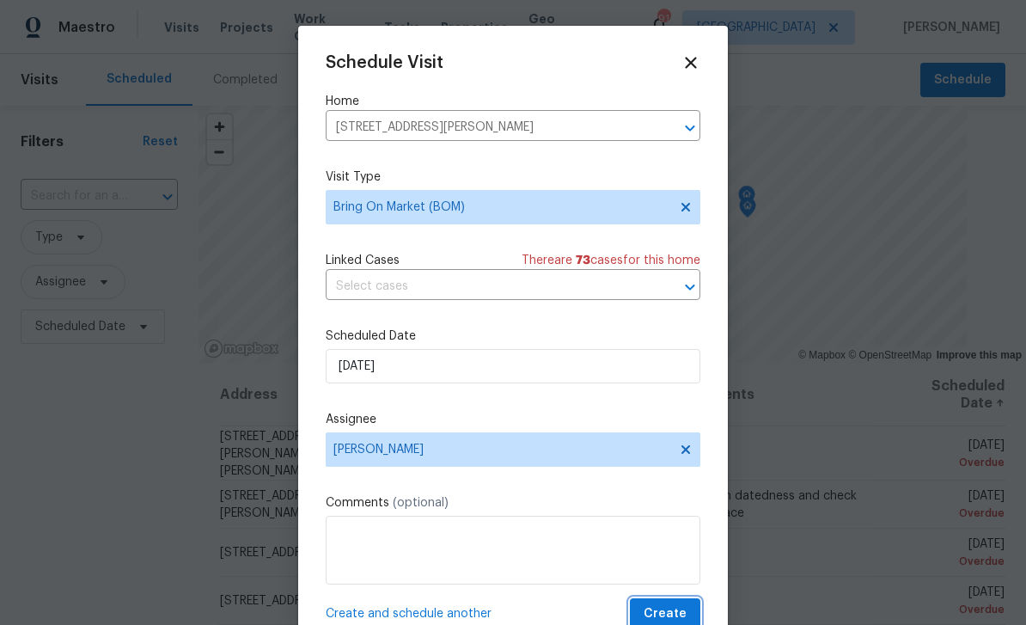
click at [686, 611] on span "Create" at bounding box center [665, 613] width 43 height 21
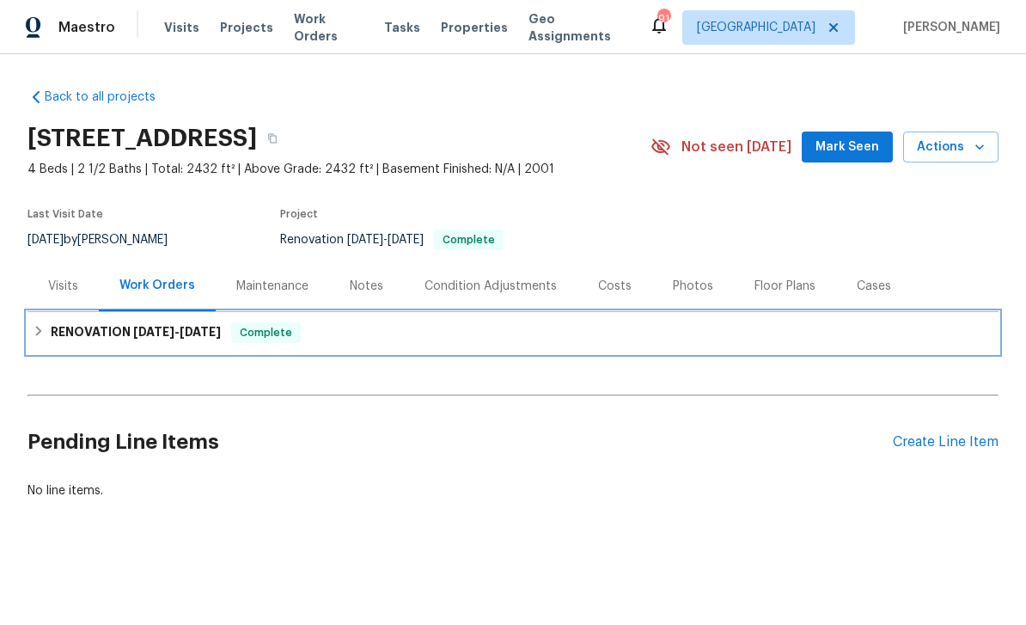
click at [112, 330] on h6 "RENOVATION [DATE] - [DATE]" at bounding box center [136, 332] width 170 height 21
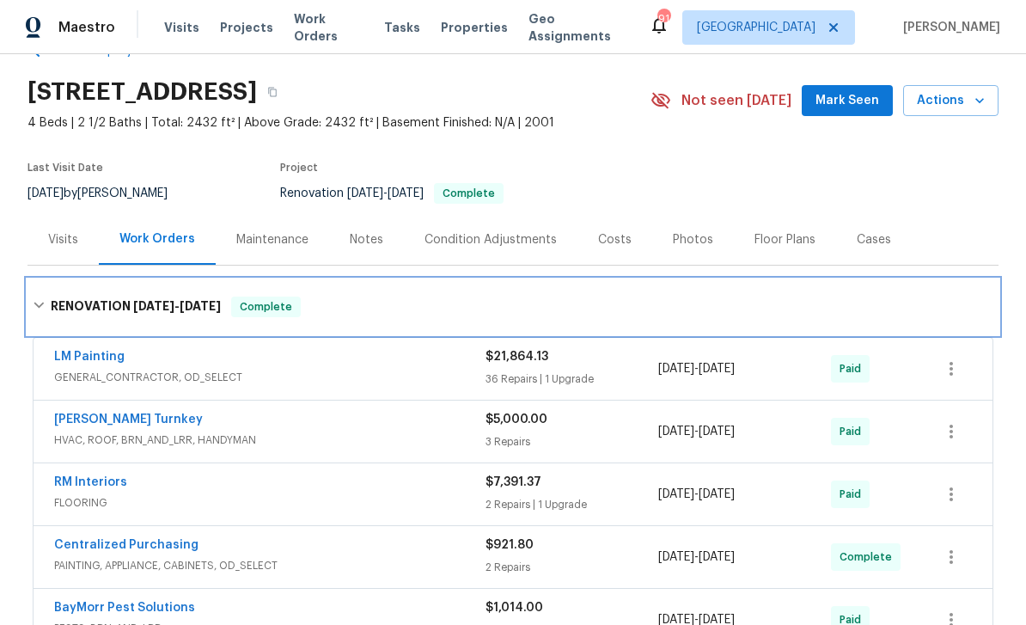
scroll to position [53, 0]
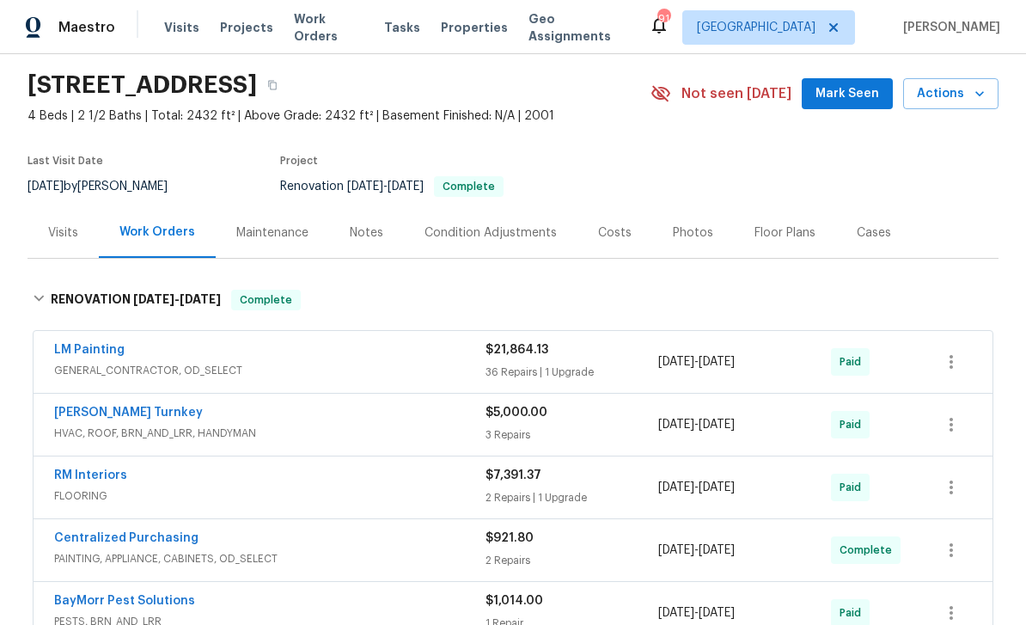
click at [371, 223] on div "Notes" at bounding box center [366, 232] width 75 height 51
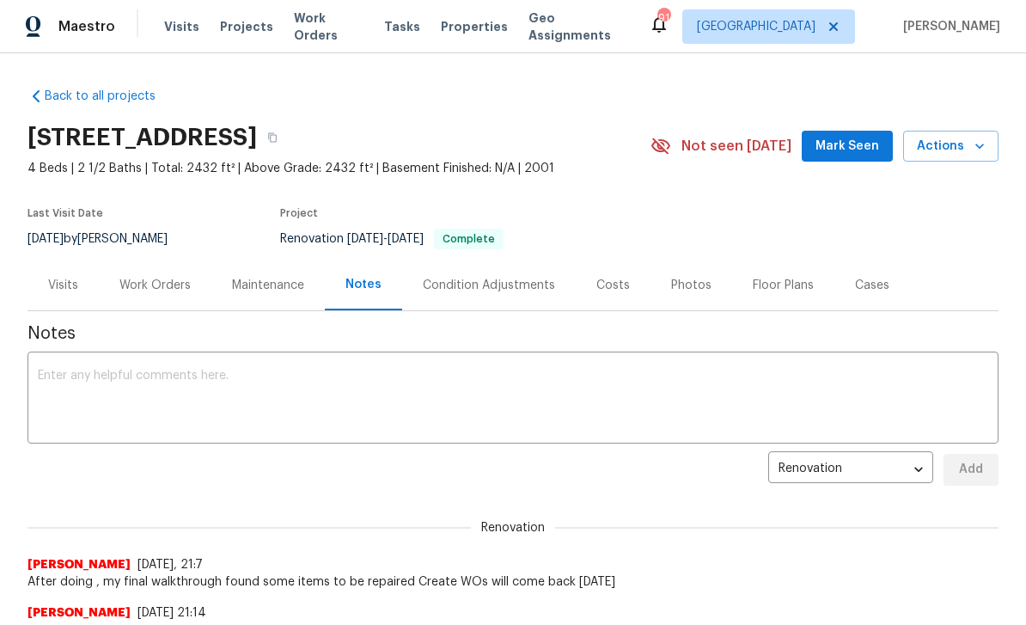
scroll to position [1, 0]
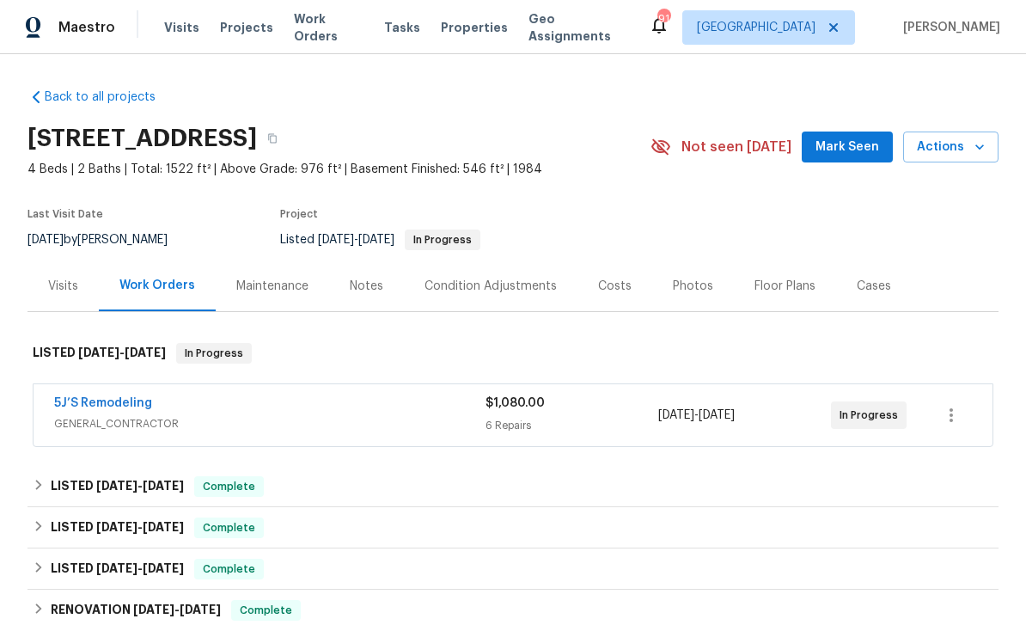
click at [367, 289] on div "Notes" at bounding box center [367, 286] width 34 height 17
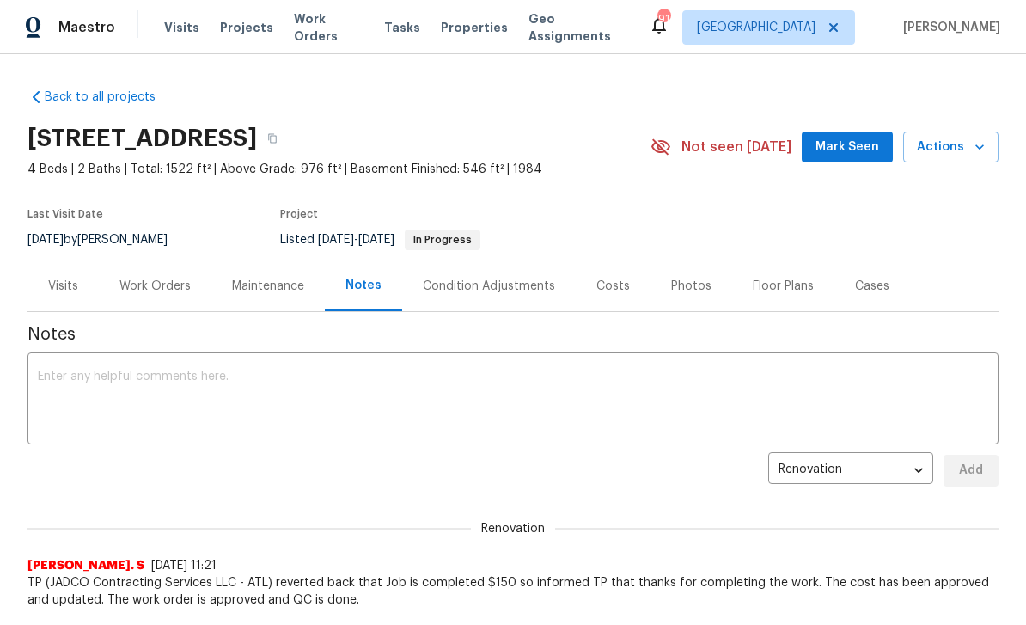
click at [157, 287] on div "Work Orders" at bounding box center [154, 286] width 71 height 17
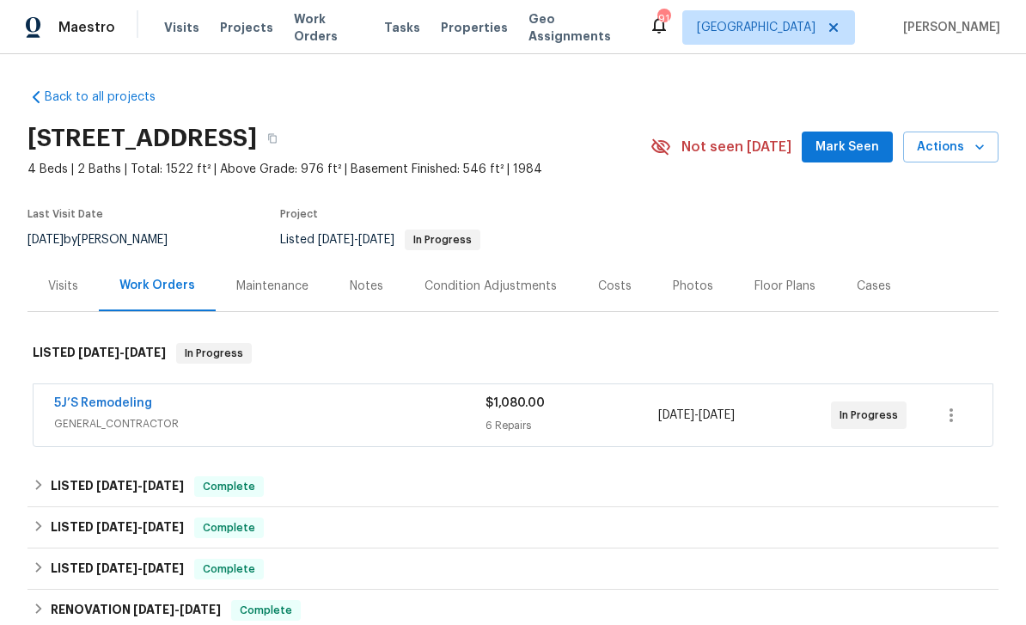
click at [373, 288] on div "Notes" at bounding box center [367, 286] width 34 height 17
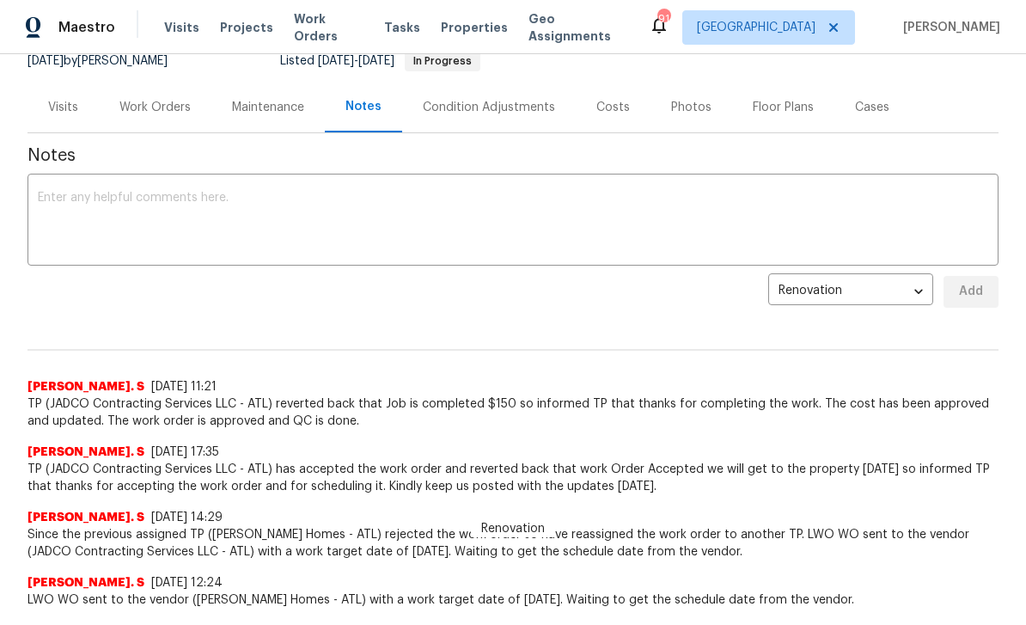
scroll to position [200, 0]
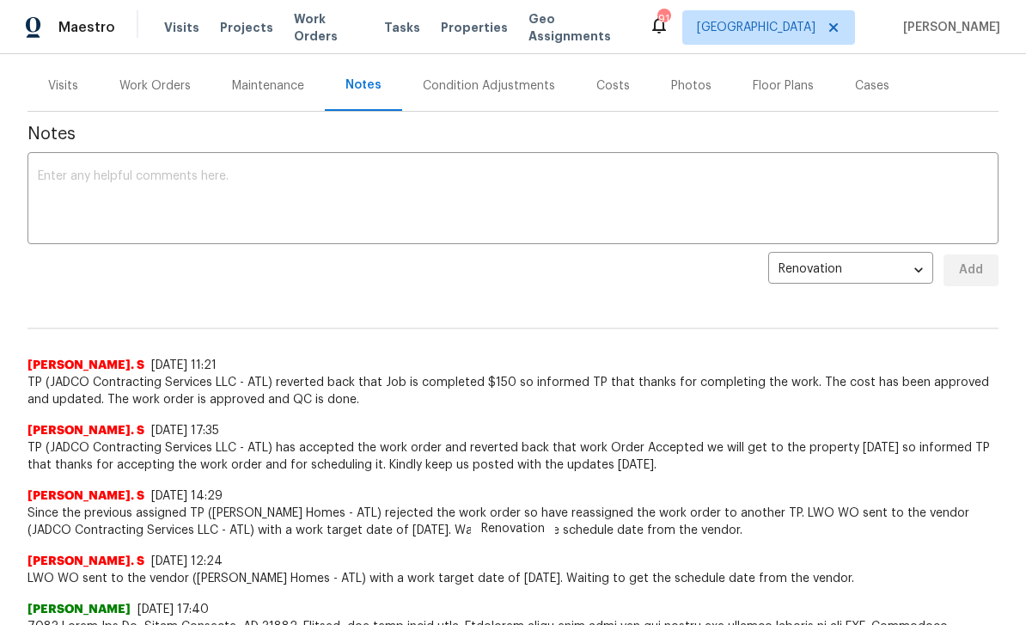
click at [880, 190] on textarea at bounding box center [513, 200] width 950 height 60
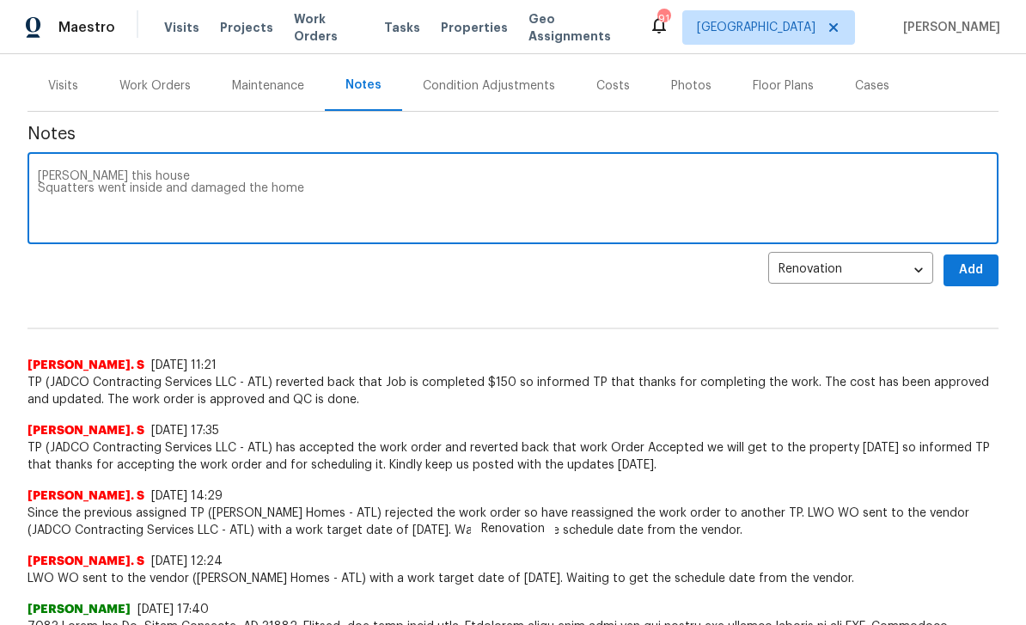
click at [784, 190] on textarea "[PERSON_NAME] this house Squatters went inside and damaged the home" at bounding box center [513, 200] width 950 height 60
type textarea "[PERSON_NAME] this house Squatters went inside and damaged the home multiple ti…"
click at [973, 266] on span "Add" at bounding box center [970, 270] width 27 height 21
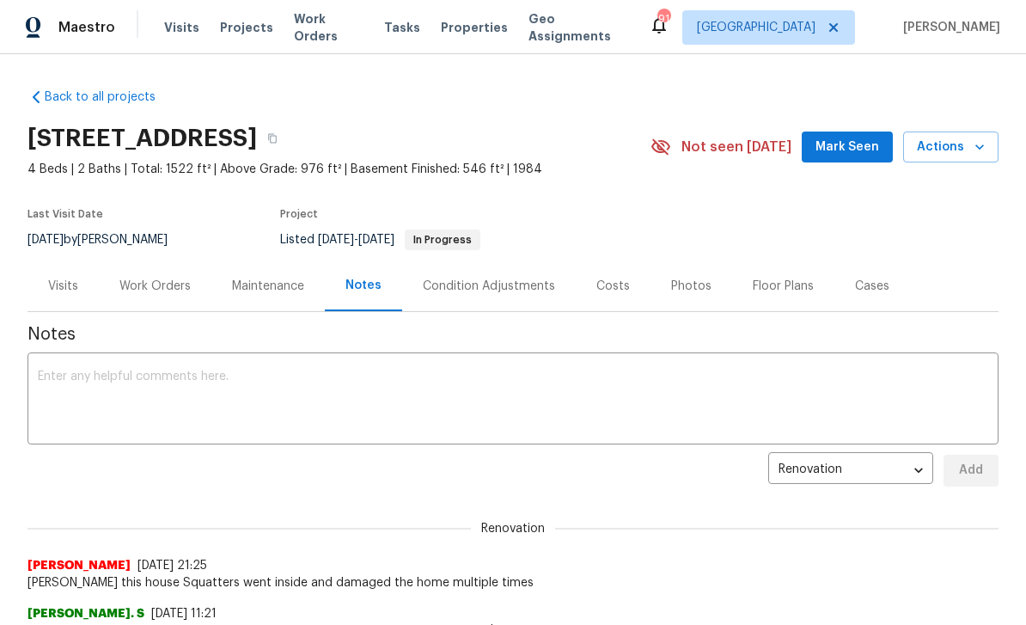
scroll to position [0, 0]
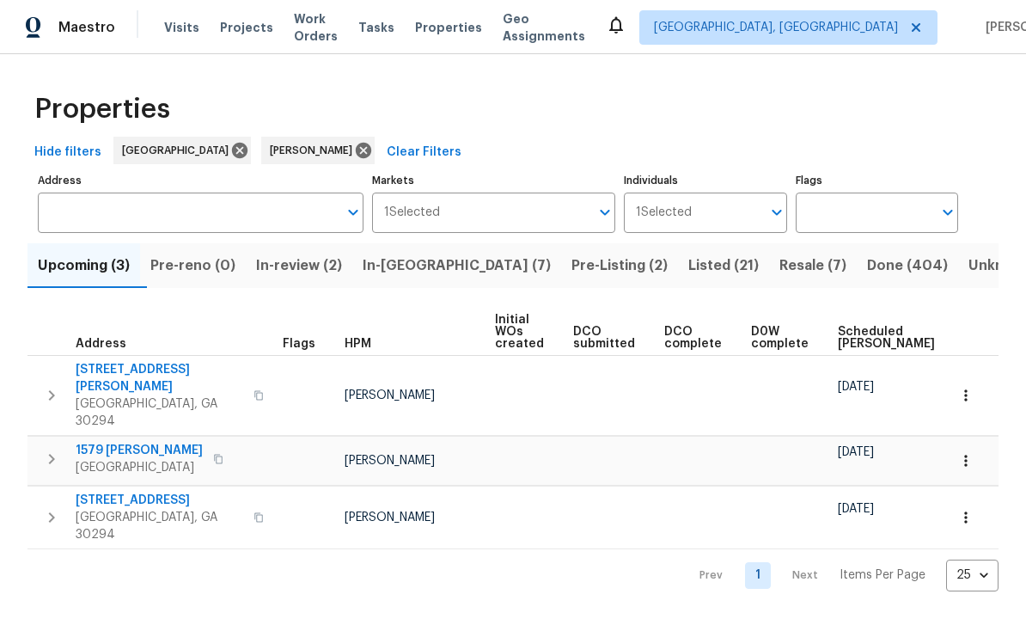
click at [688, 271] on span "Listed (21)" at bounding box center [723, 265] width 70 height 24
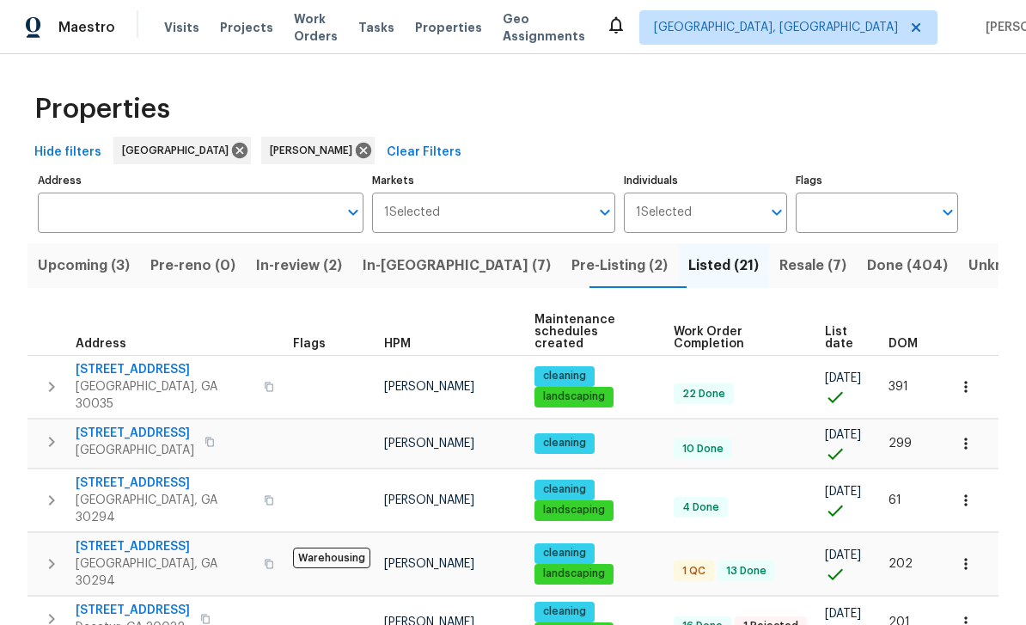
click at [779, 263] on span "Resale (7)" at bounding box center [812, 265] width 67 height 24
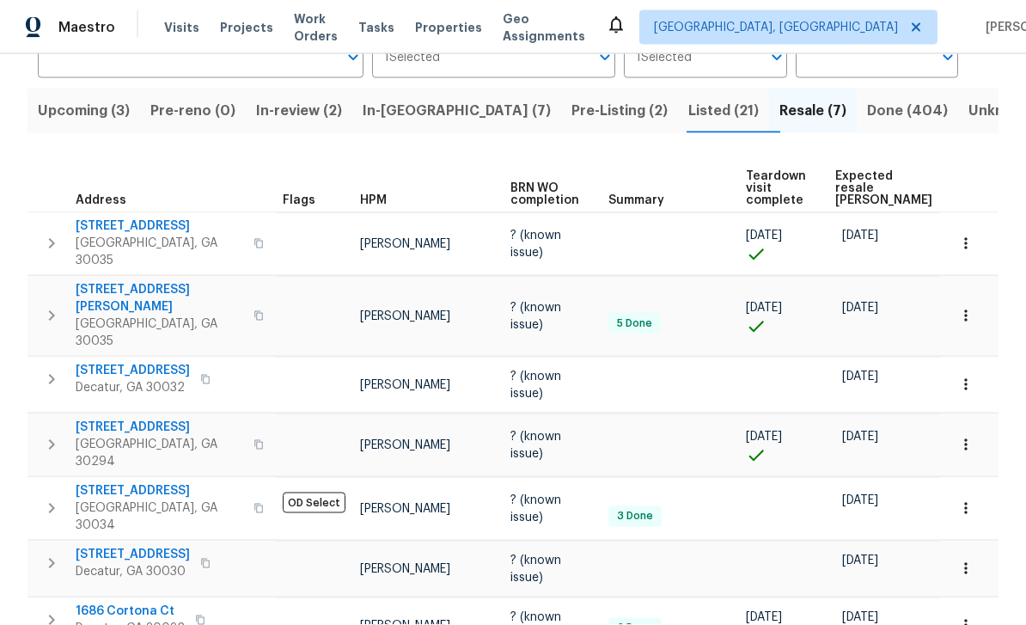
scroll to position [55, 0]
click at [104, 419] on span "5926 Brassie Ridge Ln" at bounding box center [160, 427] width 168 height 17
click at [103, 99] on span "Upcoming (3)" at bounding box center [84, 111] width 92 height 24
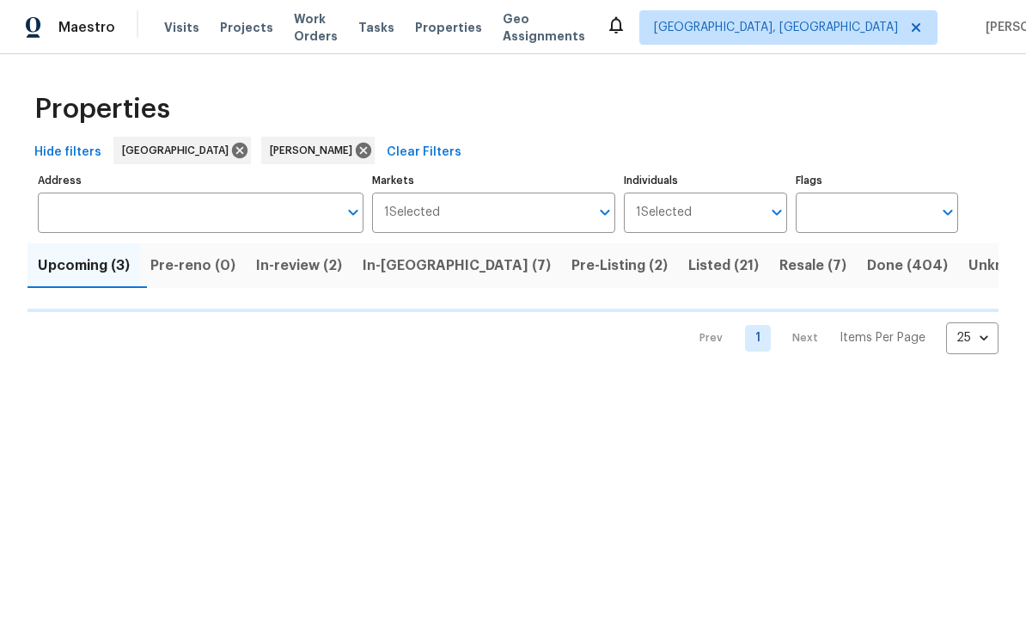
click at [324, 266] on span "In-review (2)" at bounding box center [299, 265] width 86 height 24
click at [94, 265] on span "Upcoming (3)" at bounding box center [84, 265] width 92 height 24
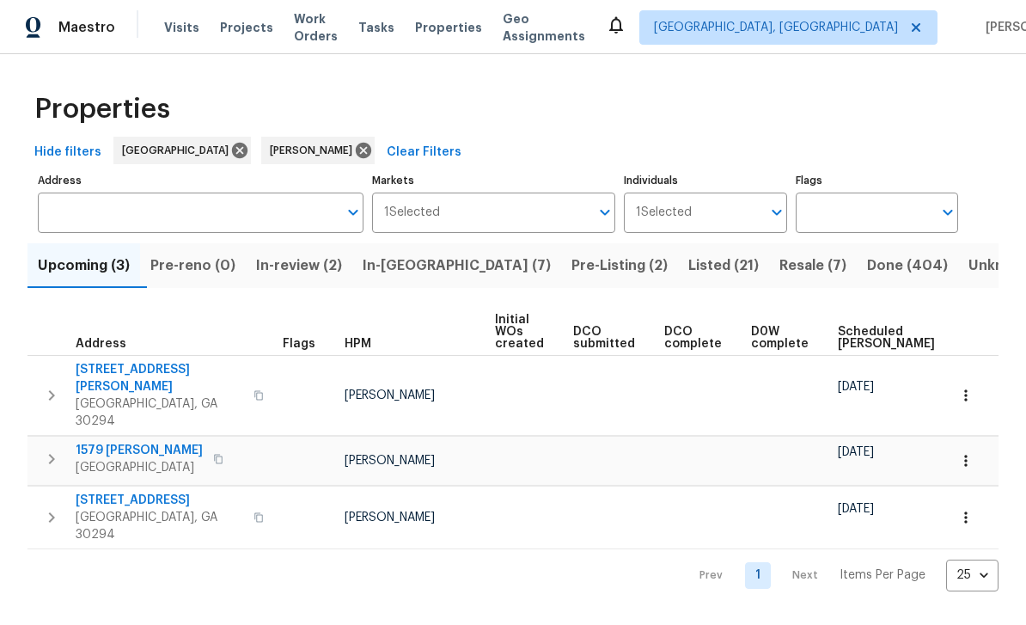
click at [335, 23] on span "Work Orders" at bounding box center [316, 27] width 44 height 34
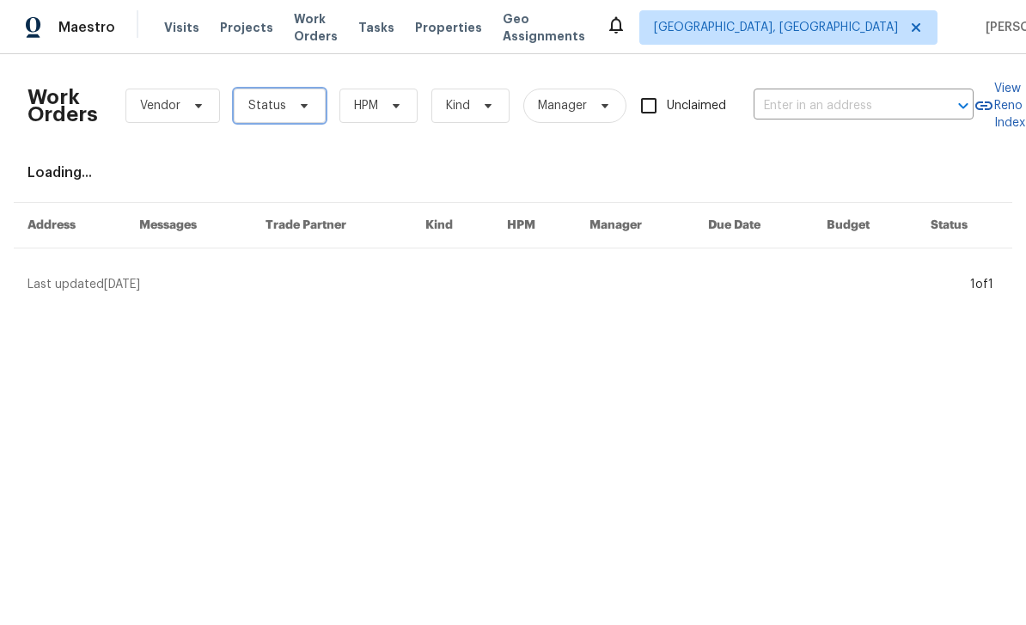
click at [298, 115] on span "Status" at bounding box center [280, 106] width 92 height 34
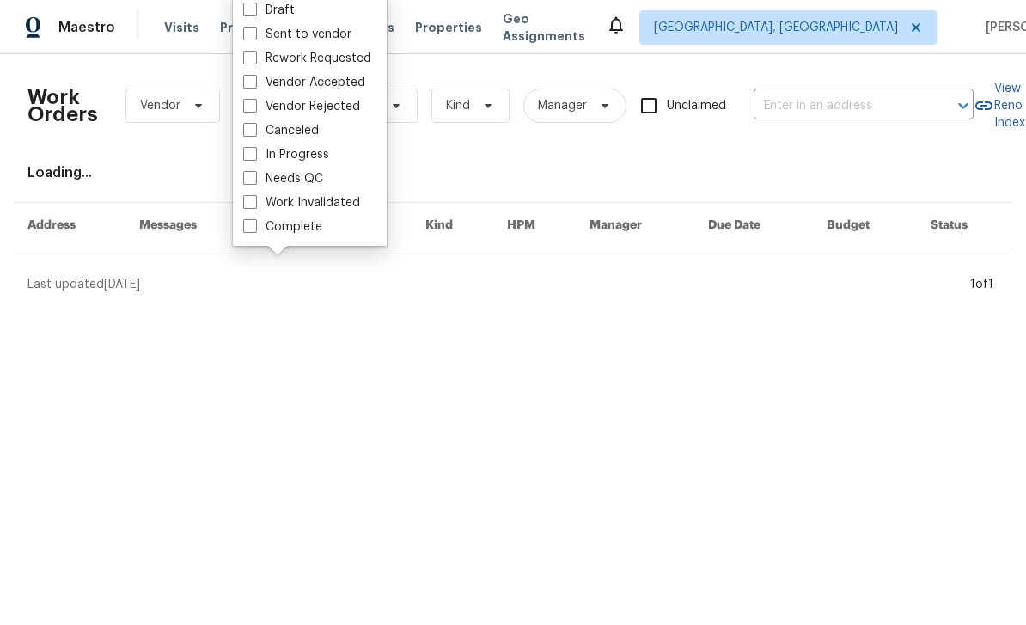
click at [258, 180] on label "Needs QC" at bounding box center [283, 178] width 80 height 17
click at [254, 180] on input "Needs QC" at bounding box center [248, 175] width 11 height 11
checkbox input "true"
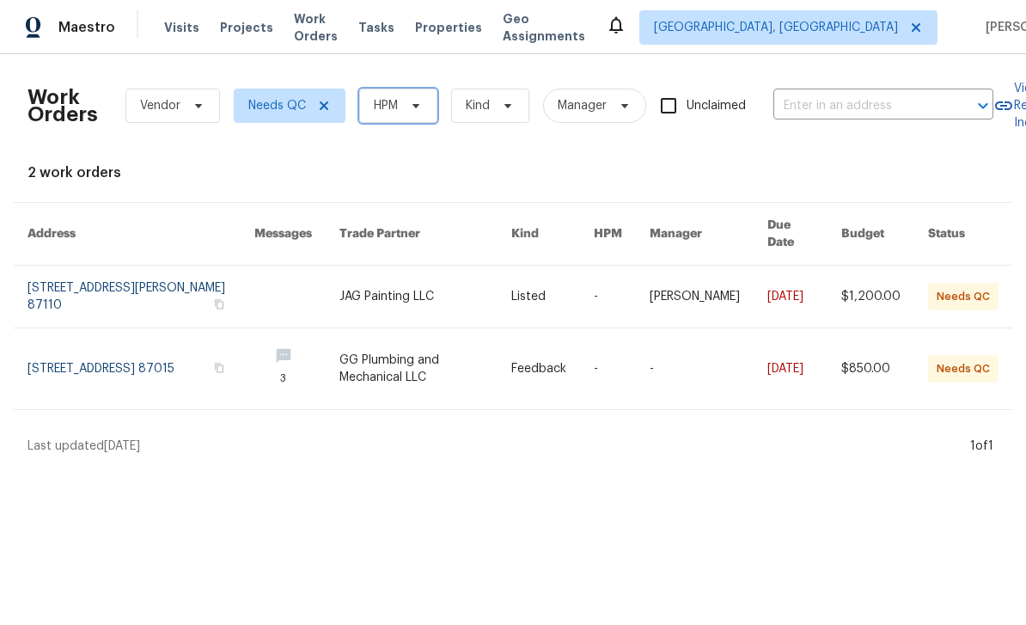
click at [422, 113] on span "HPM" at bounding box center [398, 106] width 78 height 34
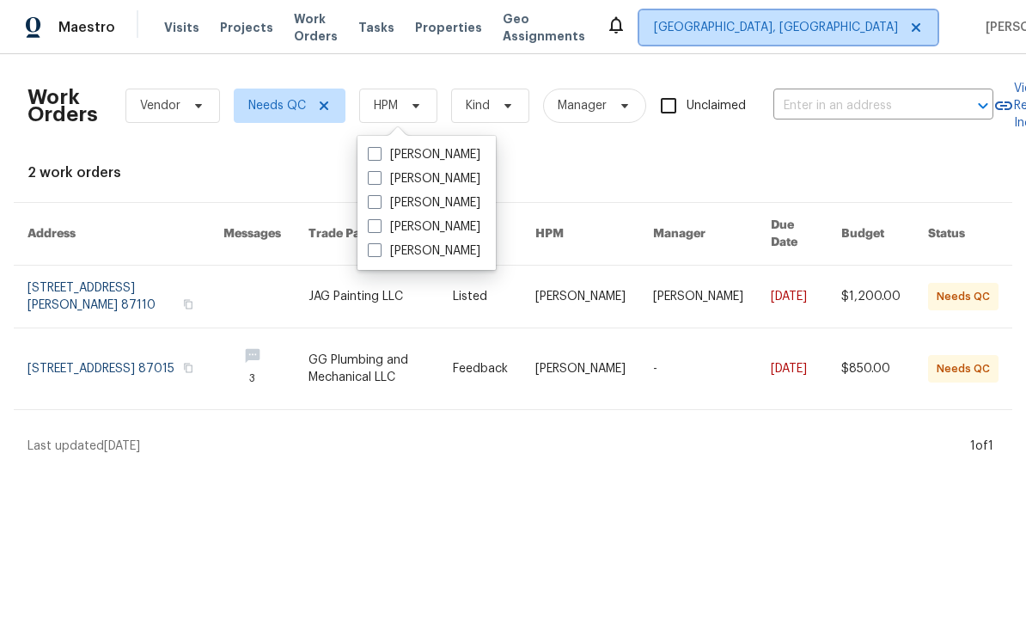
click at [767, 30] on span "Albuquerque, NM" at bounding box center [776, 27] width 244 height 17
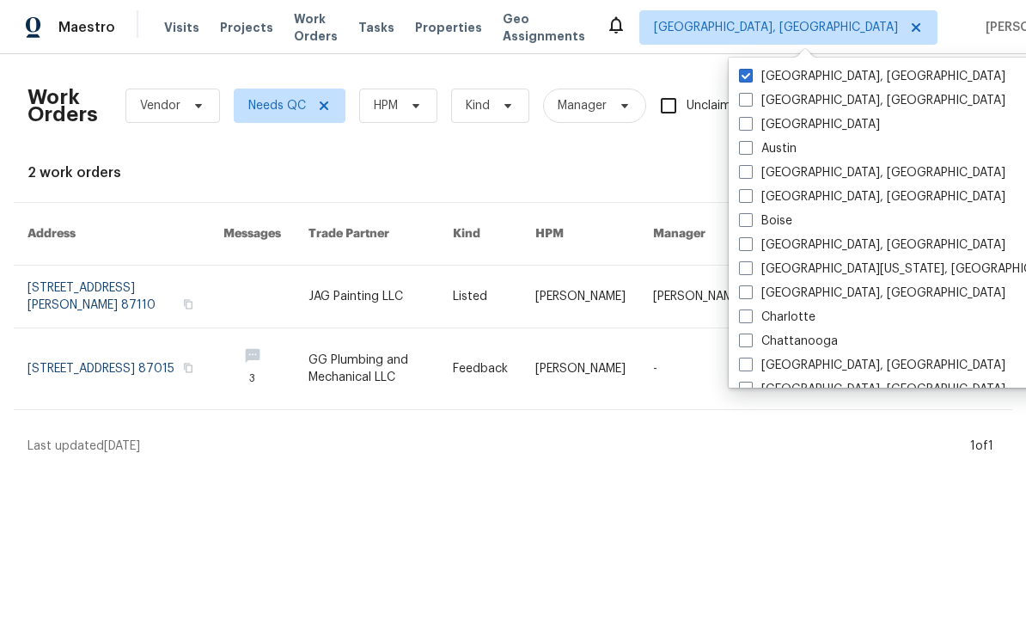
click at [758, 125] on label "[GEOGRAPHIC_DATA]" at bounding box center [809, 124] width 141 height 17
click at [750, 125] on input "[GEOGRAPHIC_DATA]" at bounding box center [744, 121] width 11 height 11
checkbox input "true"
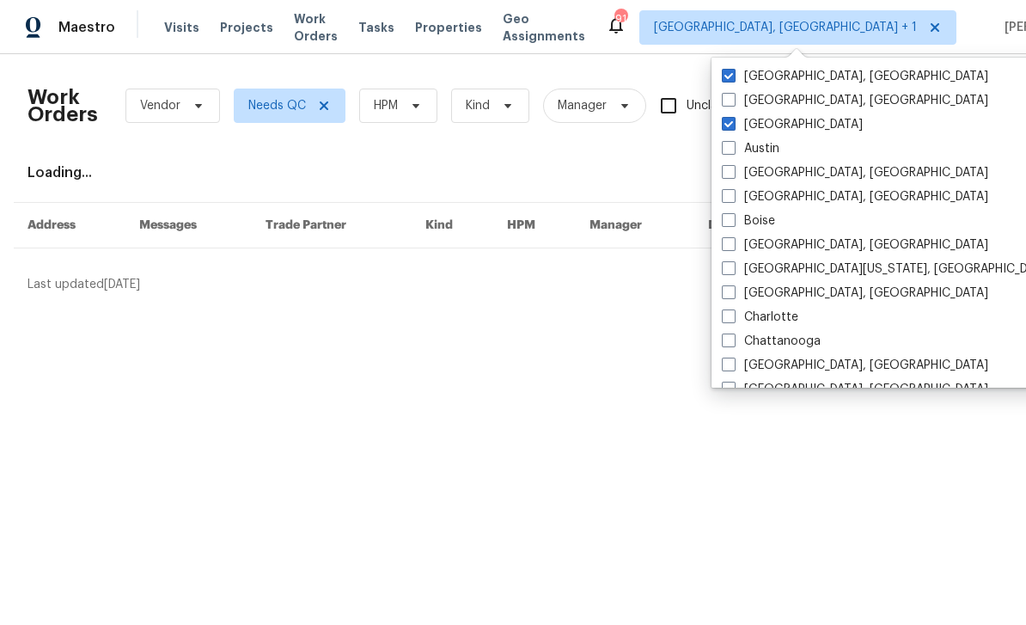
click at [777, 82] on label "Albuquerque, NM" at bounding box center [855, 76] width 266 height 17
click at [733, 79] on input "Albuquerque, NM" at bounding box center [727, 73] width 11 height 11
checkbox input "false"
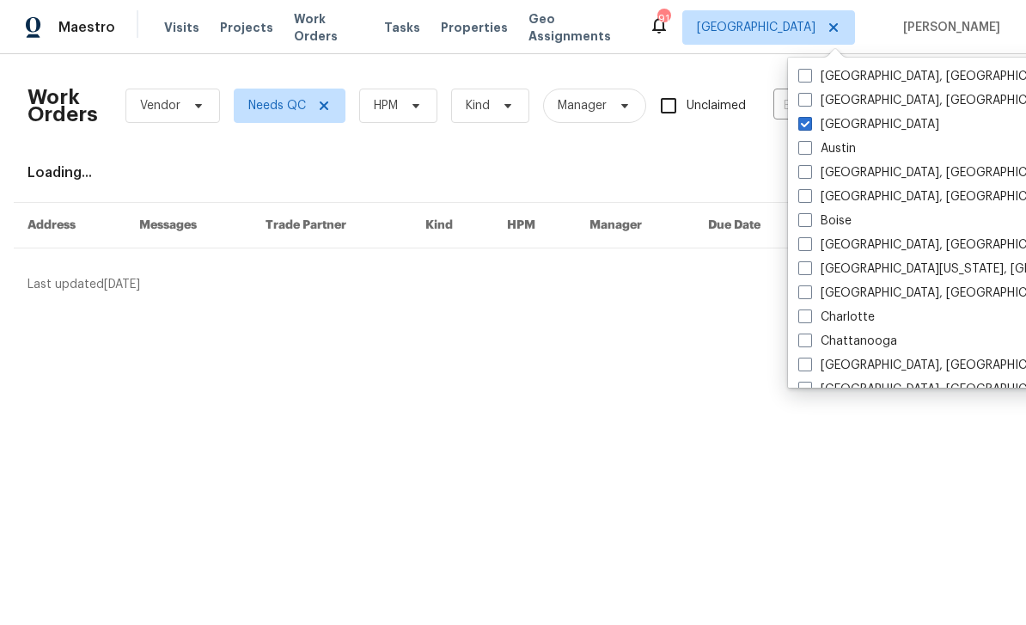
click at [529, 158] on div "Work Orders Vendor Needs QC HPM Kind Manager Unclaimed ​ View Reno Index Loadin…" at bounding box center [512, 180] width 971 height 225
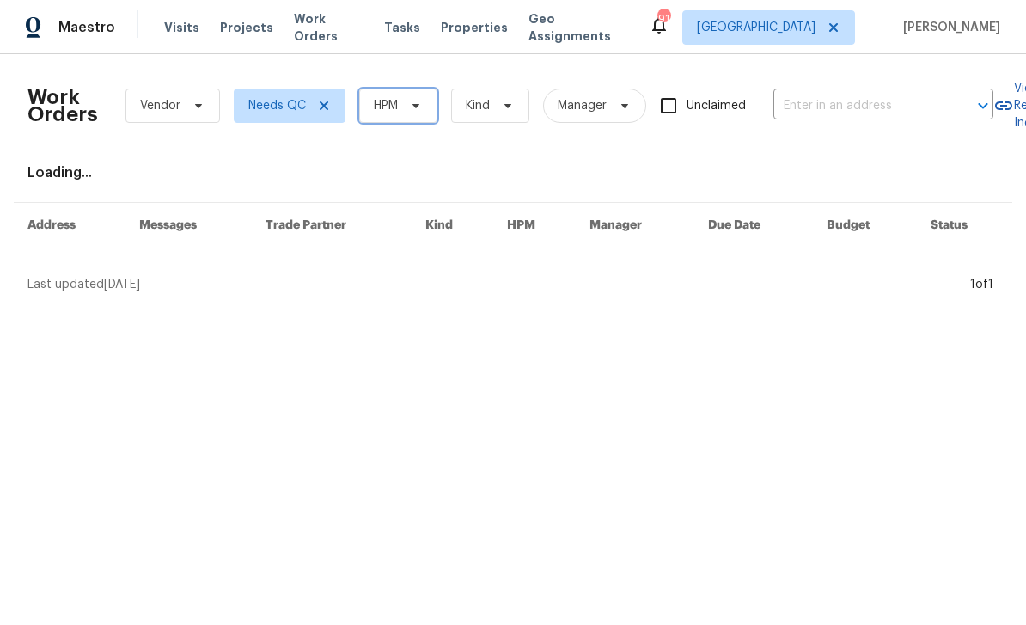
click at [422, 110] on icon at bounding box center [416, 106] width 14 height 14
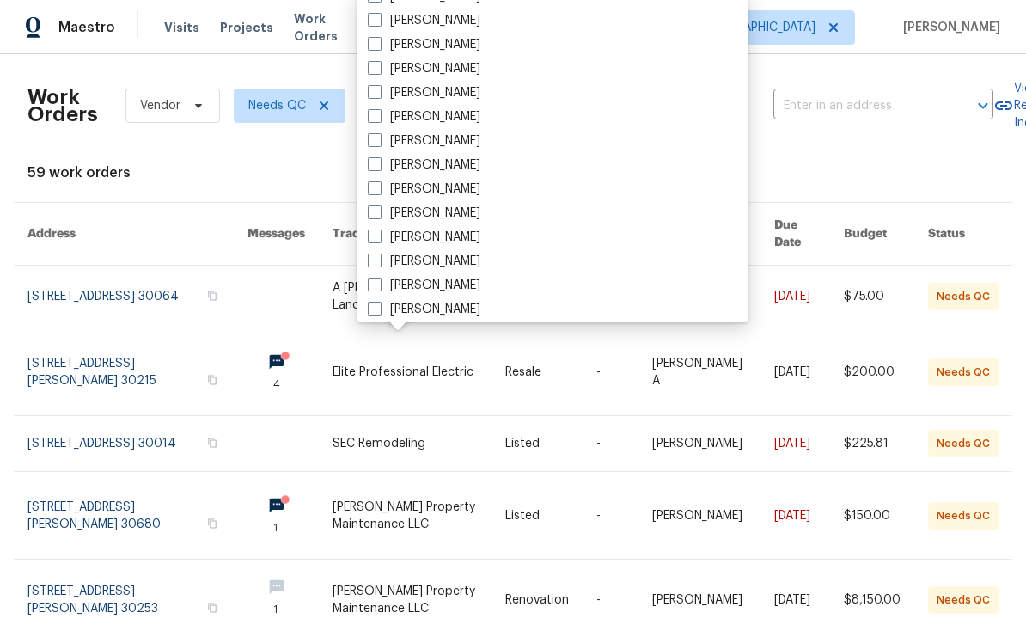
scroll to position [554, 0]
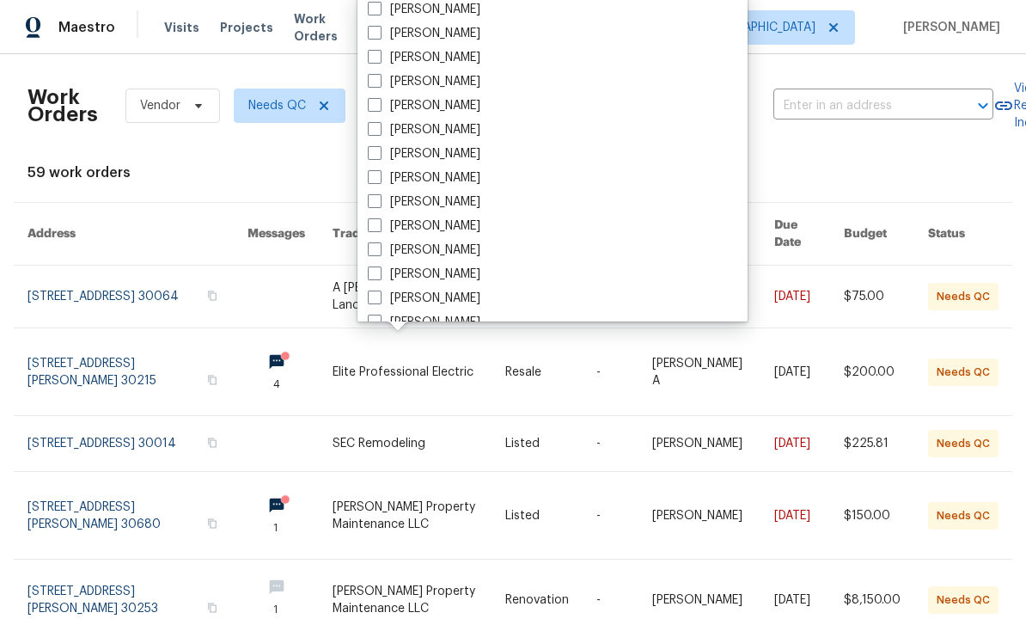
click at [459, 248] on label "[PERSON_NAME]" at bounding box center [424, 249] width 113 height 17
click at [379, 248] on input "[PERSON_NAME]" at bounding box center [373, 246] width 11 height 11
checkbox input "true"
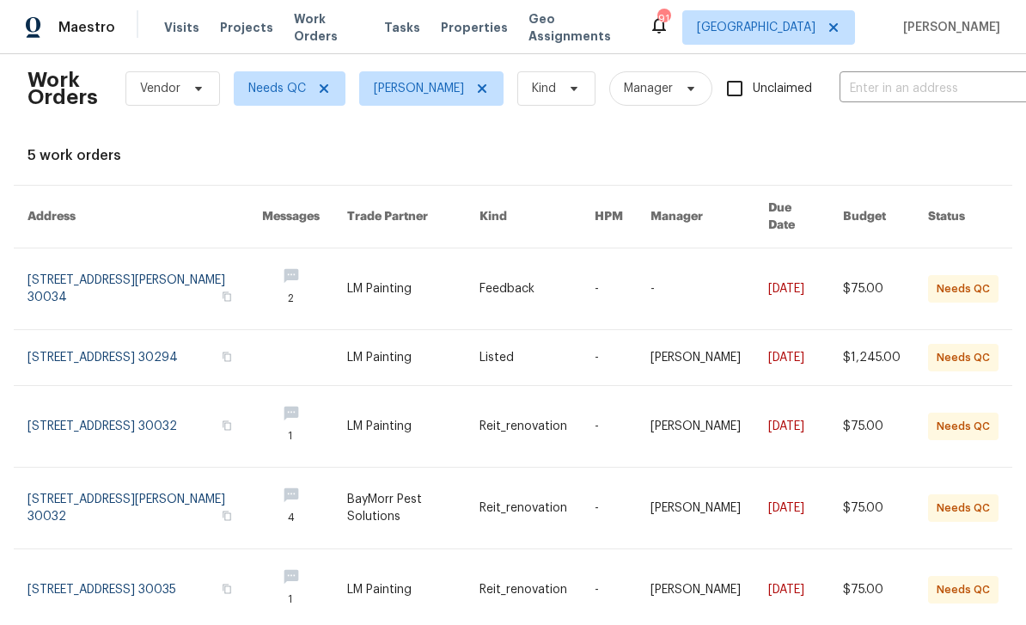
scroll to position [16, 0]
click at [182, 338] on link at bounding box center [144, 358] width 235 height 55
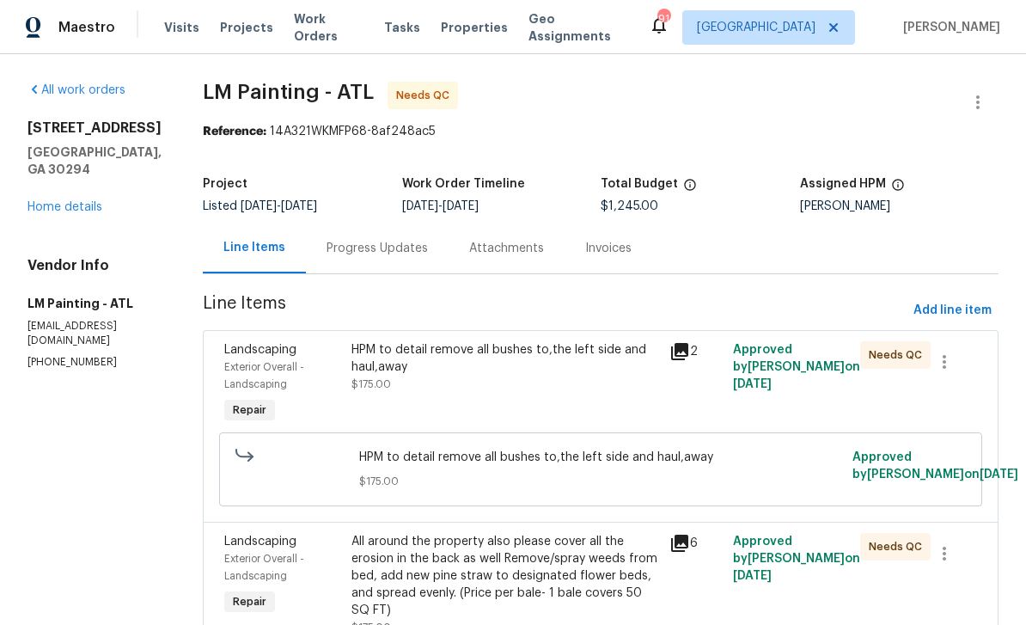
click at [690, 354] on icon at bounding box center [679, 351] width 21 height 21
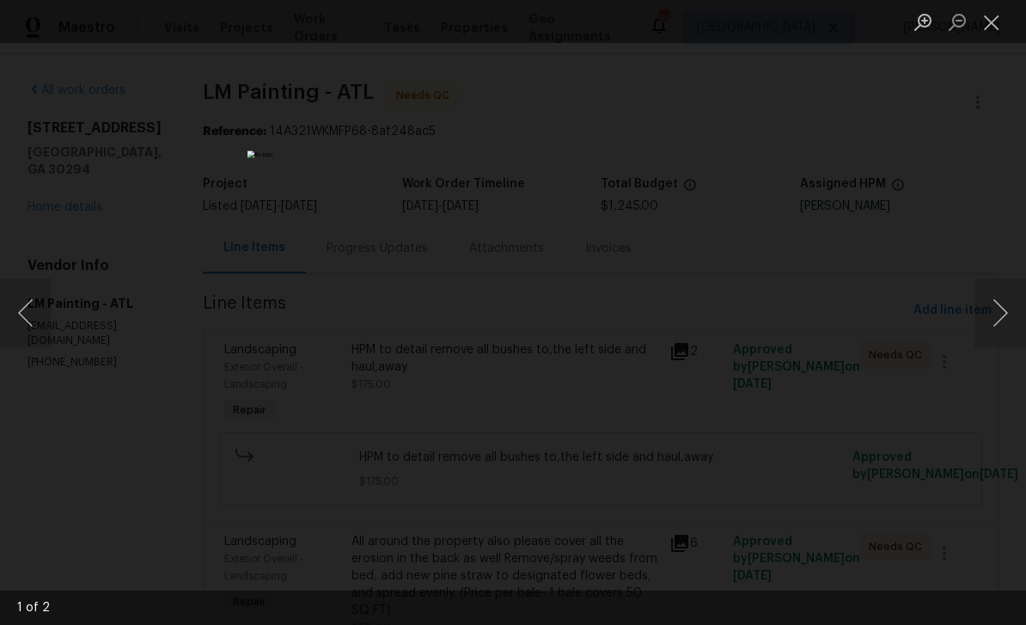
click at [998, 314] on button "Next image" at bounding box center [1000, 312] width 52 height 69
click at [987, 25] on button "Close lightbox" at bounding box center [991, 22] width 34 height 30
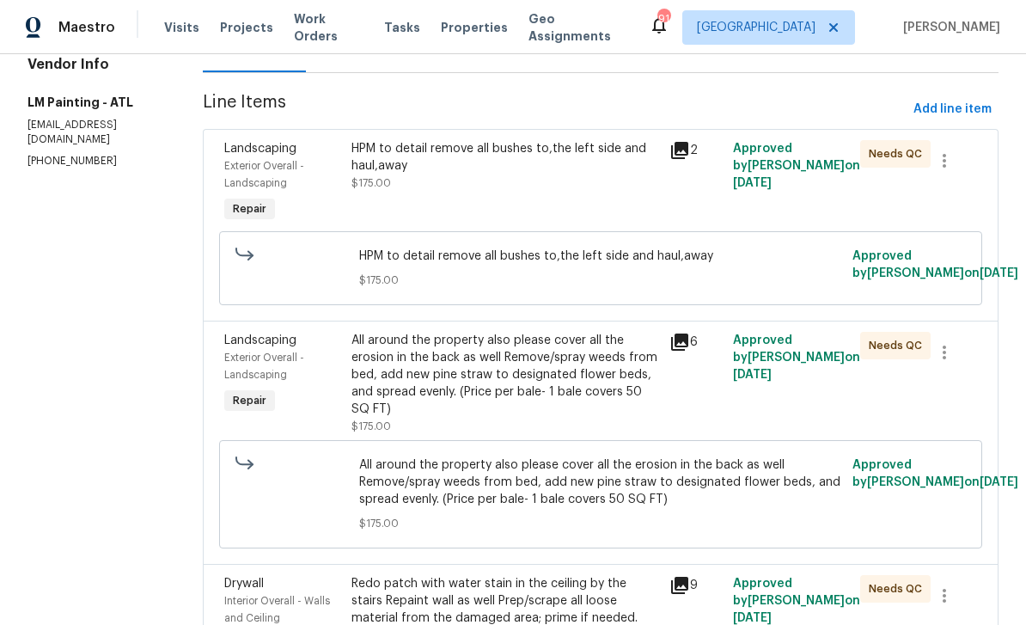
scroll to position [251, 0]
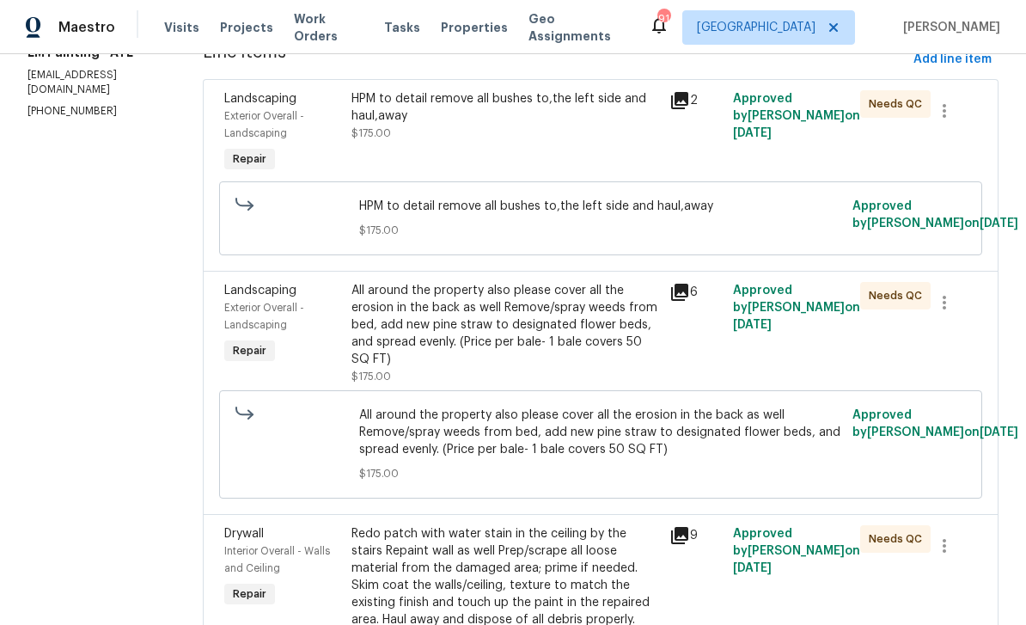
click at [688, 301] on icon at bounding box center [679, 292] width 17 height 17
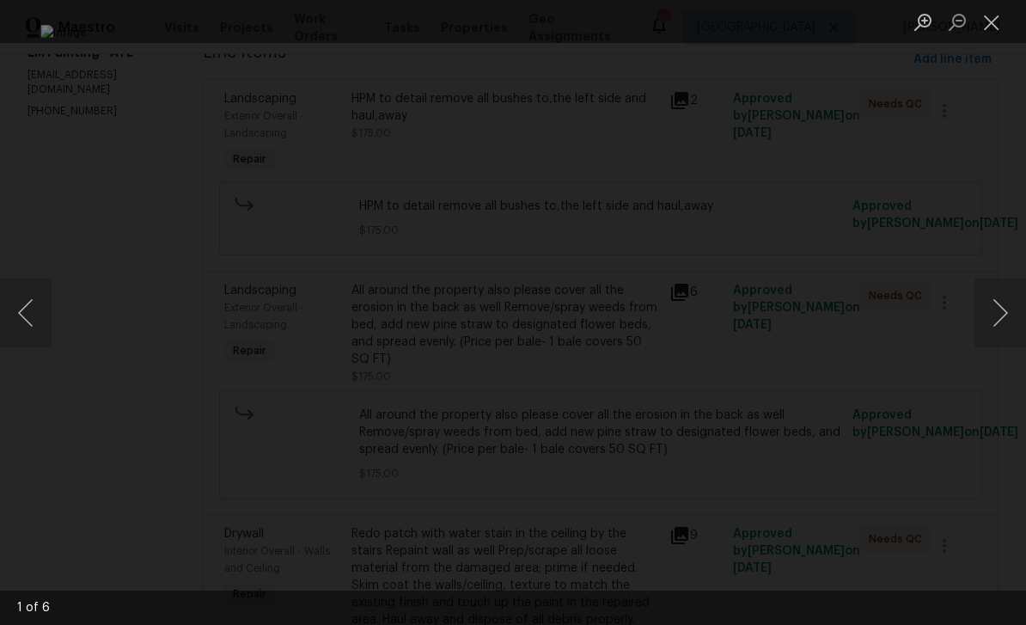
click at [1003, 308] on button "Next image" at bounding box center [1000, 312] width 52 height 69
click at [998, 315] on button "Next image" at bounding box center [1000, 312] width 52 height 69
click at [988, 23] on button "Close lightbox" at bounding box center [991, 22] width 34 height 30
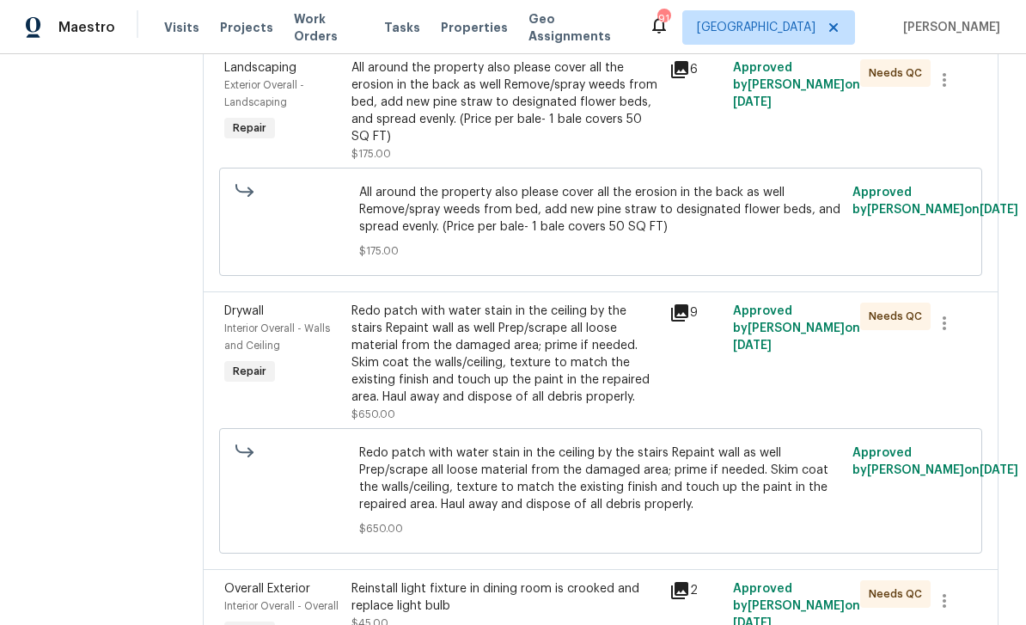
scroll to position [490, 0]
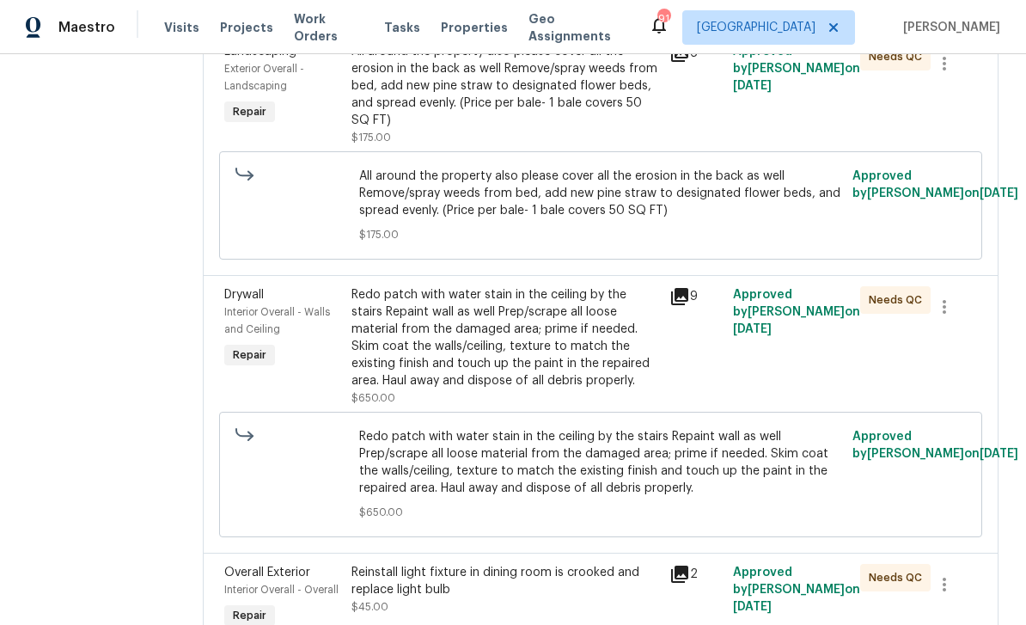
click at [688, 305] on icon at bounding box center [679, 296] width 17 height 17
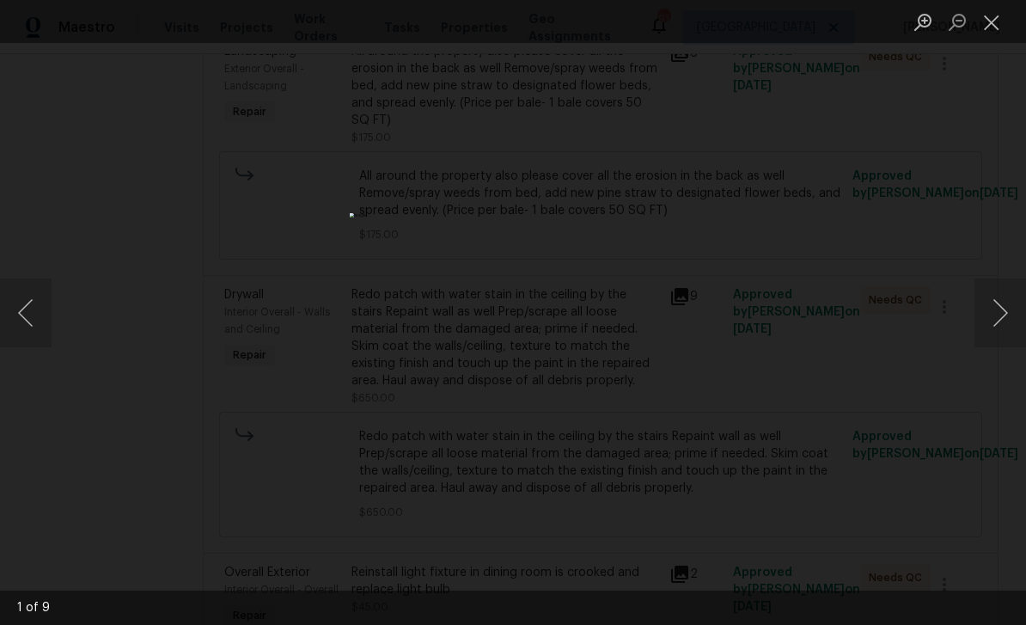
click at [999, 313] on button "Next image" at bounding box center [1000, 312] width 52 height 69
click at [1001, 316] on button "Next image" at bounding box center [1000, 312] width 52 height 69
click at [999, 322] on button "Next image" at bounding box center [1000, 312] width 52 height 69
click at [1004, 320] on button "Next image" at bounding box center [1000, 312] width 52 height 69
click at [1006, 314] on button "Next image" at bounding box center [1000, 312] width 52 height 69
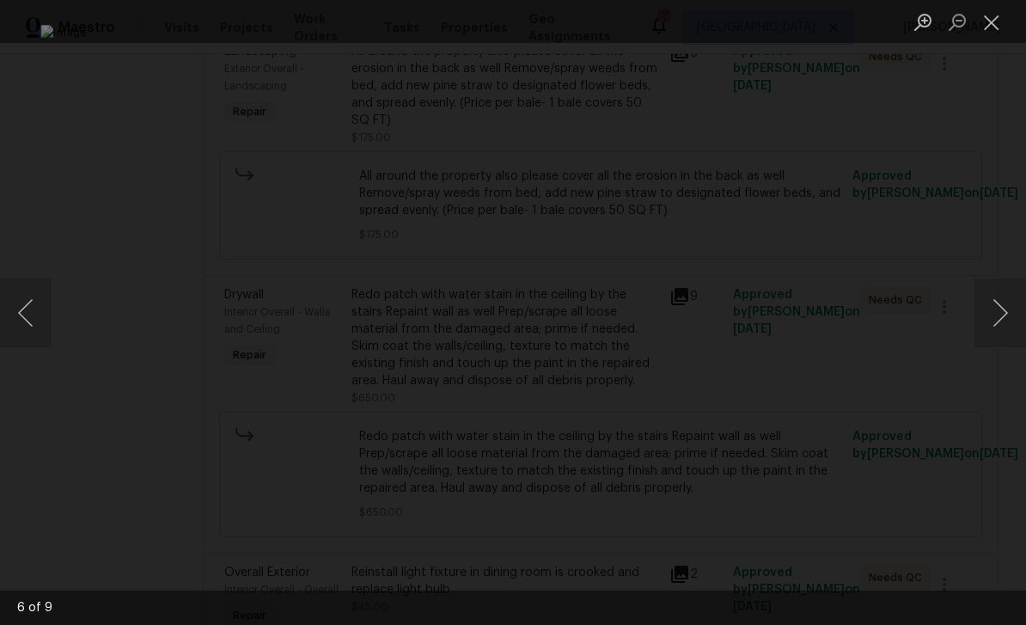
click at [996, 15] on button "Close lightbox" at bounding box center [991, 22] width 34 height 30
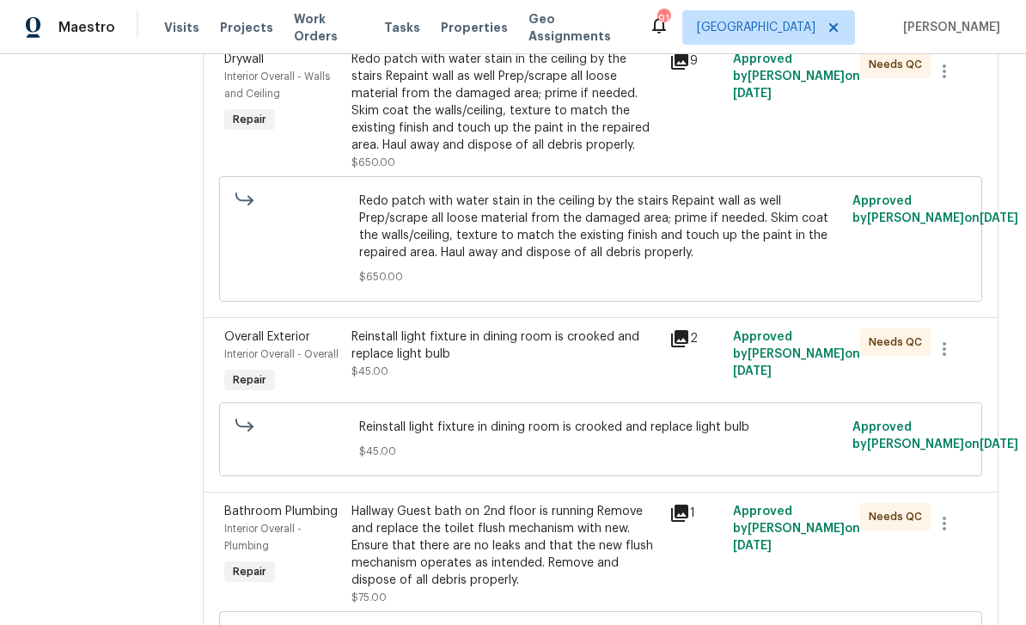
scroll to position [727, 0]
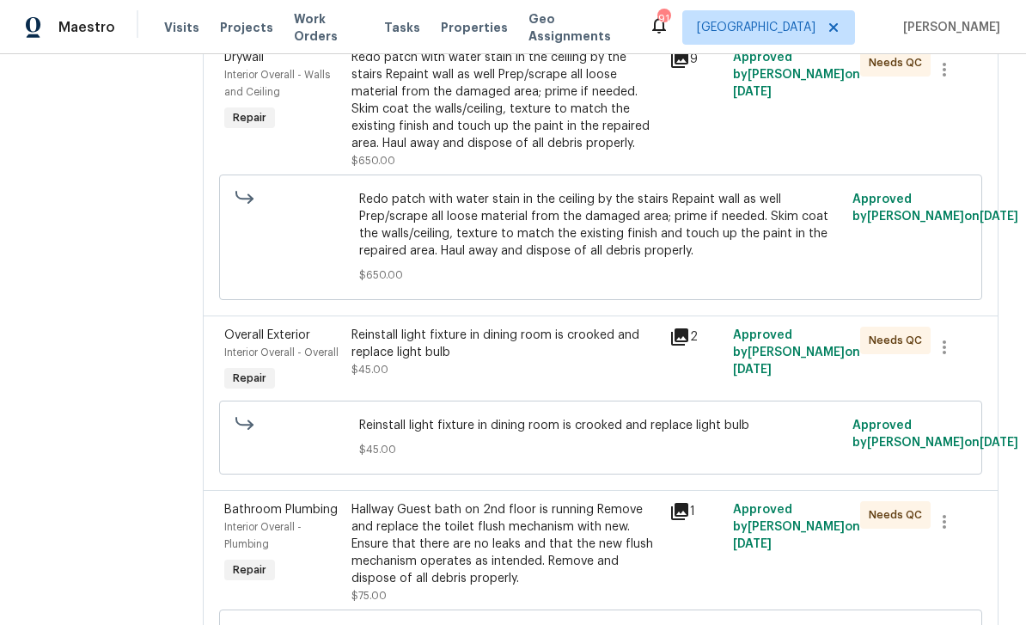
click at [688, 345] on icon at bounding box center [679, 336] width 17 height 17
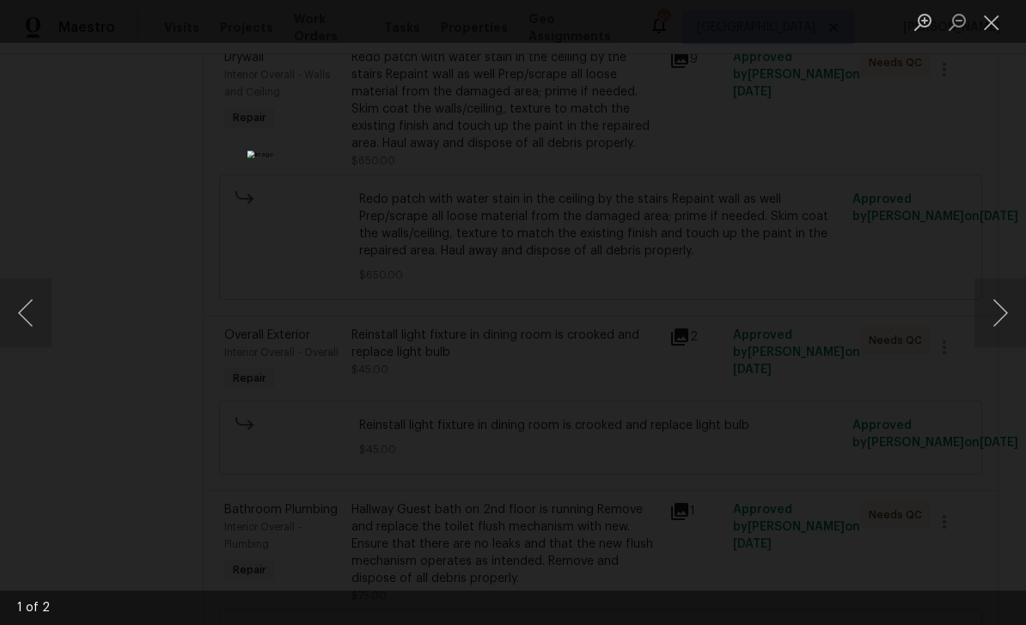
click at [1001, 314] on button "Next image" at bounding box center [1000, 312] width 52 height 69
click at [997, 23] on button "Close lightbox" at bounding box center [991, 22] width 34 height 30
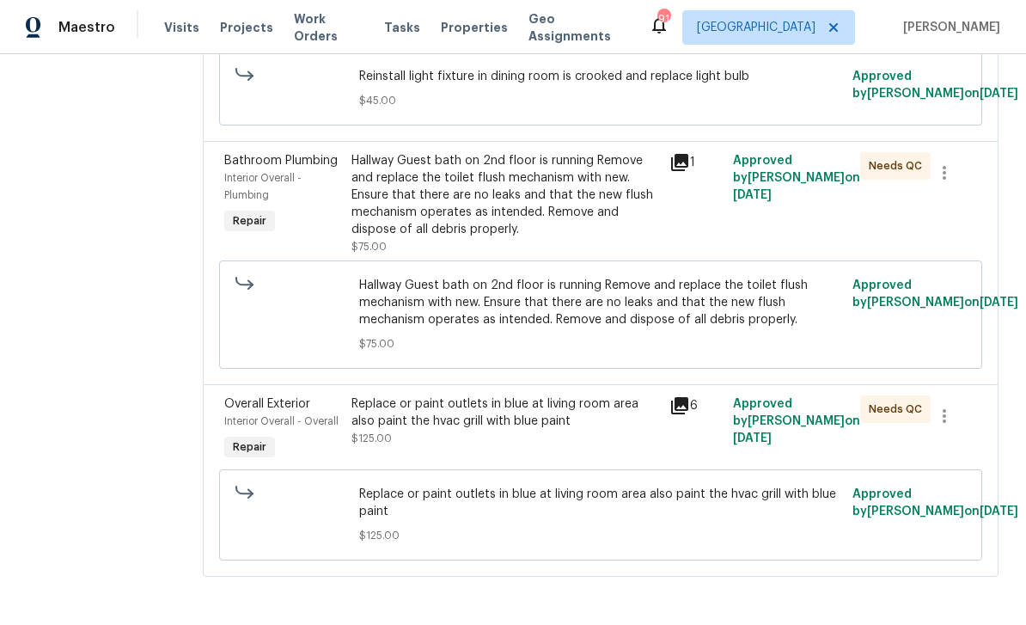
scroll to position [1083, 0]
click at [651, 238] on div "Hallway Guest bath on 2nd floor is running Remove and replace the toilet flush …" at bounding box center [505, 195] width 308 height 86
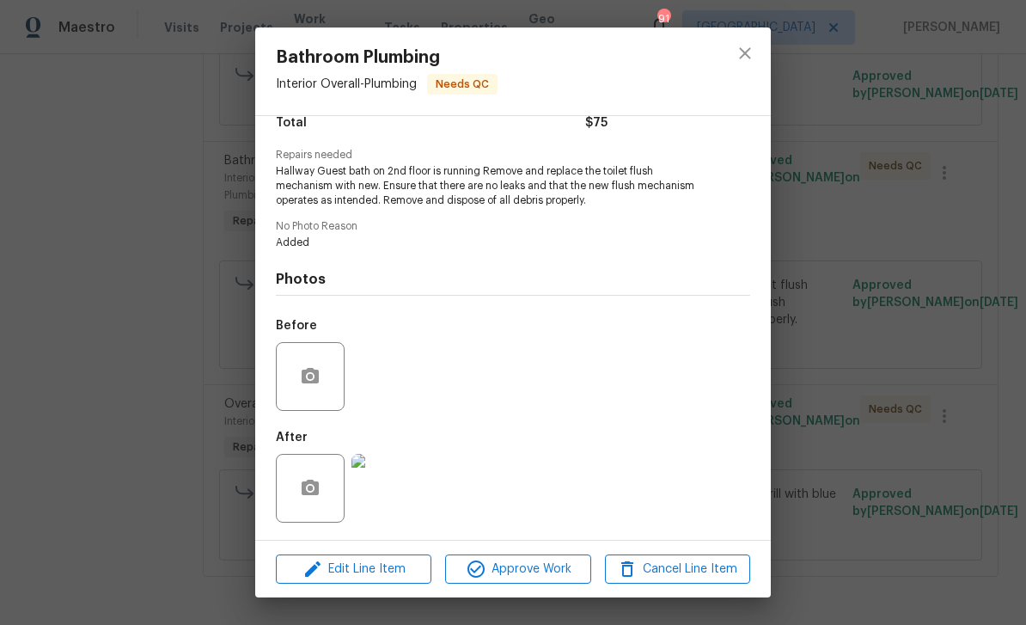
scroll to position [156, 0]
click at [403, 498] on img at bounding box center [385, 488] width 69 height 69
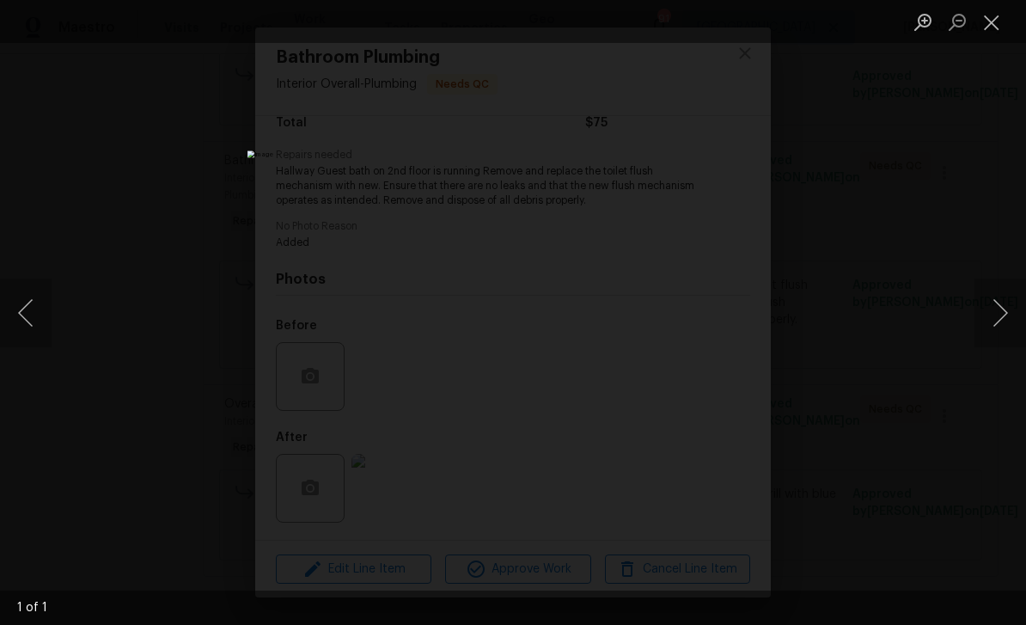
click at [990, 20] on button "Close lightbox" at bounding box center [991, 22] width 34 height 30
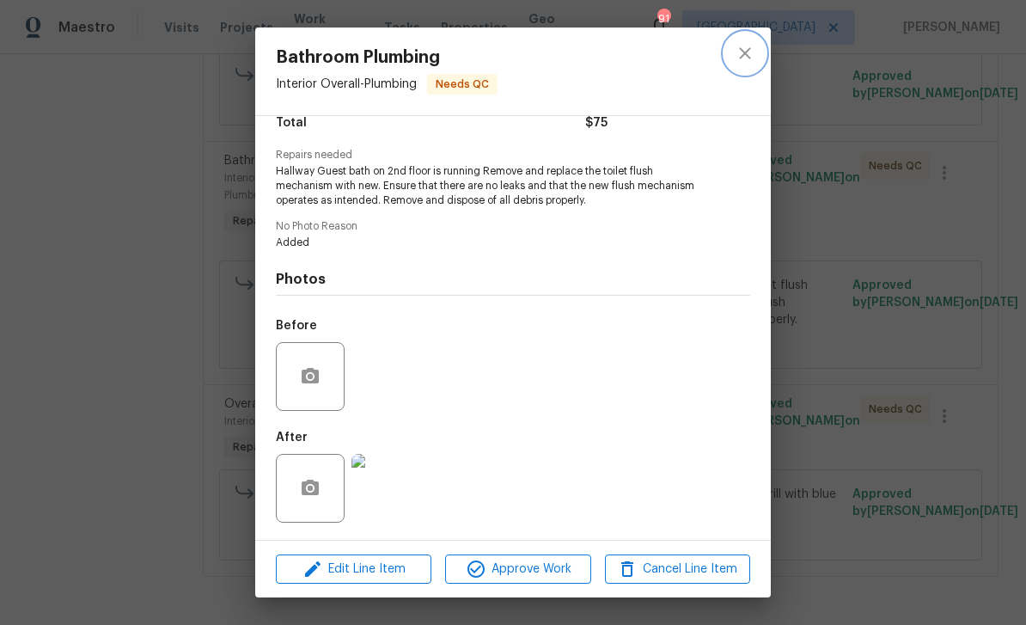
click at [736, 68] on button "close" at bounding box center [744, 53] width 41 height 41
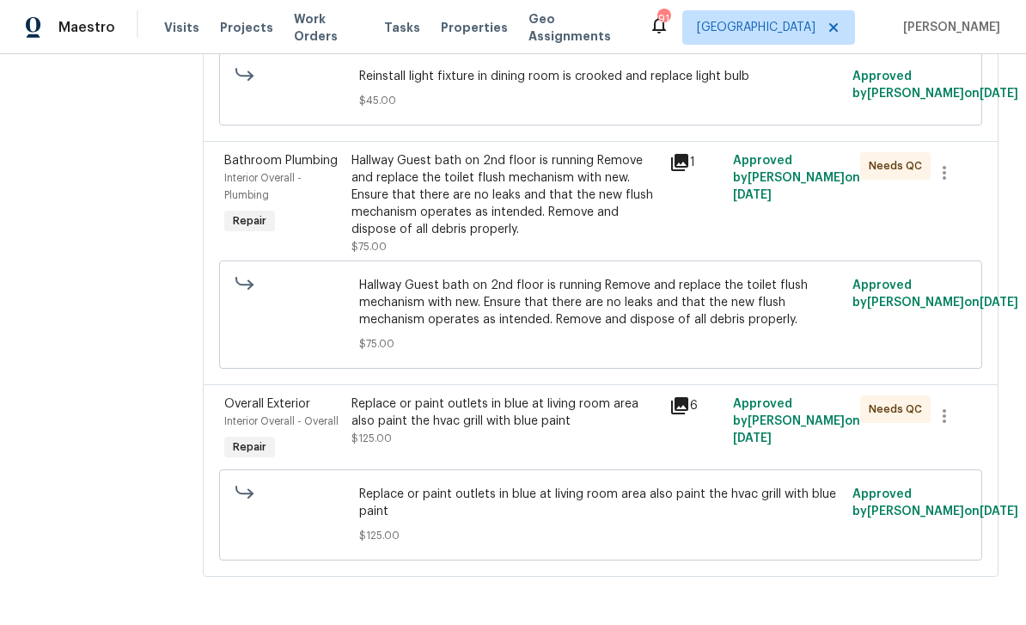
scroll to position [55, 0]
click at [688, 397] on icon at bounding box center [679, 405] width 17 height 17
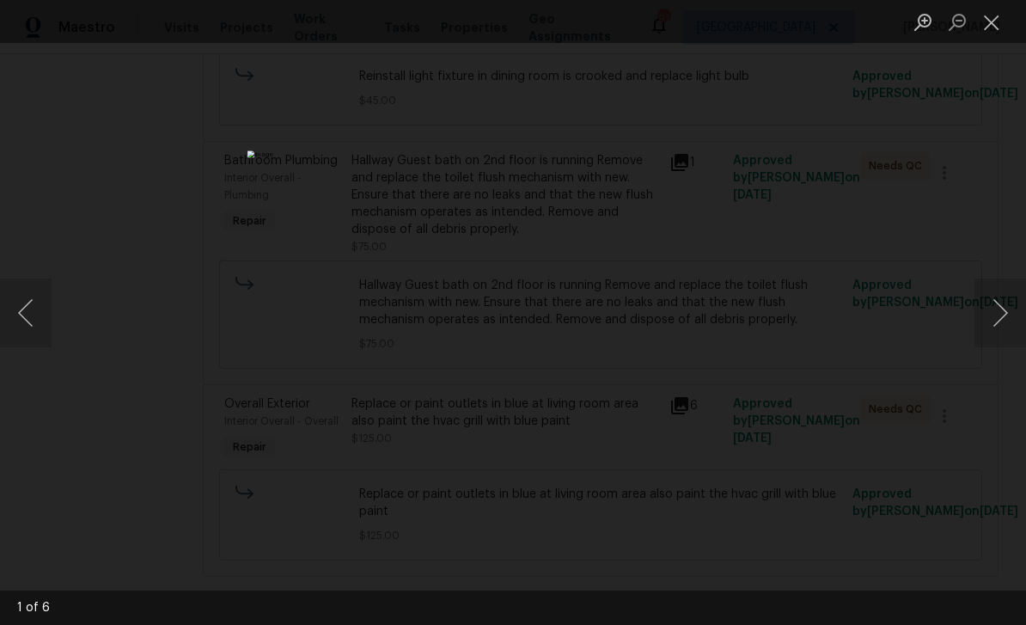
click at [994, 315] on button "Next image" at bounding box center [1000, 312] width 52 height 69
click at [998, 315] on button "Next image" at bounding box center [1000, 312] width 52 height 69
click at [998, 316] on button "Next image" at bounding box center [1000, 312] width 52 height 69
click at [1000, 314] on button "Next image" at bounding box center [1000, 312] width 52 height 69
click at [1004, 313] on button "Next image" at bounding box center [1000, 312] width 52 height 69
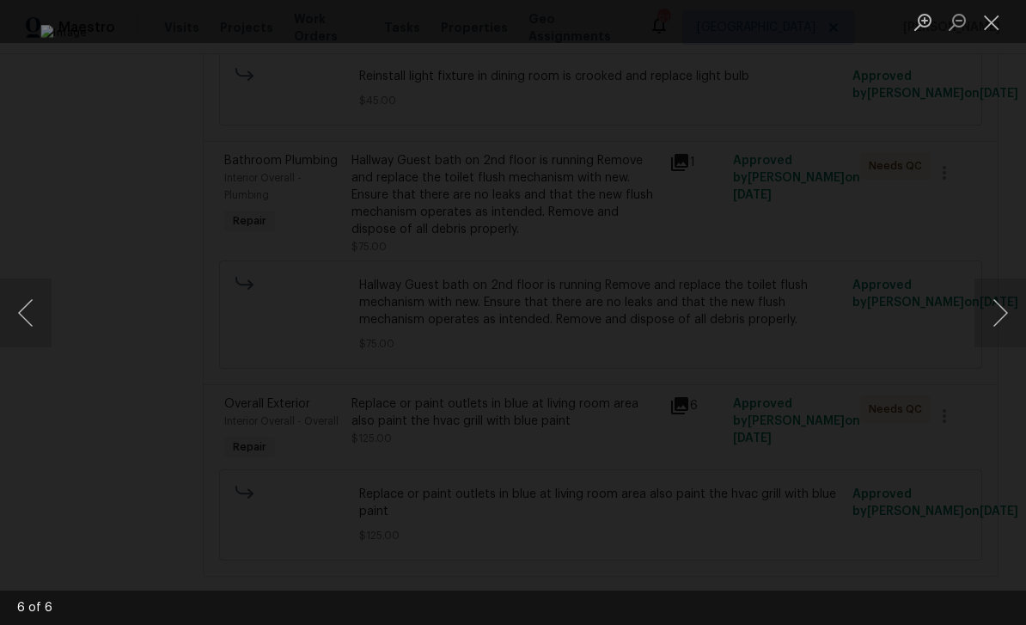
click at [995, 22] on button "Close lightbox" at bounding box center [991, 22] width 34 height 30
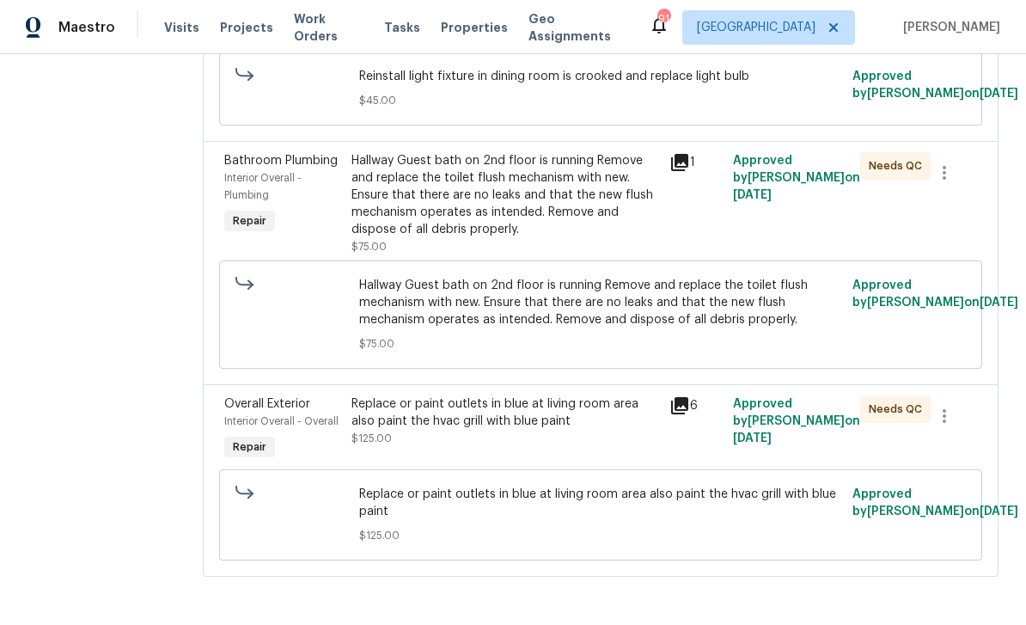
click at [553, 427] on div "Replace or paint outlets in blue at living room area also paint the hvac grill …" at bounding box center [505, 421] width 308 height 52
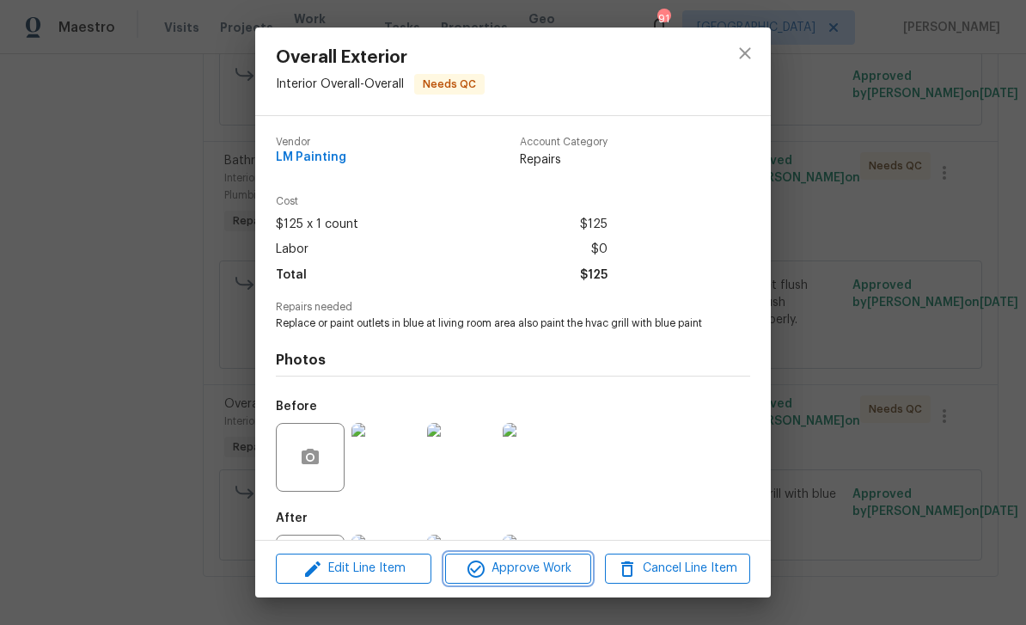
click at [548, 577] on span "Approve Work" at bounding box center [517, 568] width 135 height 21
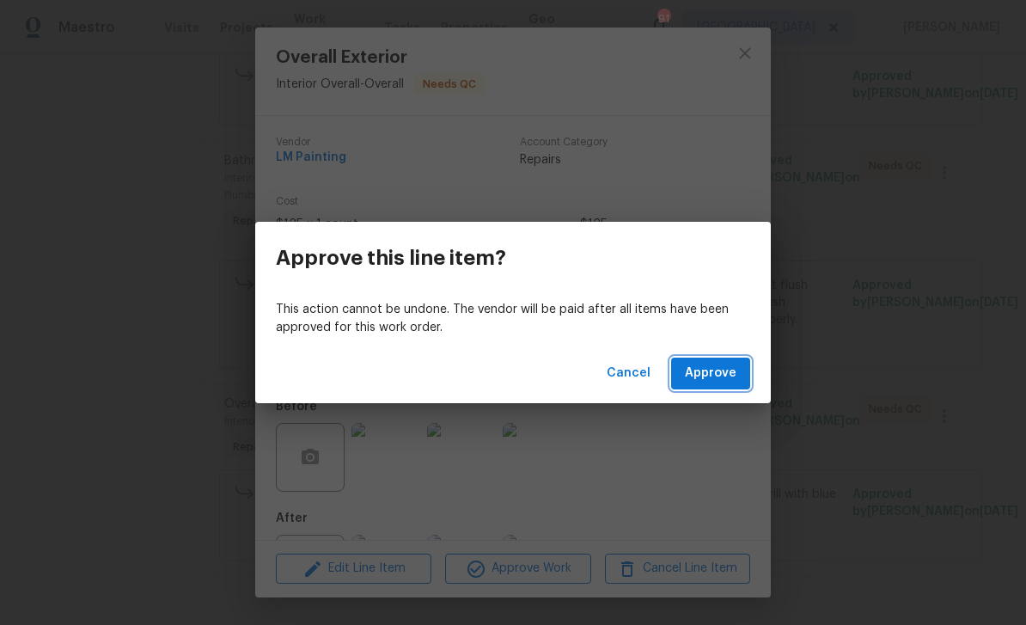
click at [712, 371] on span "Approve" at bounding box center [711, 373] width 52 height 21
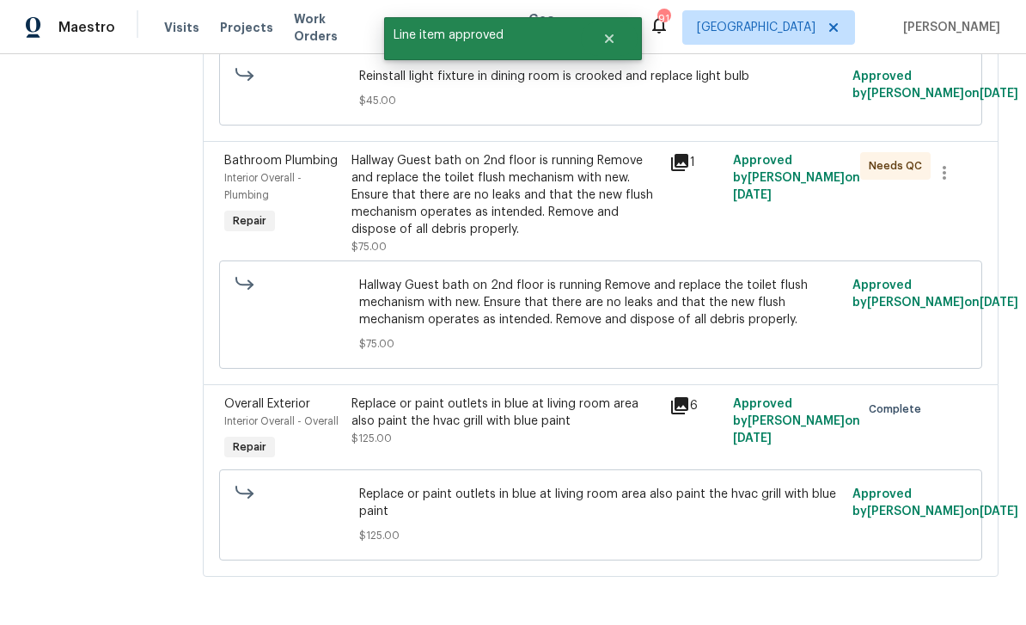
click at [605, 200] on div "Hallway Guest bath on 2nd floor is running Remove and replace the toilet flush …" at bounding box center [505, 195] width 308 height 86
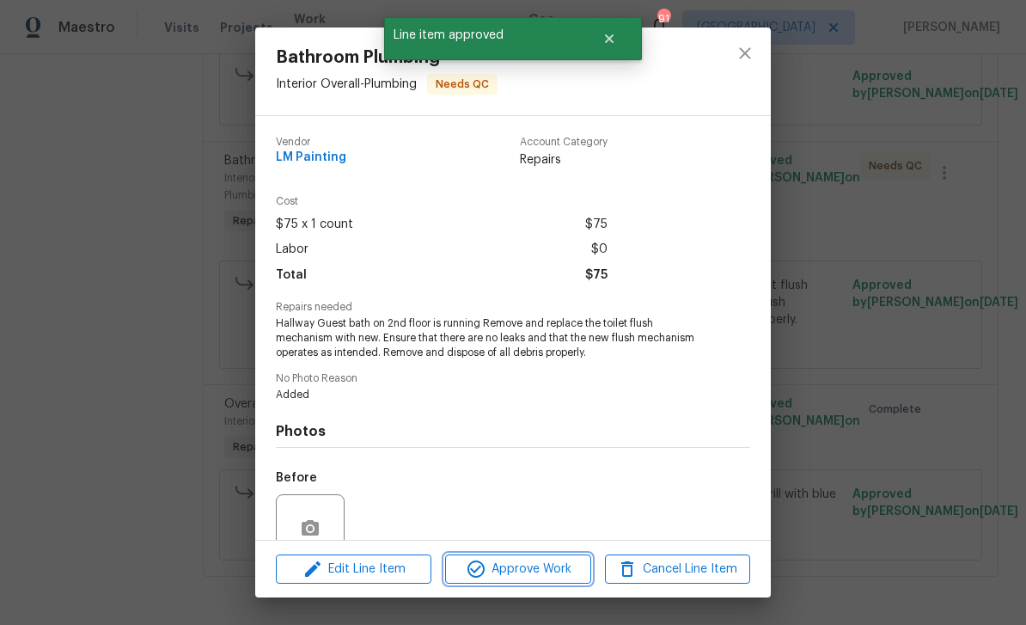
click at [568, 568] on span "Approve Work" at bounding box center [517, 569] width 135 height 21
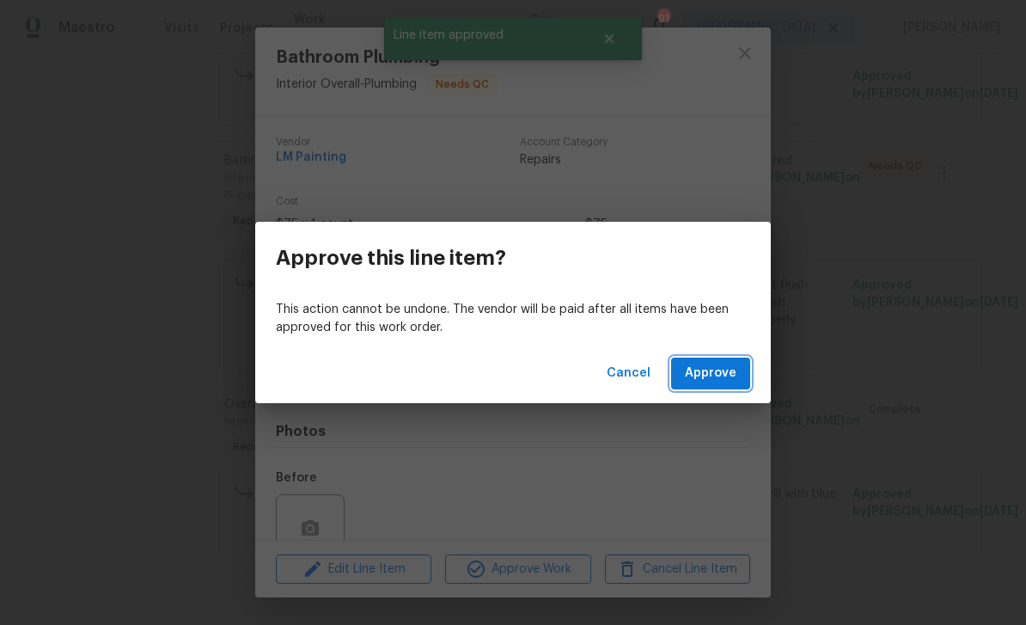
click at [727, 359] on button "Approve" at bounding box center [710, 373] width 79 height 32
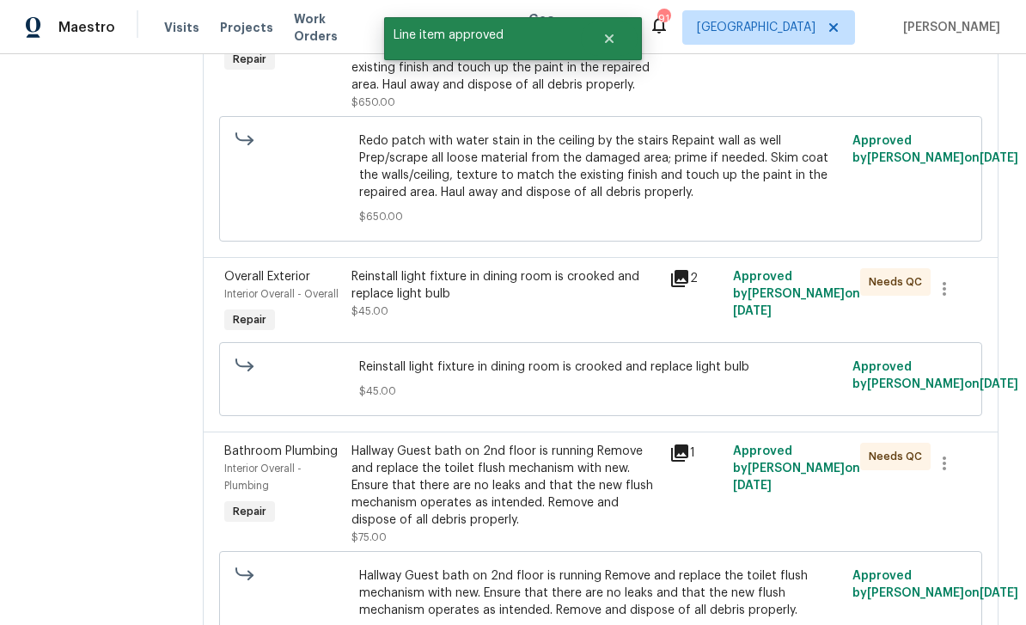
scroll to position [782, 0]
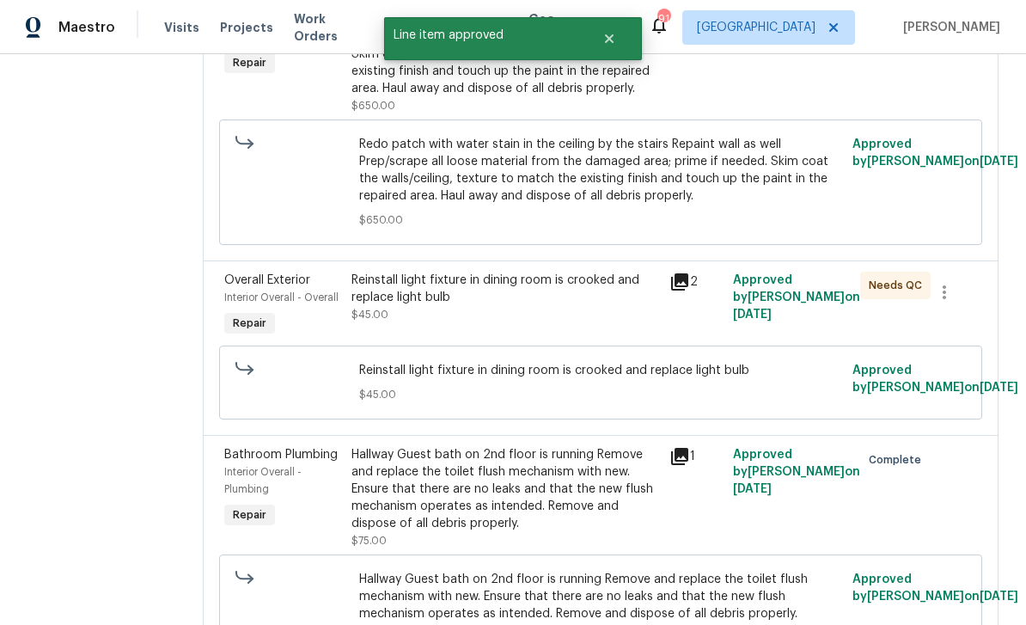
click at [584, 283] on div "Reinstall light fixture in dining room is crooked and replace light bulb $45.00" at bounding box center [505, 298] width 308 height 52
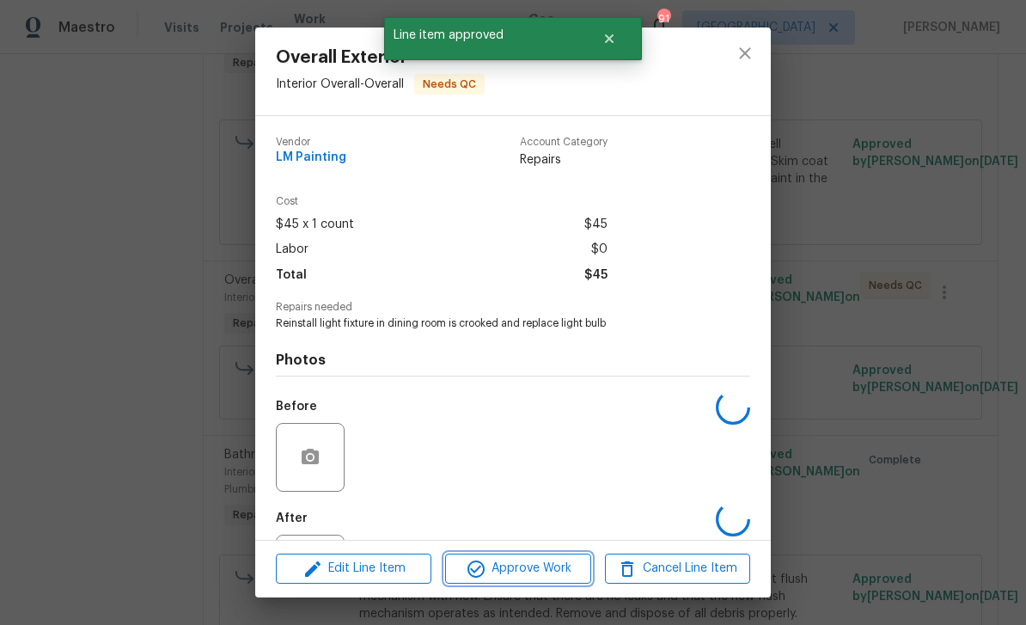
click at [562, 569] on span "Approve Work" at bounding box center [517, 568] width 135 height 21
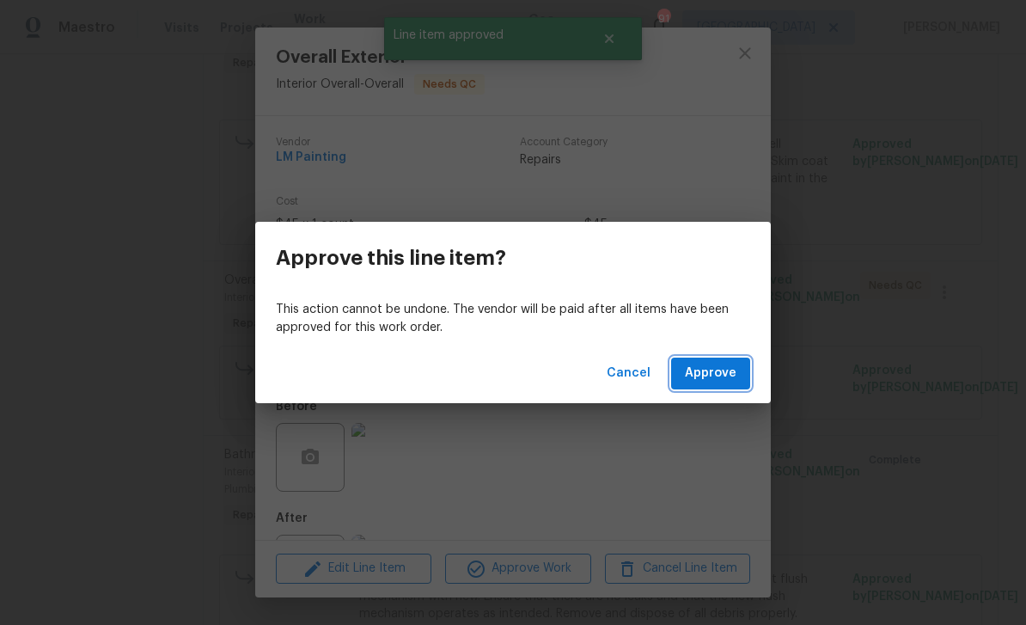
click at [702, 380] on span "Approve" at bounding box center [711, 373] width 52 height 21
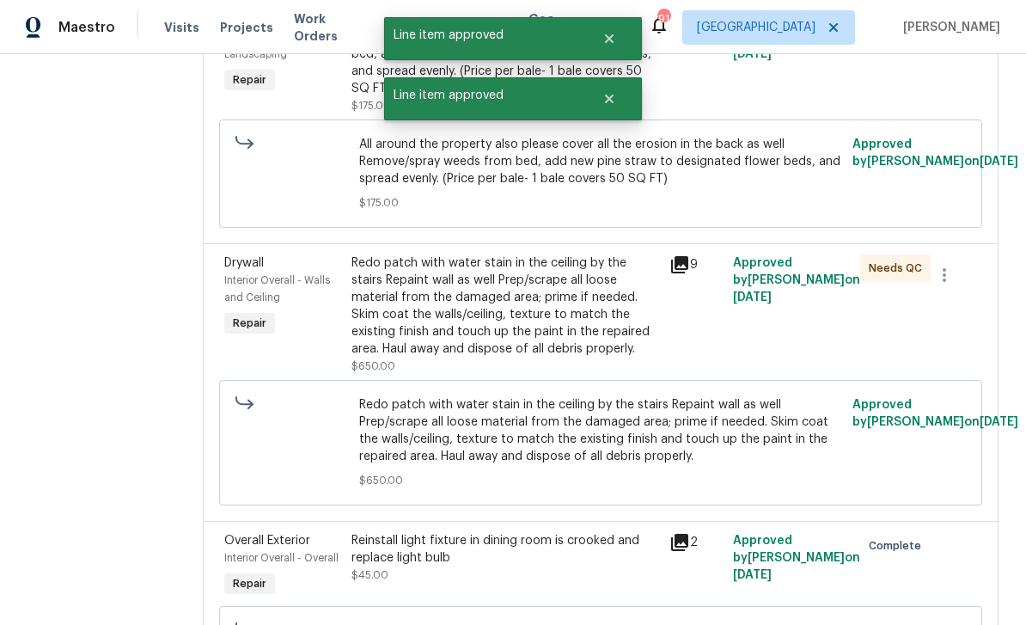
scroll to position [446, 0]
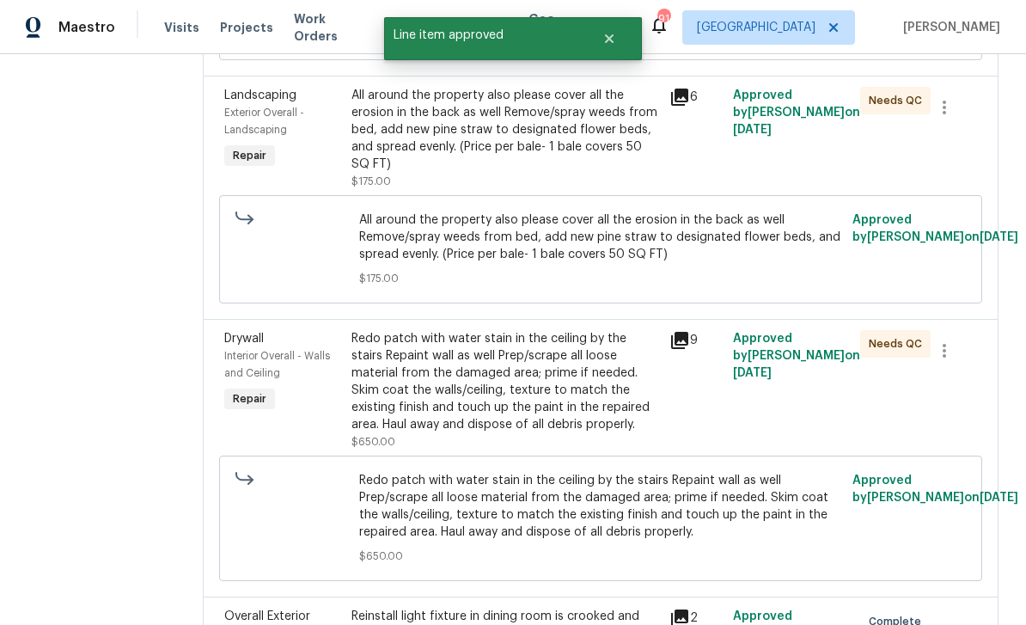
click at [571, 363] on div "Redo patch with water stain in the ceiling by the stairs Repaint wall as well P…" at bounding box center [505, 381] width 308 height 103
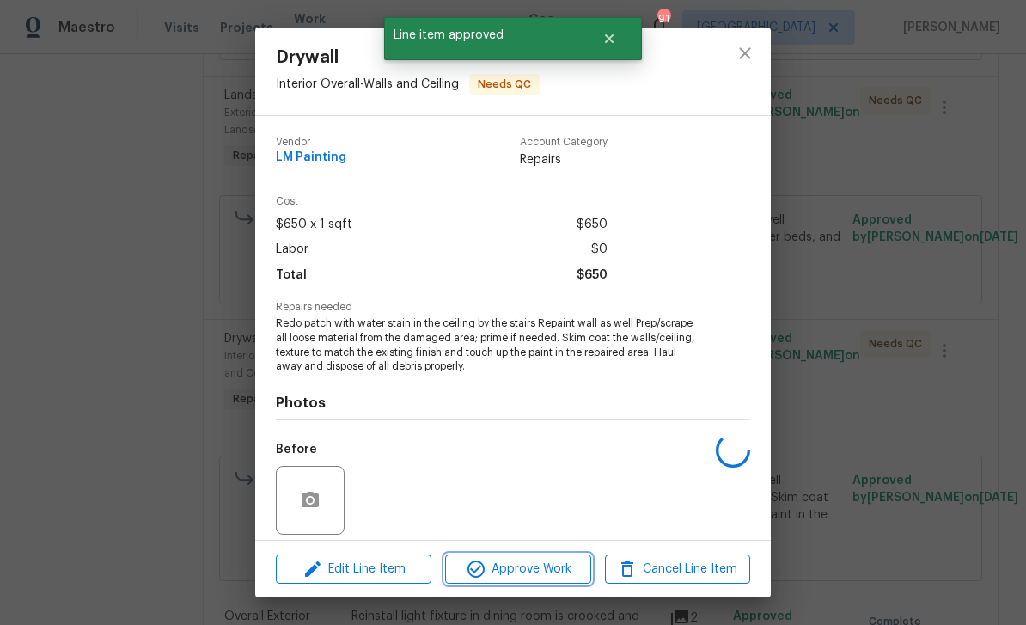
click at [553, 573] on span "Approve Work" at bounding box center [517, 569] width 135 height 21
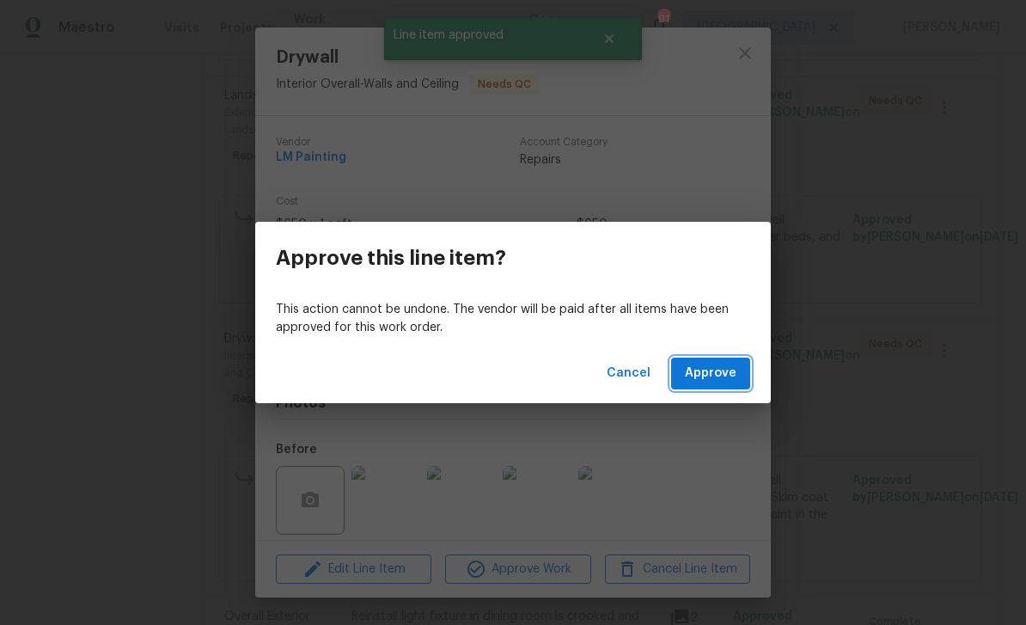
click at [702, 380] on span "Approve" at bounding box center [711, 373] width 52 height 21
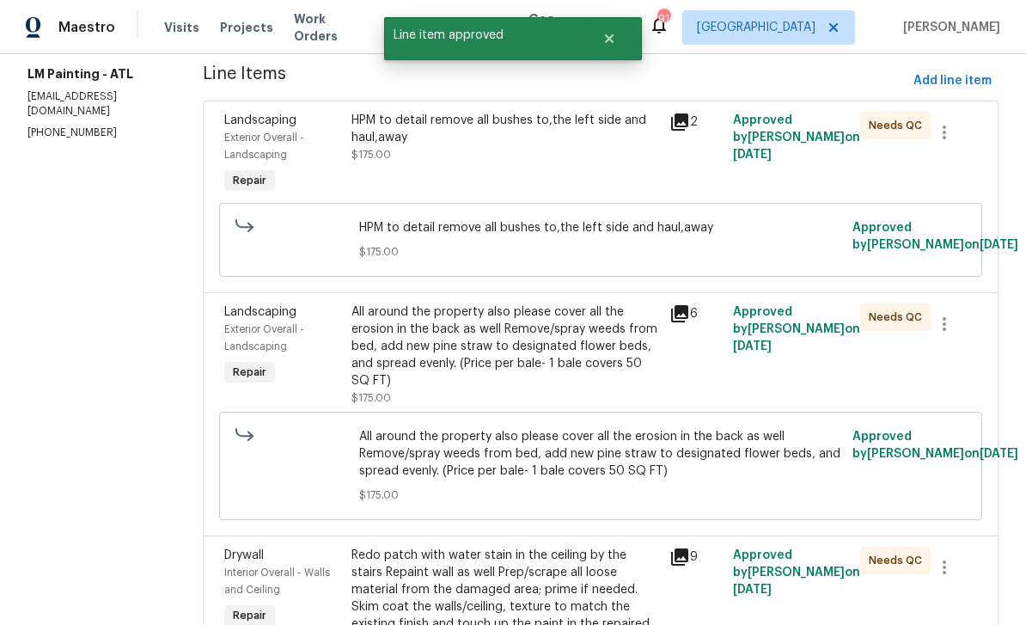
scroll to position [214, 0]
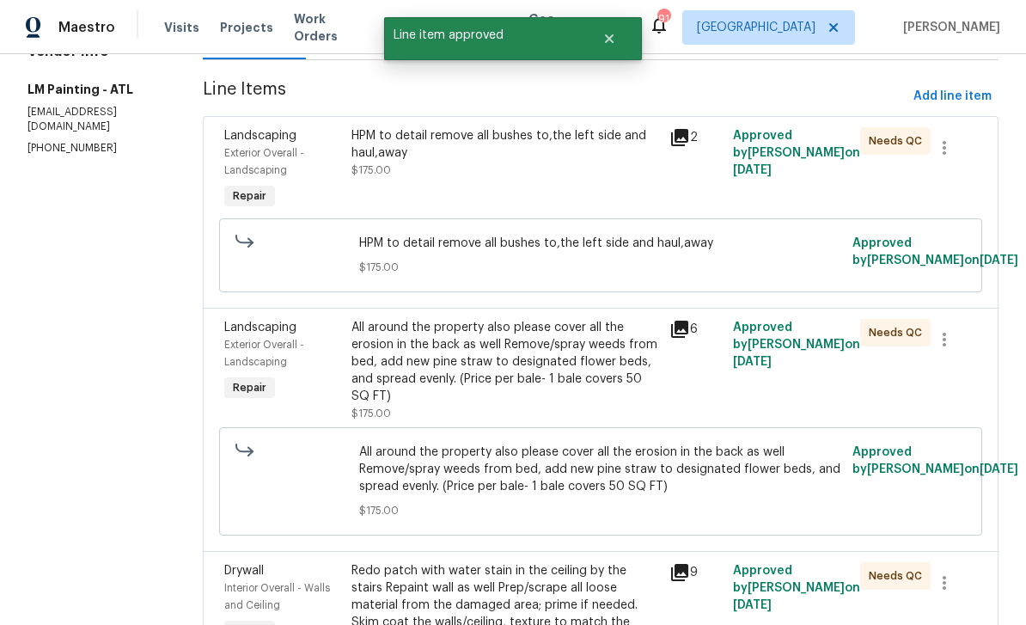
click at [587, 337] on div "All around the property also please cover all the erosion in the back as well R…" at bounding box center [505, 362] width 308 height 86
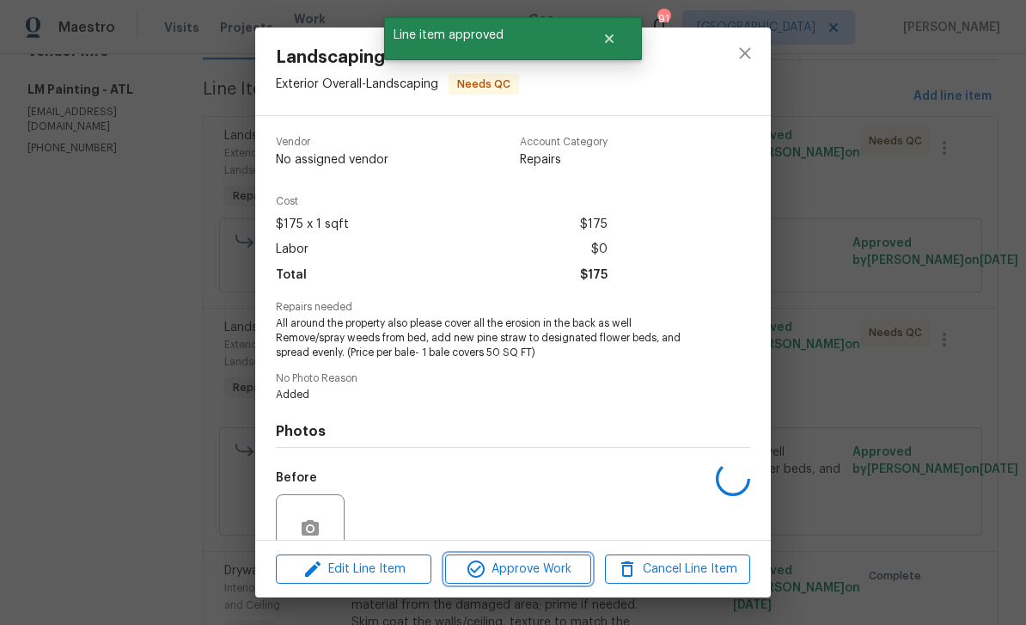
click at [558, 577] on span "Approve Work" at bounding box center [517, 569] width 135 height 21
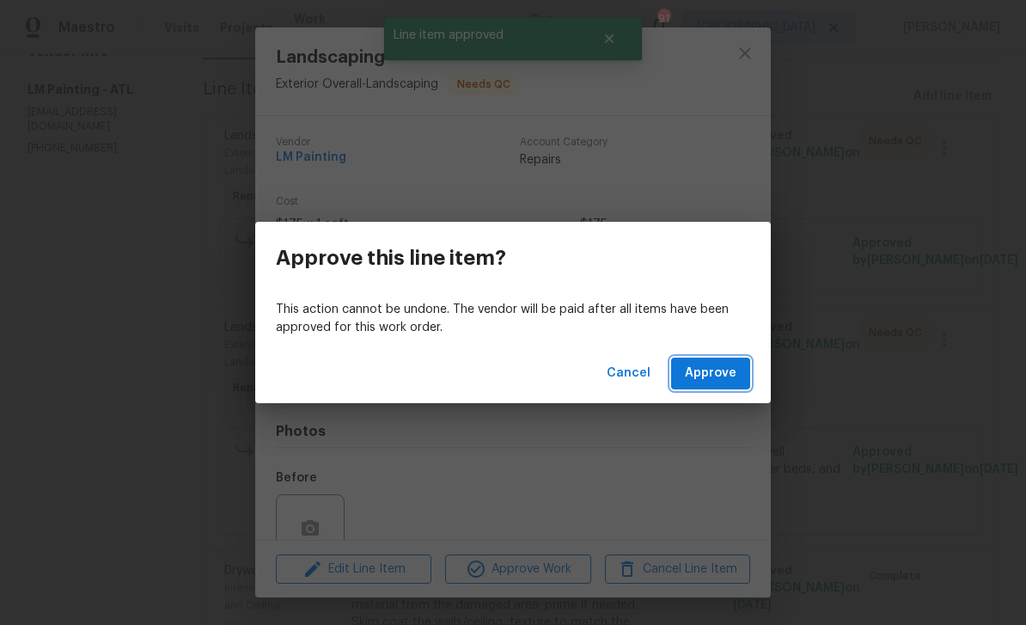
click at [707, 379] on span "Approve" at bounding box center [711, 373] width 52 height 21
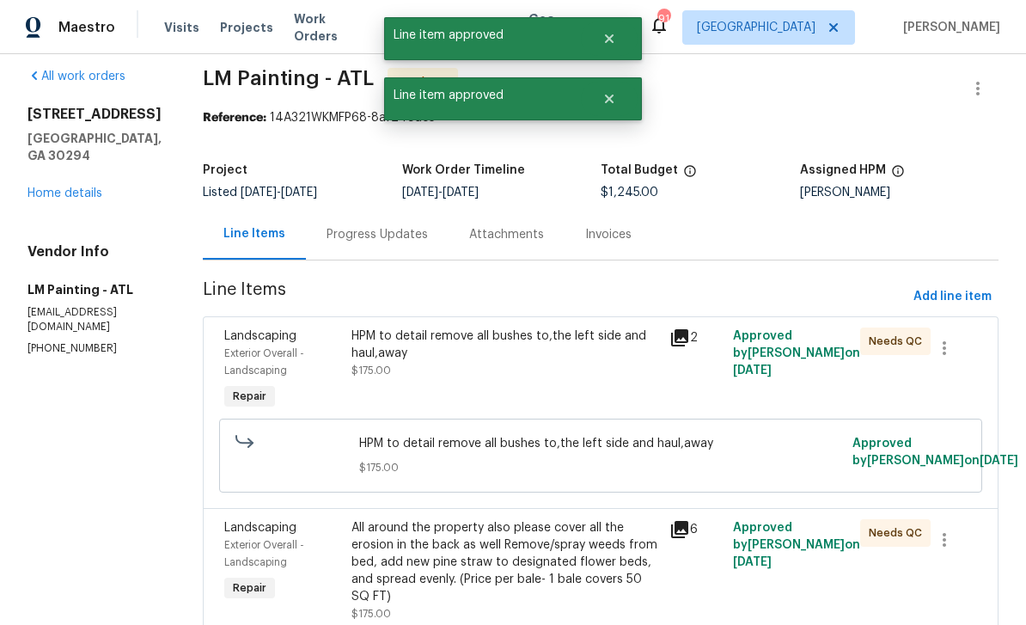
scroll to position [1, 0]
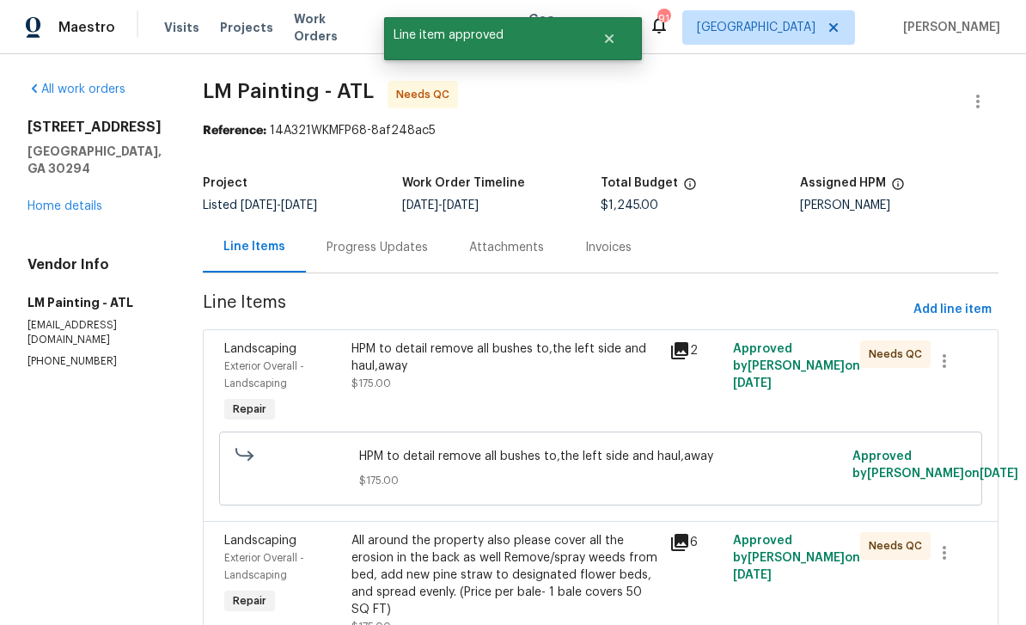
click at [605, 340] on div "HPM to detail remove all bushes to,the left side and haul,away $175.00" at bounding box center [505, 366] width 308 height 52
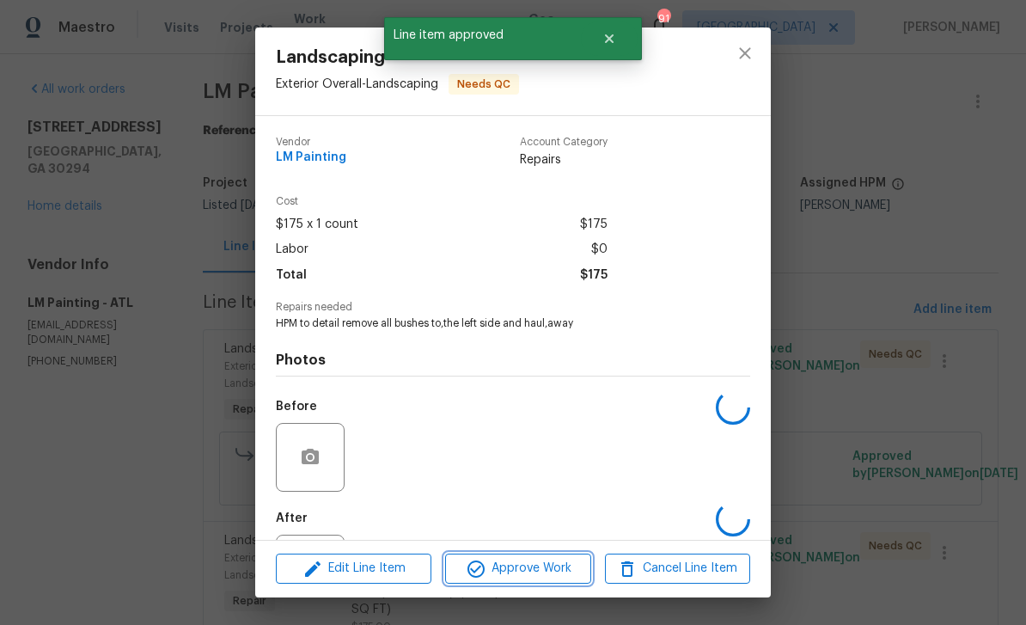
click at [569, 566] on span "Approve Work" at bounding box center [517, 568] width 135 height 21
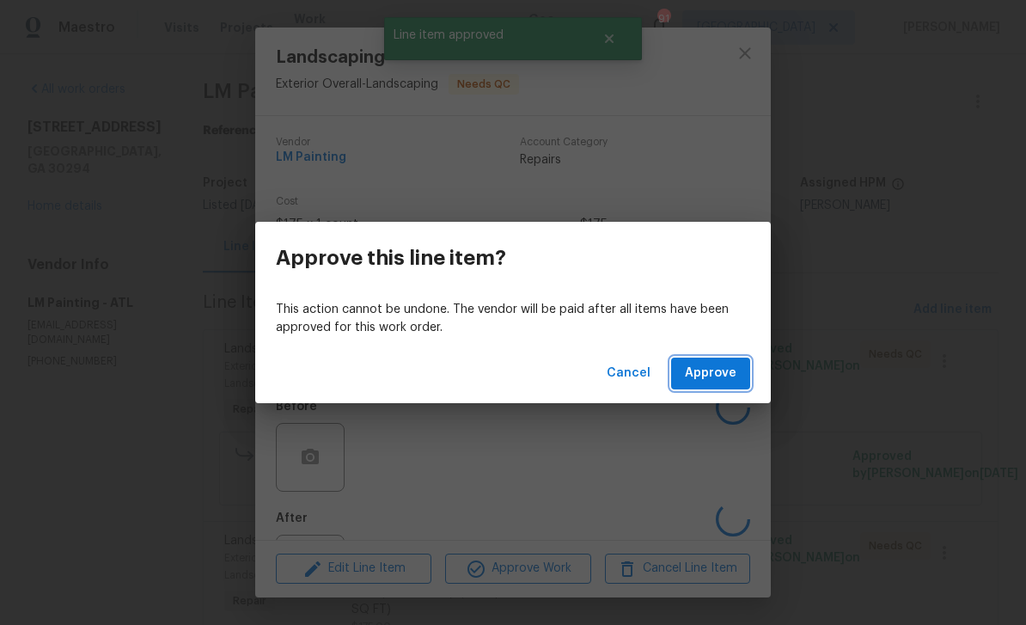
click at [704, 377] on span "Approve" at bounding box center [711, 373] width 52 height 21
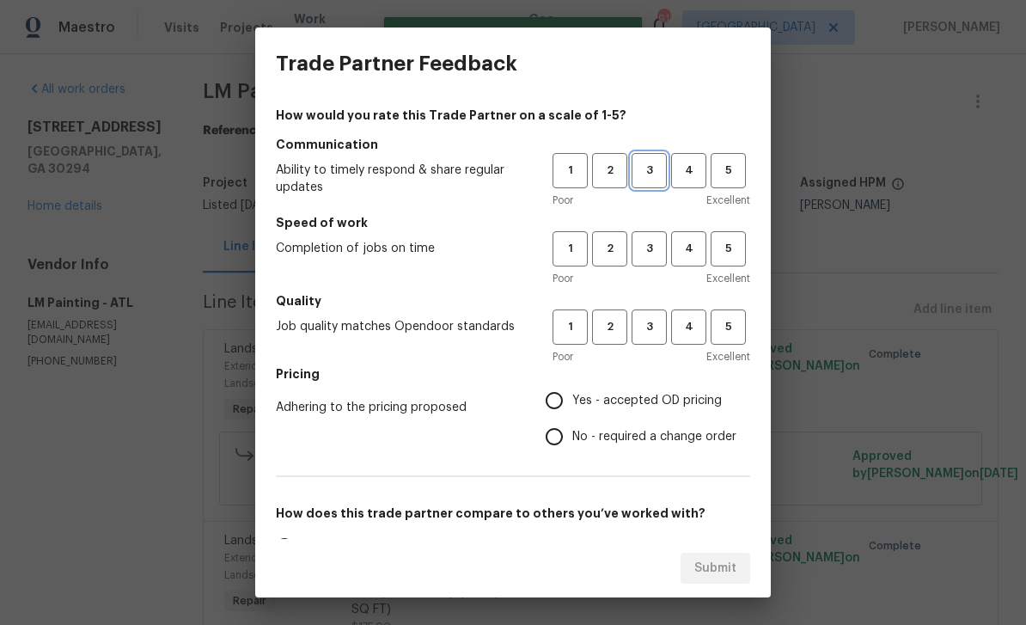
click at [656, 179] on span "3" at bounding box center [649, 171] width 32 height 20
click at [653, 250] on span "3" at bounding box center [649, 249] width 32 height 20
click at [661, 323] on span "3" at bounding box center [649, 327] width 32 height 20
click at [569, 404] on input "Yes - accepted OD pricing" at bounding box center [554, 400] width 36 height 36
radio input "true"
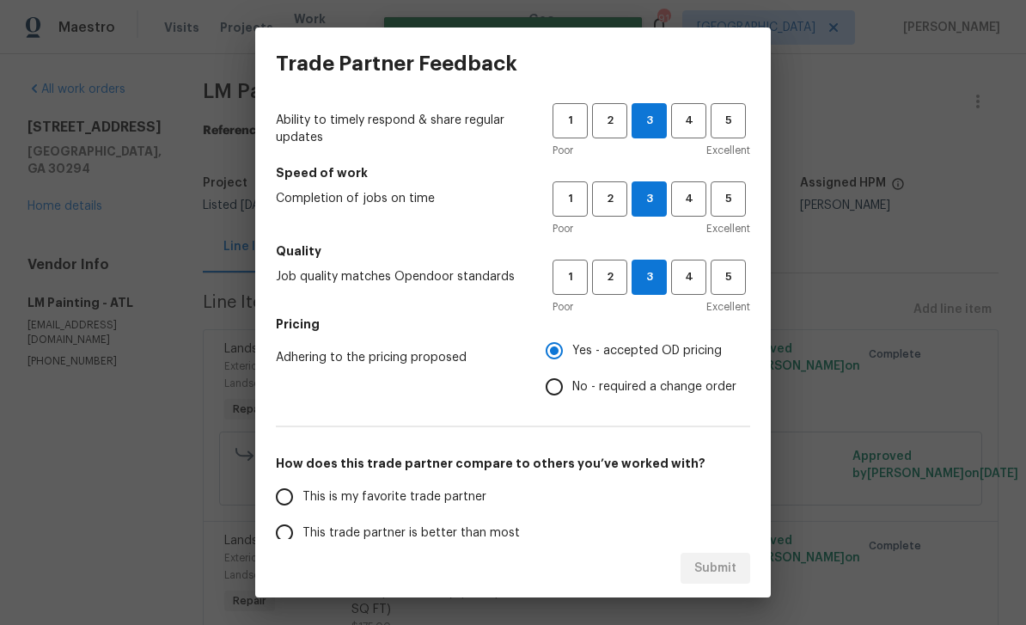
scroll to position [51, 0]
click at [308, 491] on span "This is my favorite trade partner" at bounding box center [394, 496] width 184 height 18
click at [302, 491] on input "This is my favorite trade partner" at bounding box center [284, 496] width 36 height 36
click at [731, 565] on span "Submit" at bounding box center [715, 568] width 42 height 21
radio input "true"
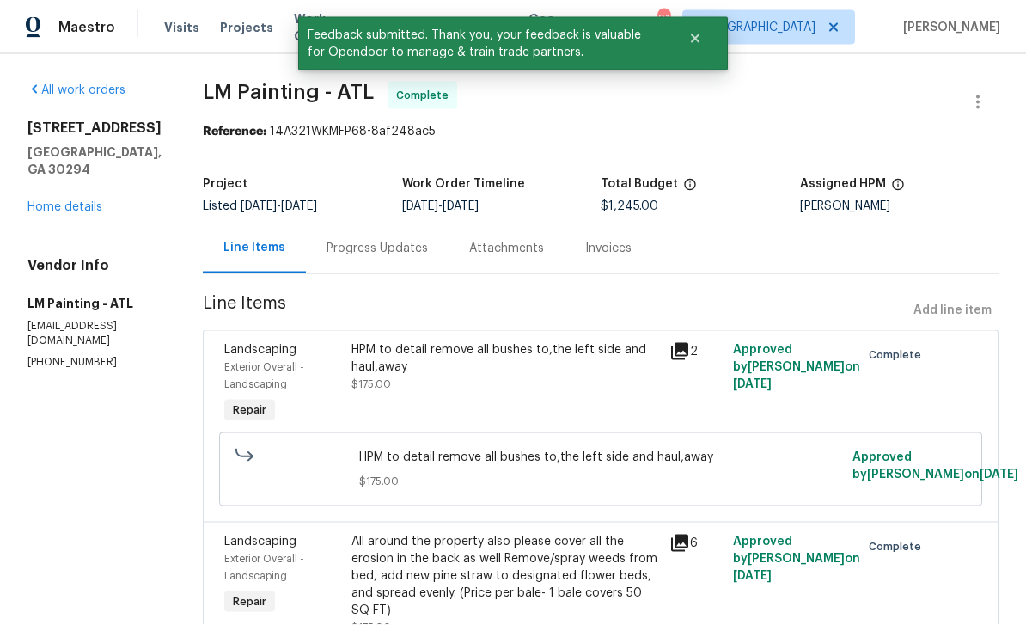
scroll to position [0, 0]
click at [294, 29] on span "Work Orders" at bounding box center [329, 27] width 70 height 34
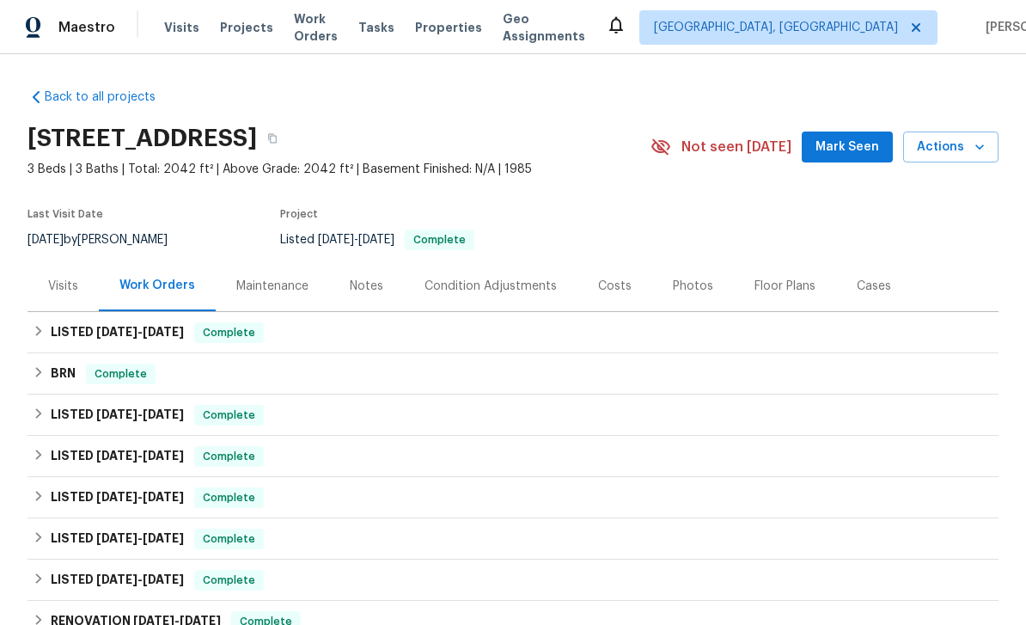
click at [612, 287] on div "Costs" at bounding box center [615, 286] width 34 height 17
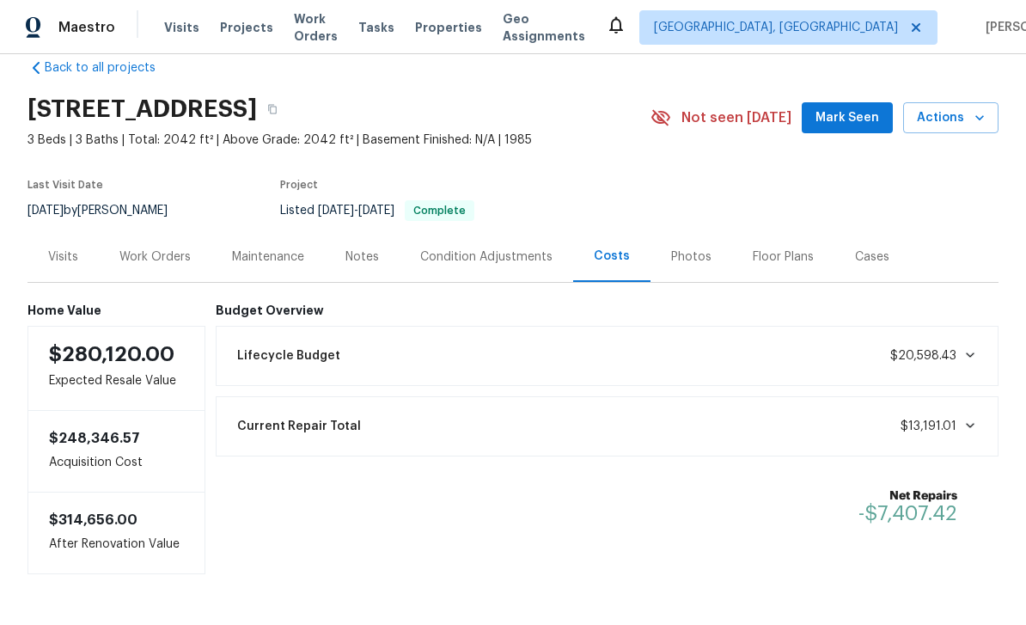
scroll to position [28, 0]
click at [153, 249] on div "Work Orders" at bounding box center [154, 257] width 71 height 17
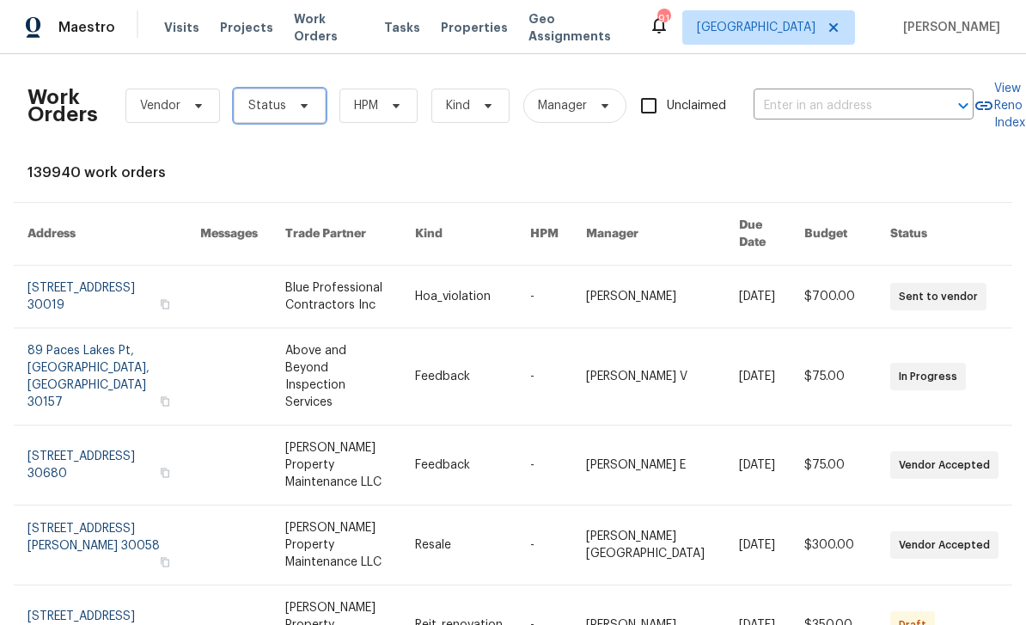
click at [291, 113] on span "Status" at bounding box center [280, 106] width 92 height 34
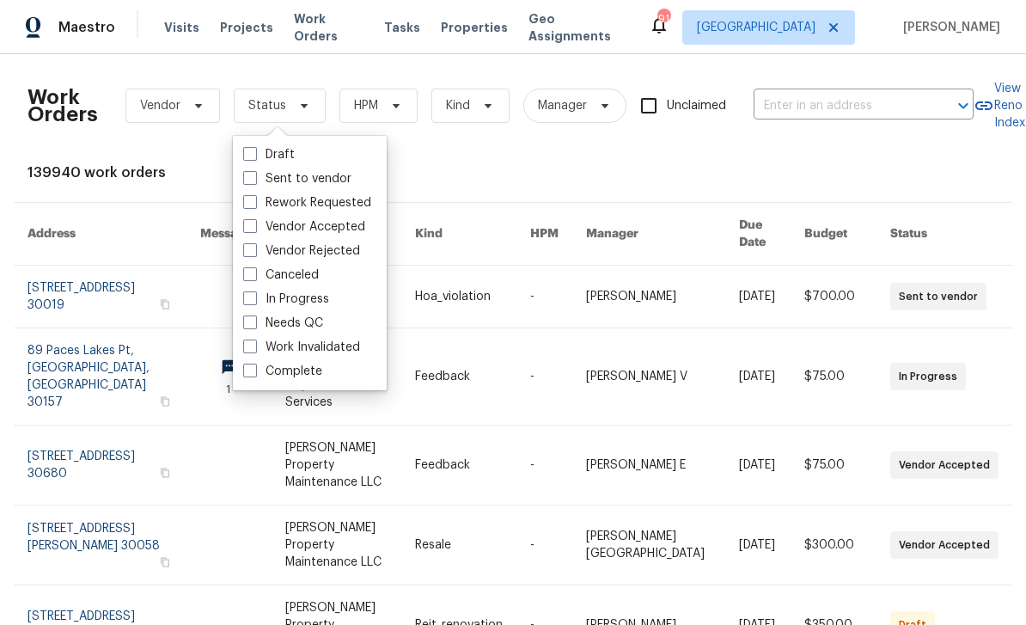
click at [317, 301] on label "In Progress" at bounding box center [286, 298] width 86 height 17
click at [254, 301] on input "In Progress" at bounding box center [248, 295] width 11 height 11
checkbox input "true"
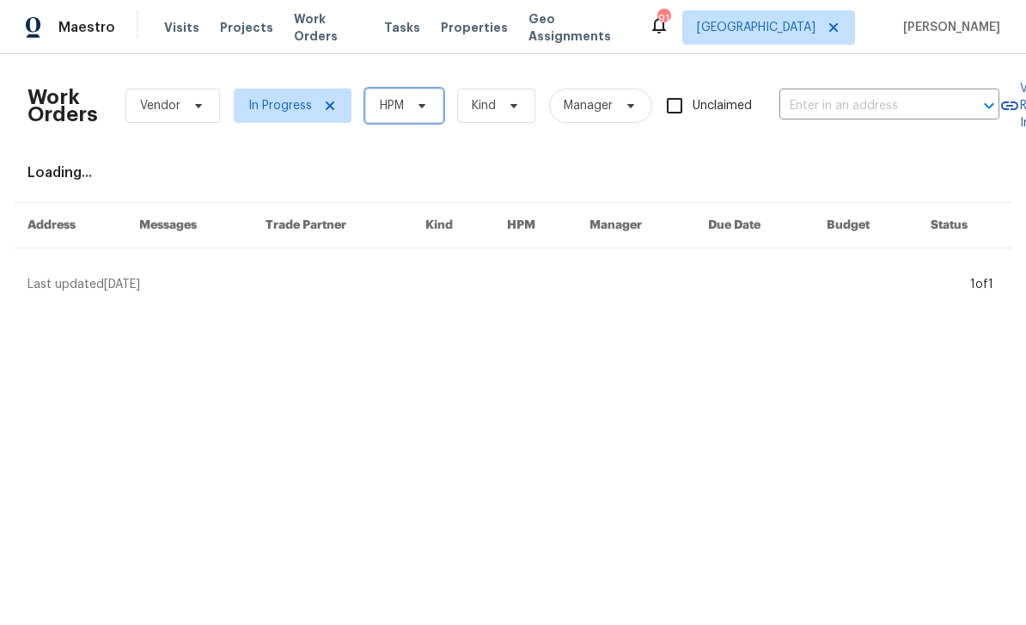
click at [425, 108] on icon at bounding box center [422, 106] width 14 height 14
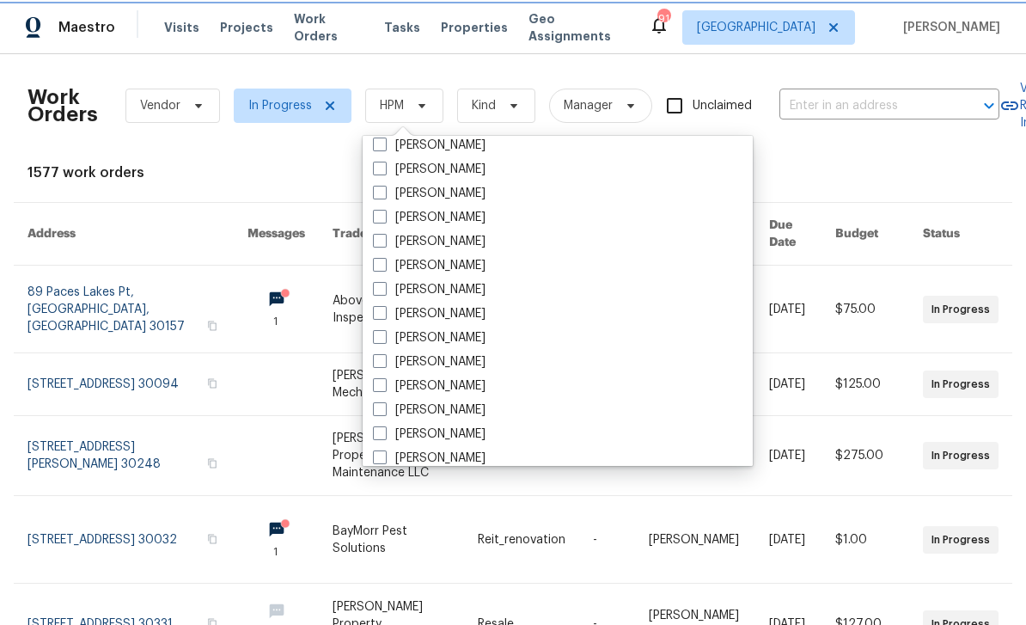
scroll to position [516, 0]
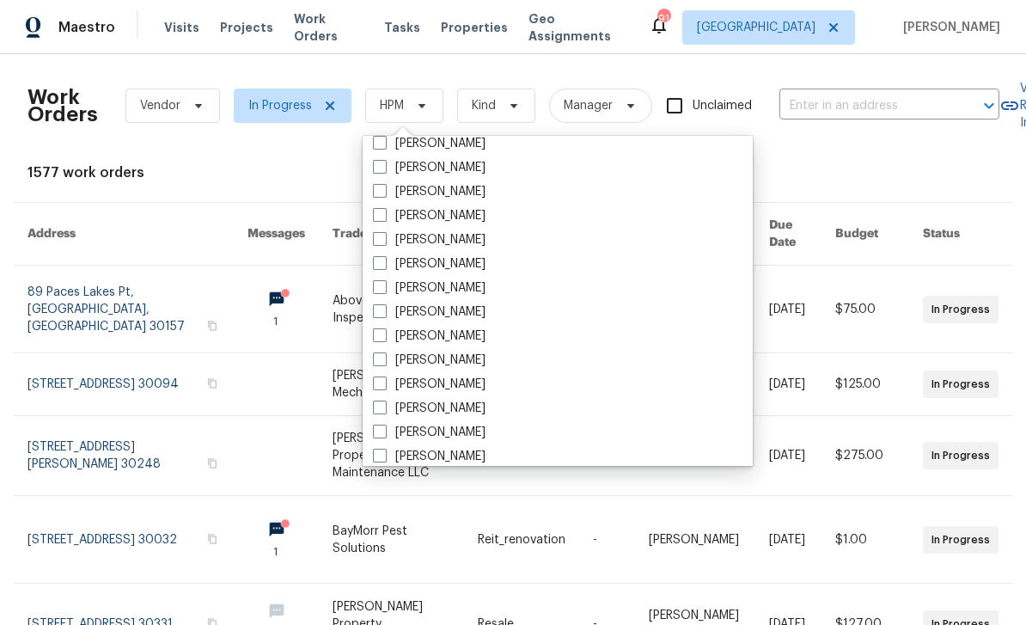
click at [442, 430] on label "[PERSON_NAME]" at bounding box center [429, 432] width 113 height 17
click at [384, 430] on input "[PERSON_NAME]" at bounding box center [378, 429] width 11 height 11
checkbox input "true"
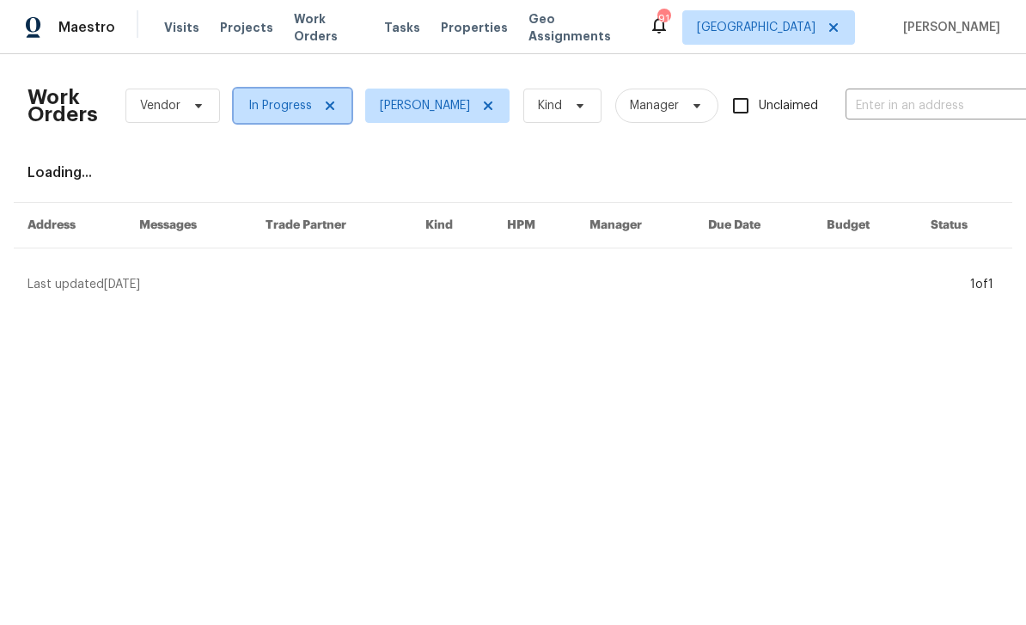
click at [305, 107] on span "In Progress" at bounding box center [280, 105] width 64 height 17
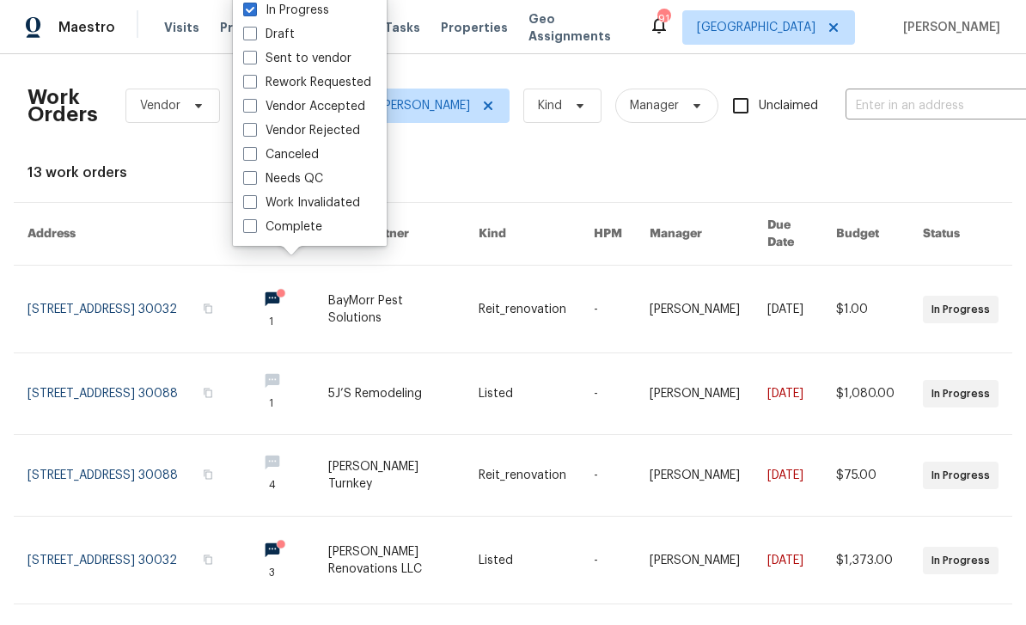
click at [305, 185] on label "Needs QC" at bounding box center [283, 178] width 80 height 17
click at [254, 181] on input "Needs QC" at bounding box center [248, 175] width 11 height 11
checkbox input "true"
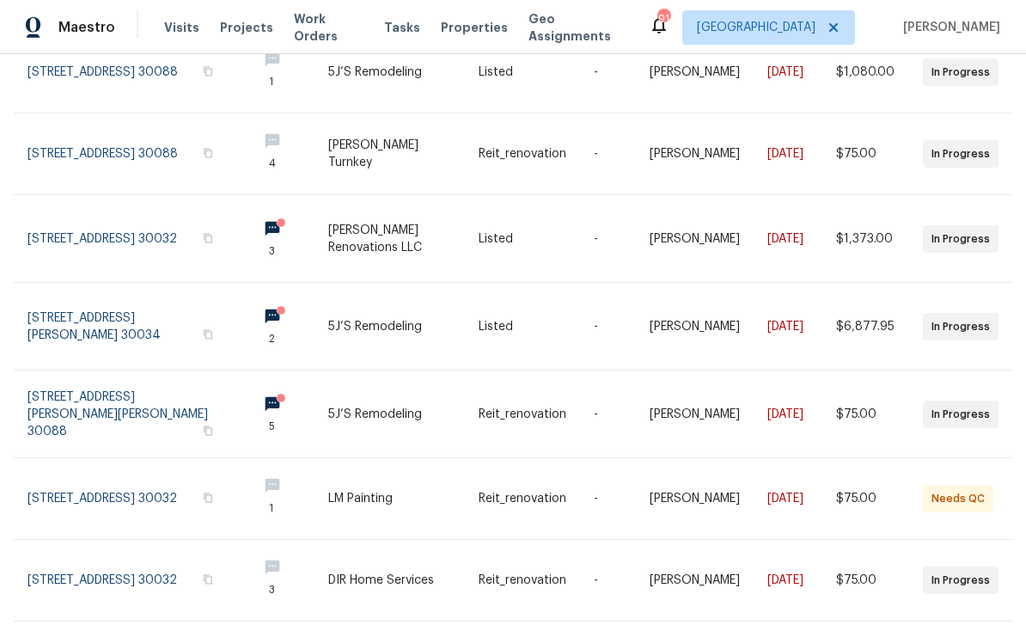
scroll to position [409, 1]
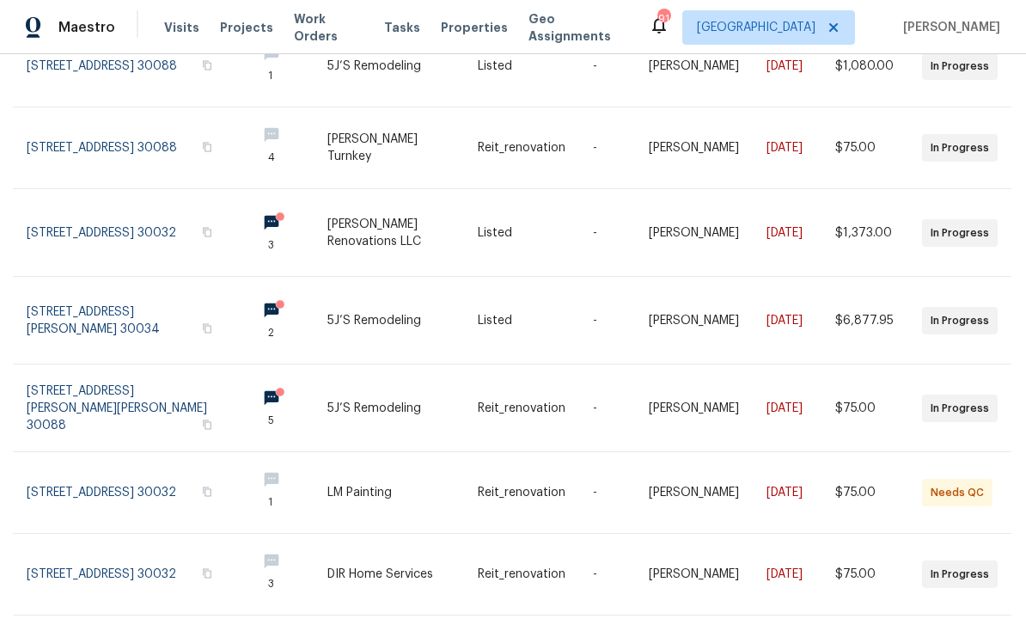
click at [60, 308] on link at bounding box center [135, 320] width 216 height 87
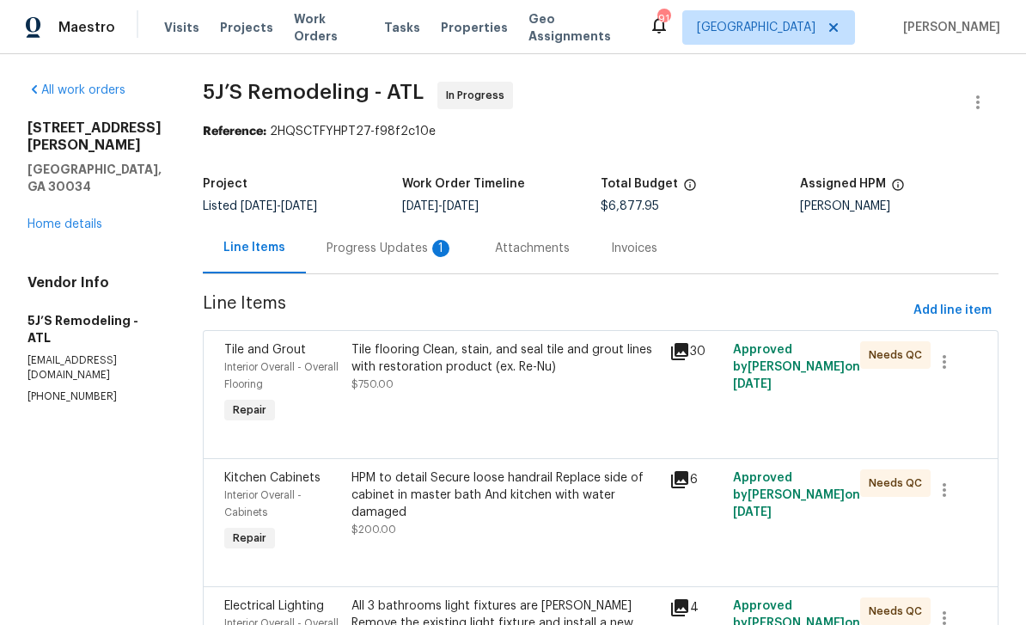
click at [167, 31] on span "Visits" at bounding box center [181, 27] width 35 height 17
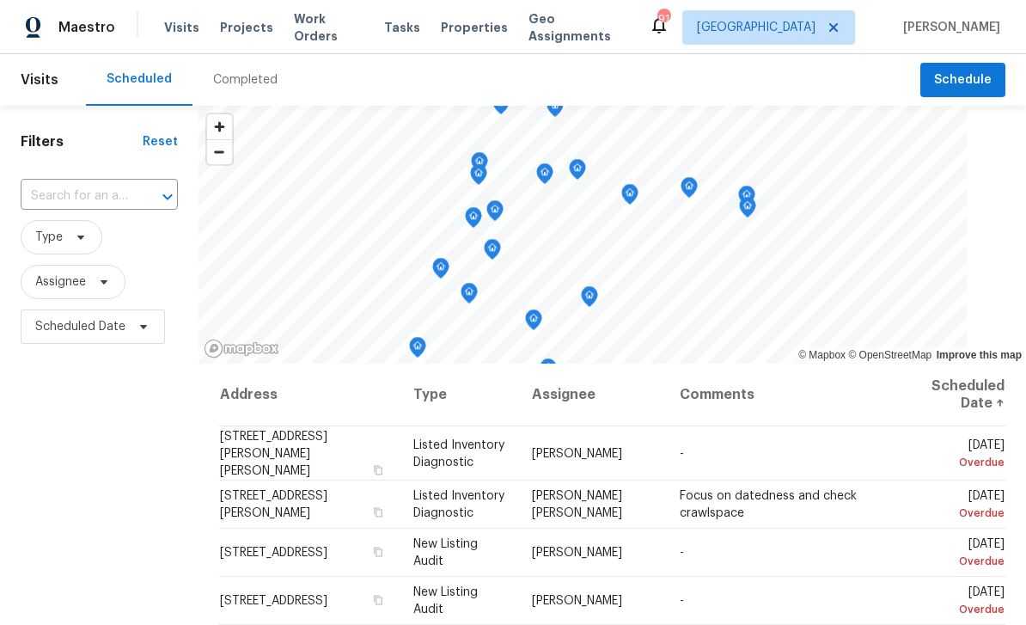
click at [1019, 433] on div "Address Type Assignee Comments Scheduled Date ↑ [STREET_ADDRESS][PERSON_NAME] L…" at bounding box center [611, 613] width 827 height 500
